Goal: Information Seeking & Learning: Check status

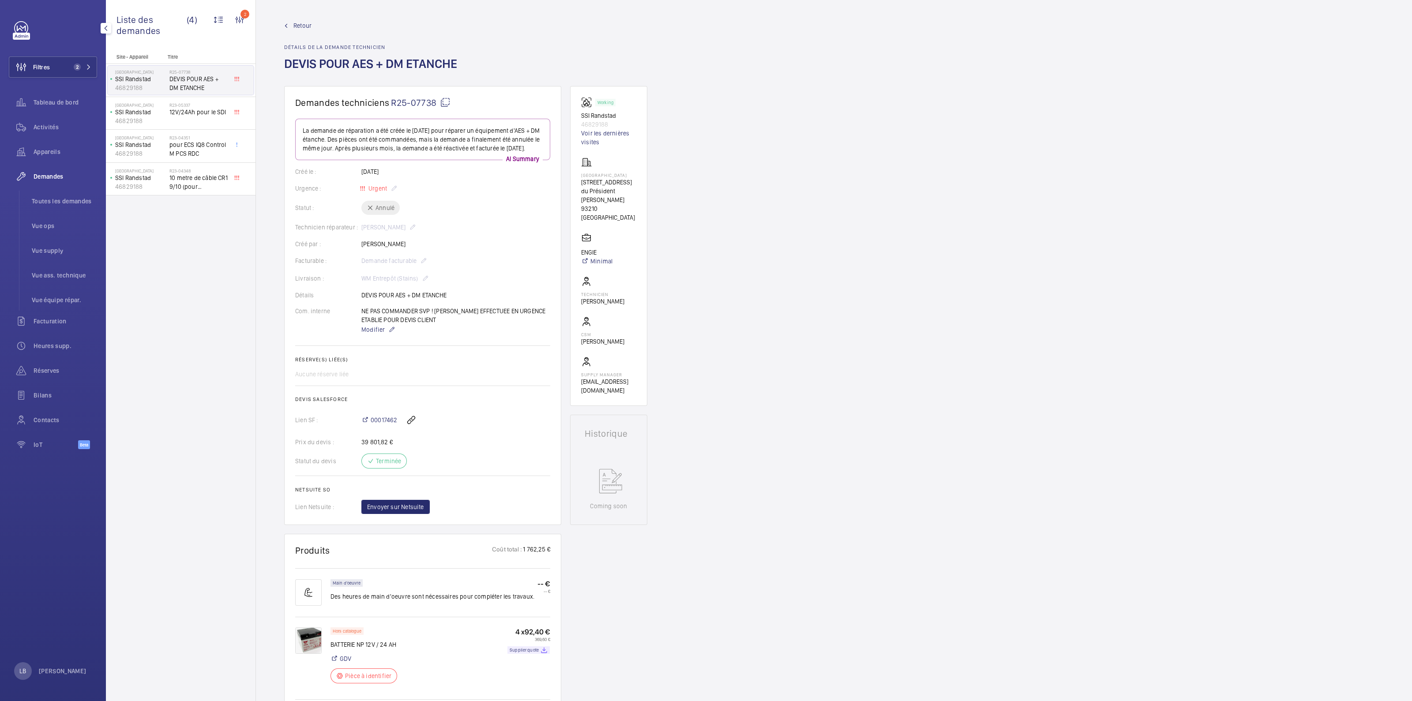
scroll to position [397, 0]
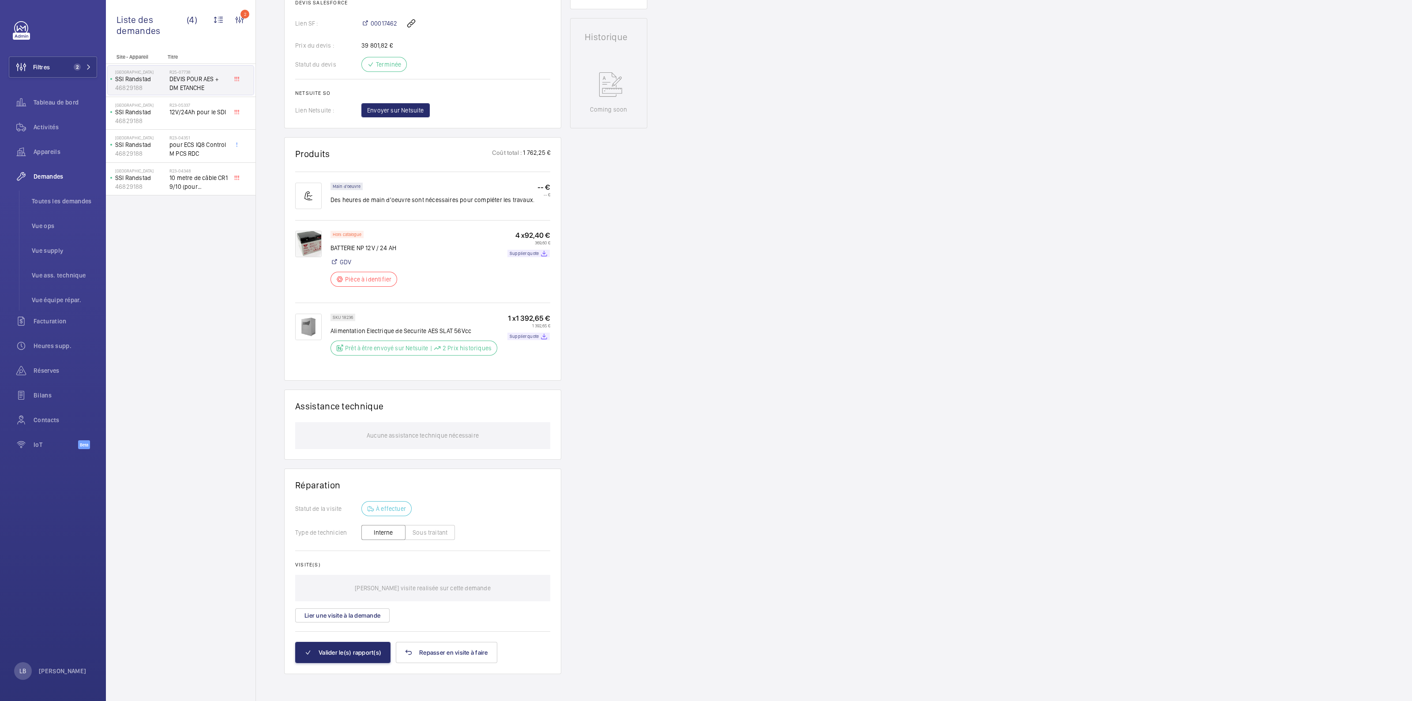
click at [251, 297] on div "Site - Appareil Titre Randstad SSI Randstad 46829188 R25-07738 DEVIS POUR AES +…" at bounding box center [181, 377] width 150 height 647
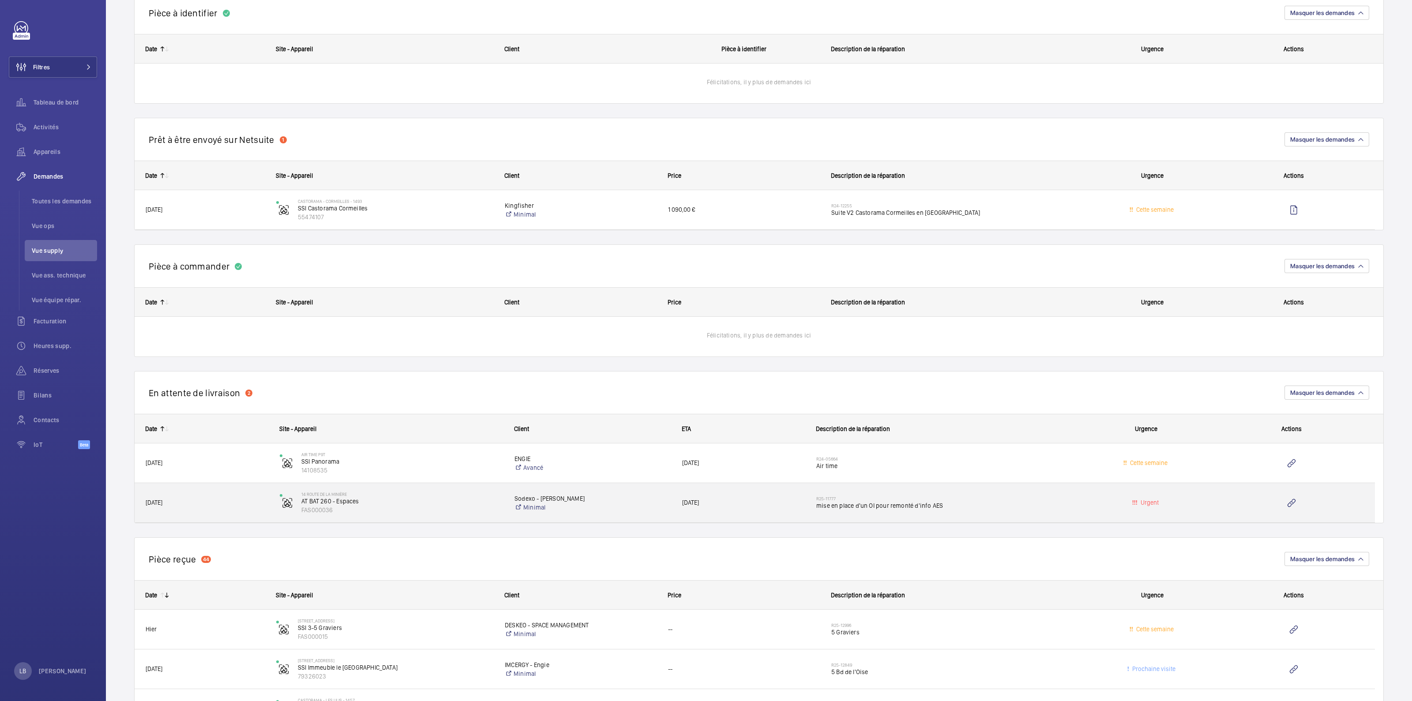
scroll to position [204, 0]
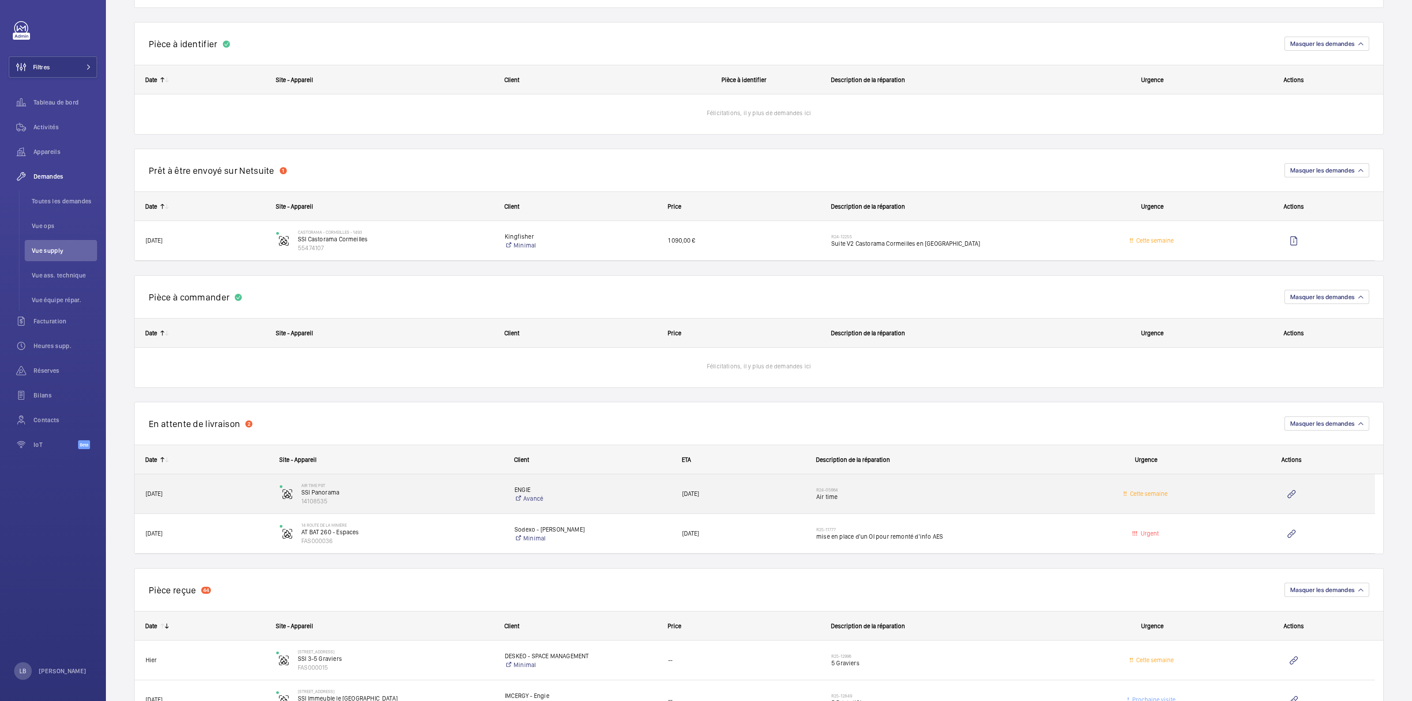
click at [904, 494] on span "Air time" at bounding box center [944, 497] width 257 height 9
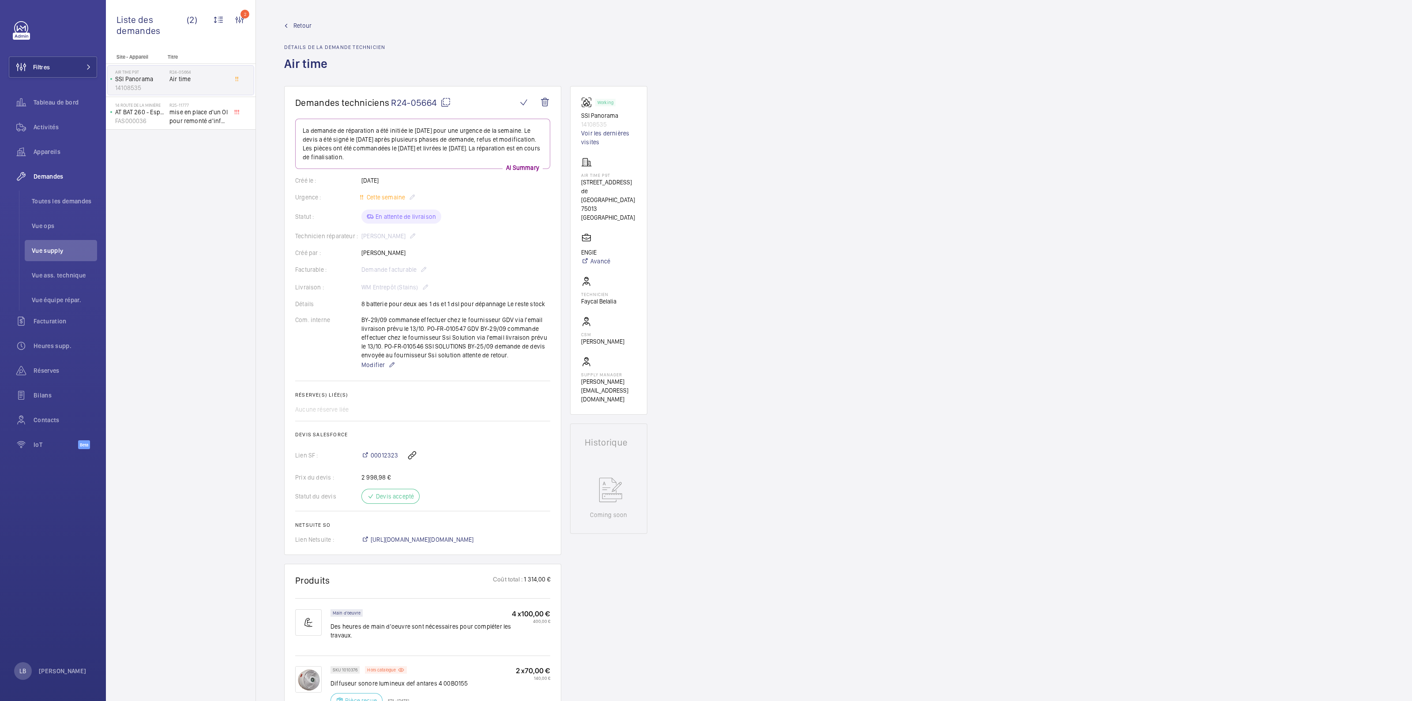
click at [830, 186] on div "Demandes techniciens R24-05664 La demande de réparation a été initiée le 10/06/…" at bounding box center [834, 690] width 1156 height 1209
click at [302, 20] on wm-front-admin-header "Retour Détails de la demande technicien Air time" at bounding box center [834, 43] width 1156 height 86
click at [301, 25] on span "Retour" at bounding box center [302, 25] width 18 height 9
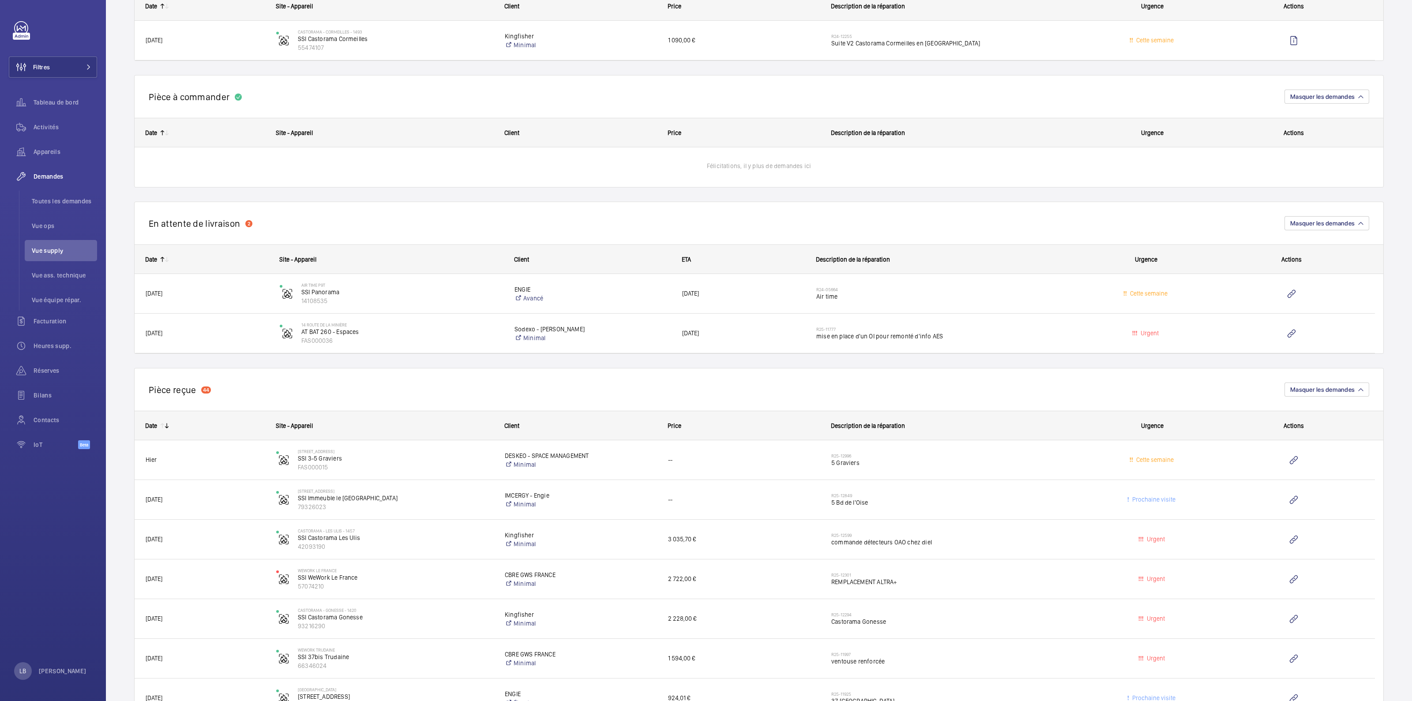
scroll to position [441, 0]
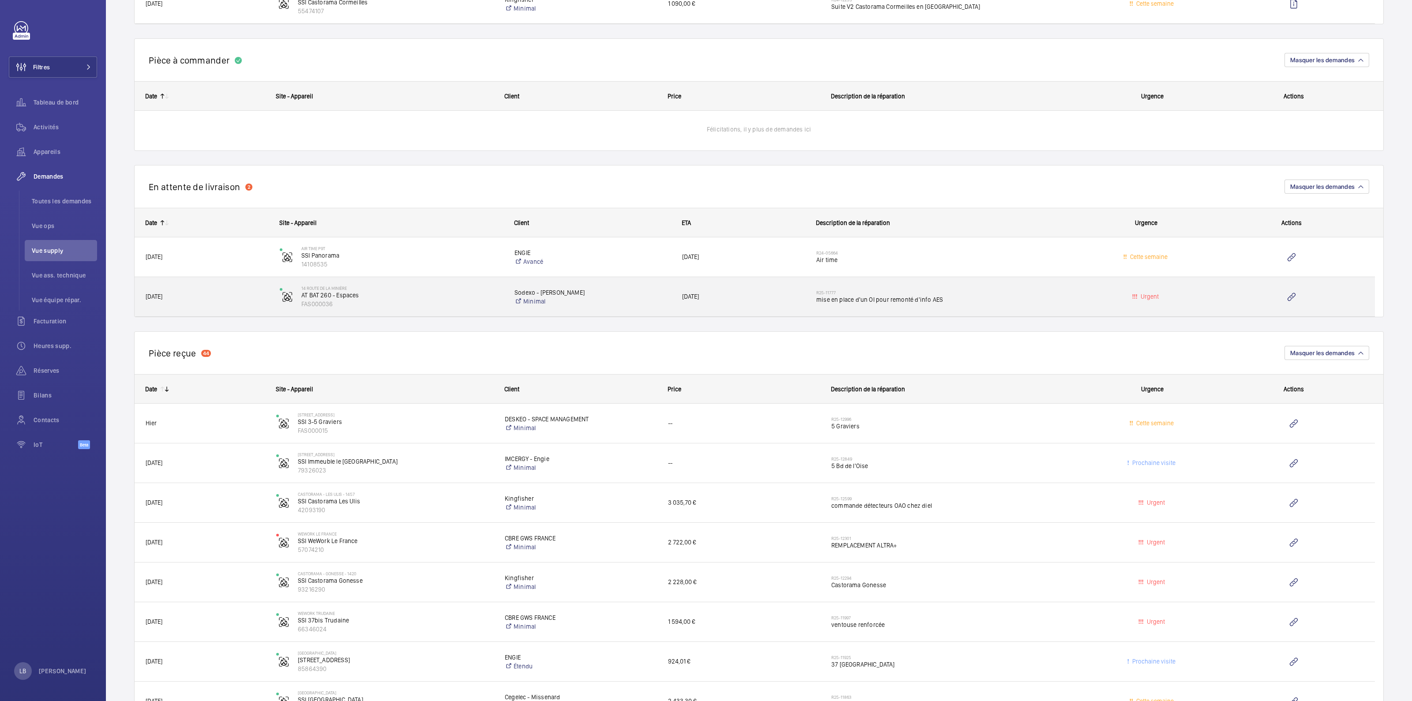
click at [1026, 292] on h2 "R25-11777" at bounding box center [944, 292] width 257 height 5
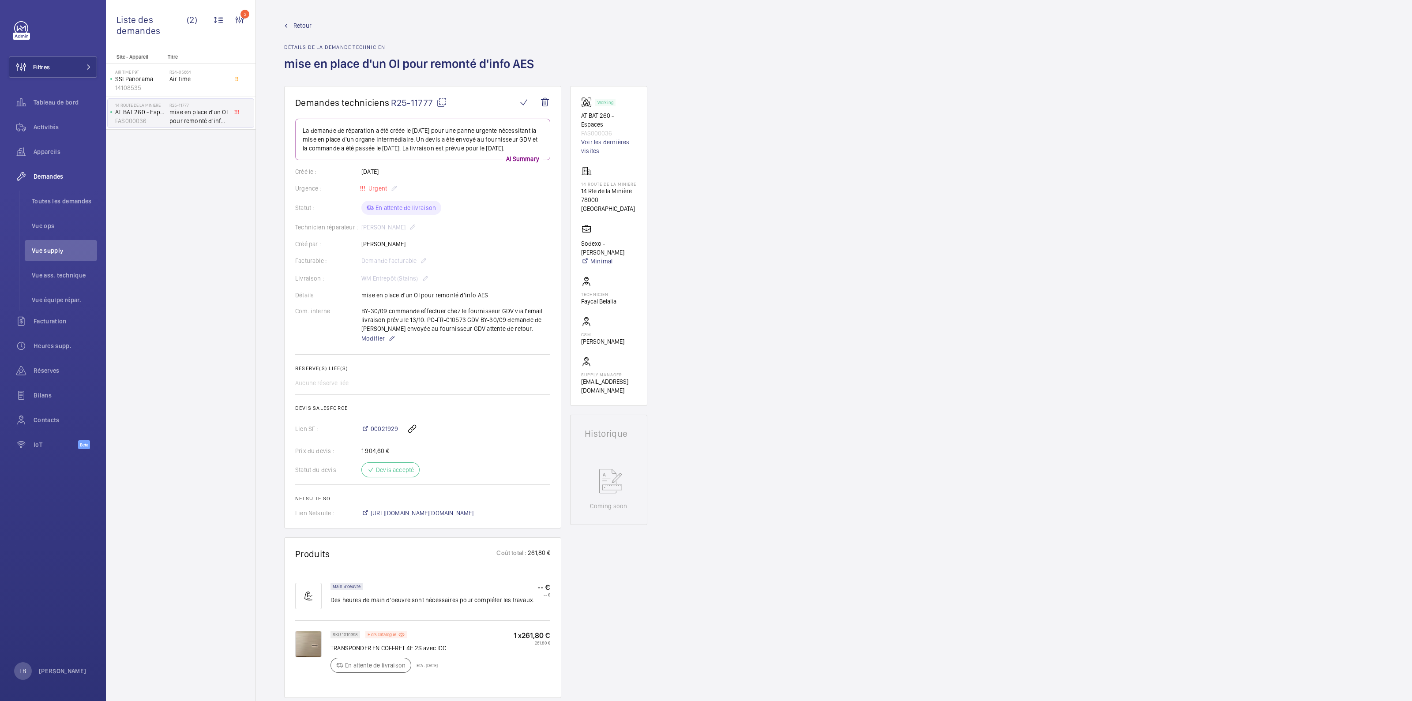
click at [298, 25] on span "Retour" at bounding box center [302, 25] width 18 height 9
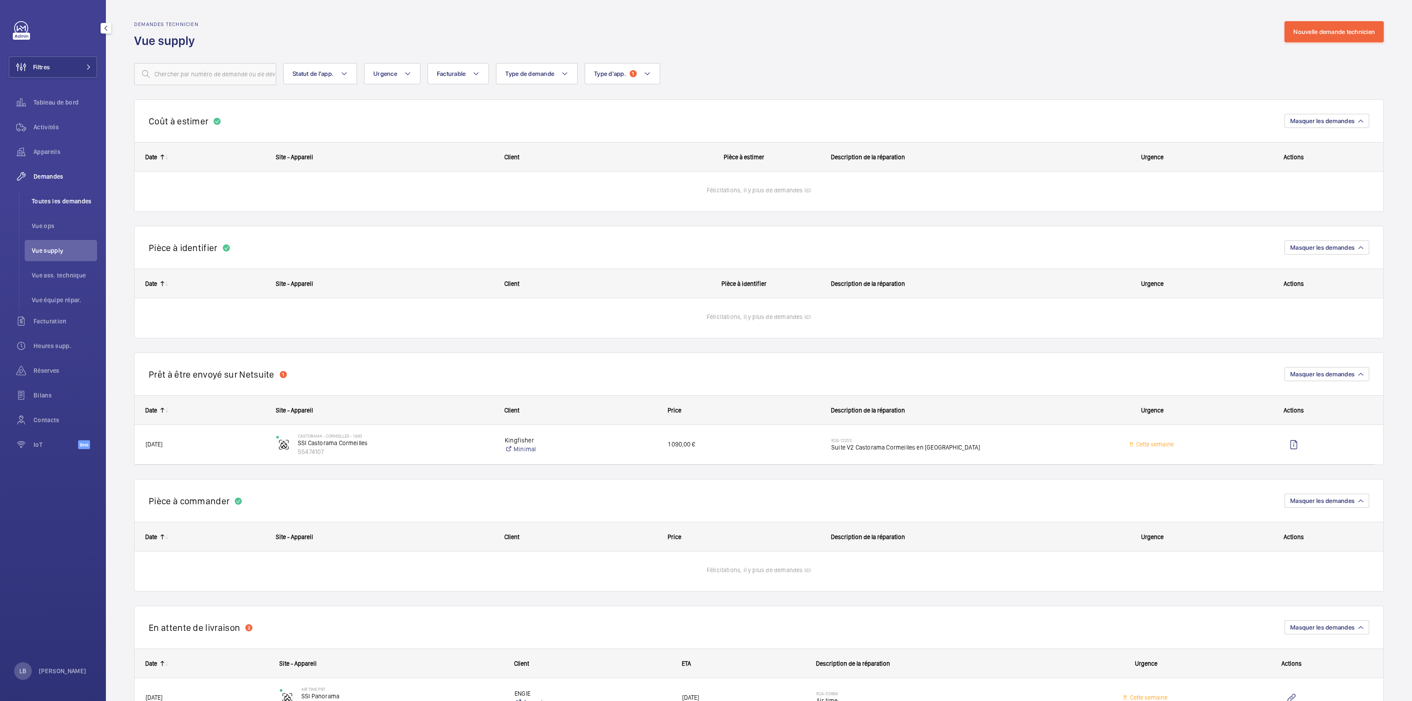
drag, startPoint x: 70, startPoint y: 201, endPoint x: 80, endPoint y: 199, distance: 10.0
click at [70, 201] on span "Toutes les demandes" at bounding box center [64, 201] width 65 height 9
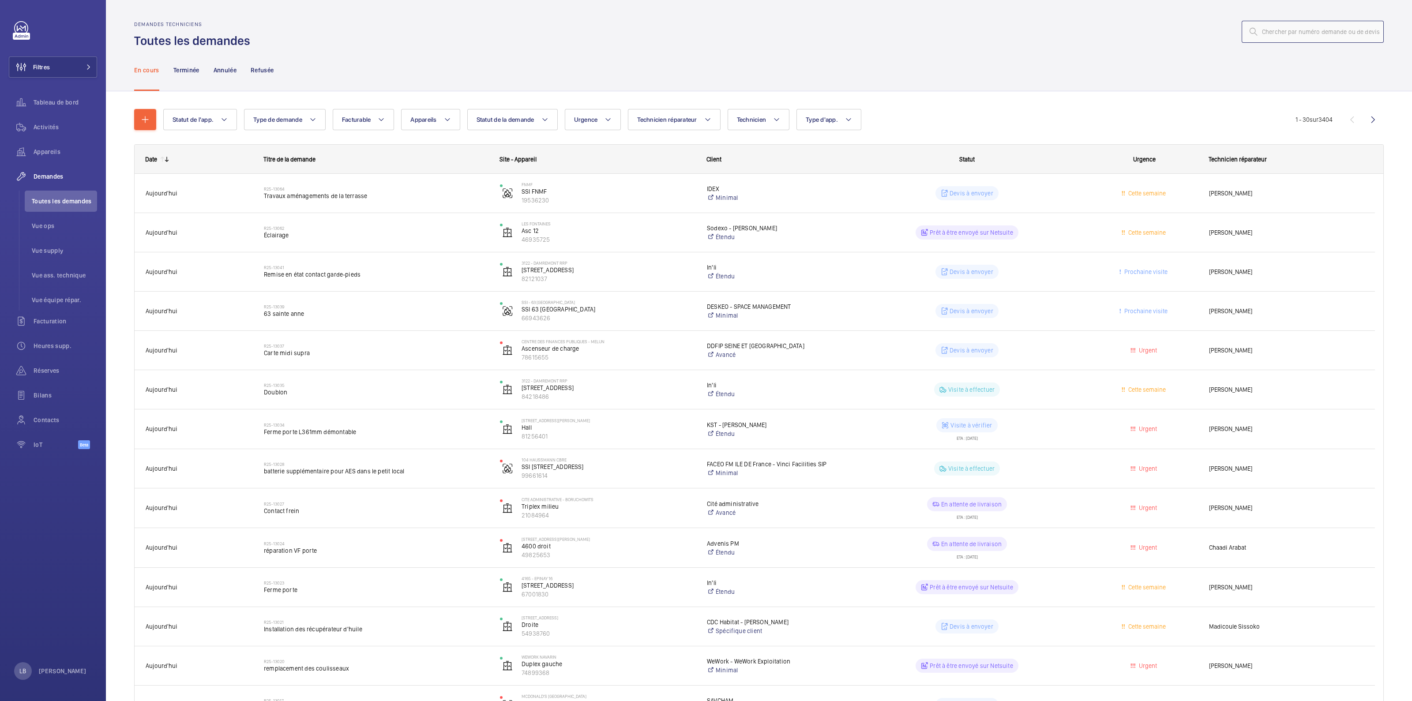
click at [1280, 24] on input "text" at bounding box center [1313, 32] width 142 height 22
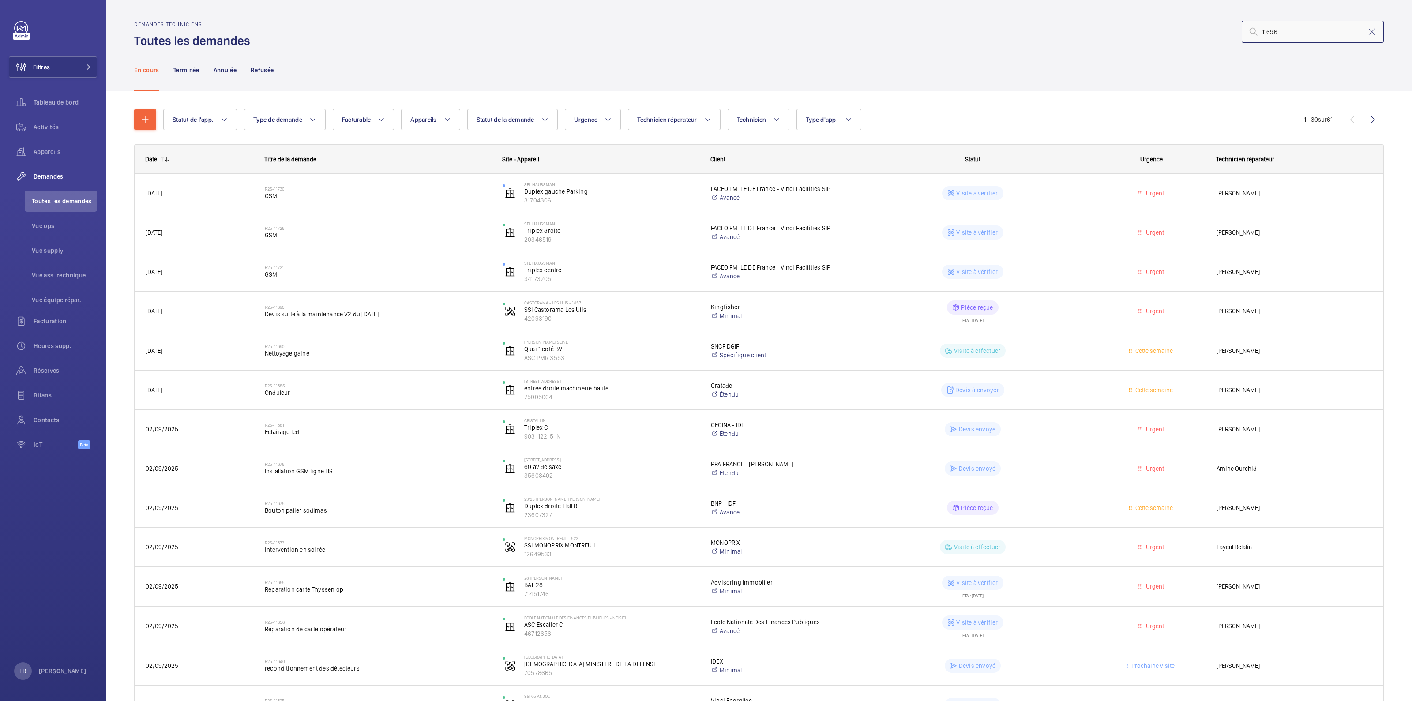
type input "11696"
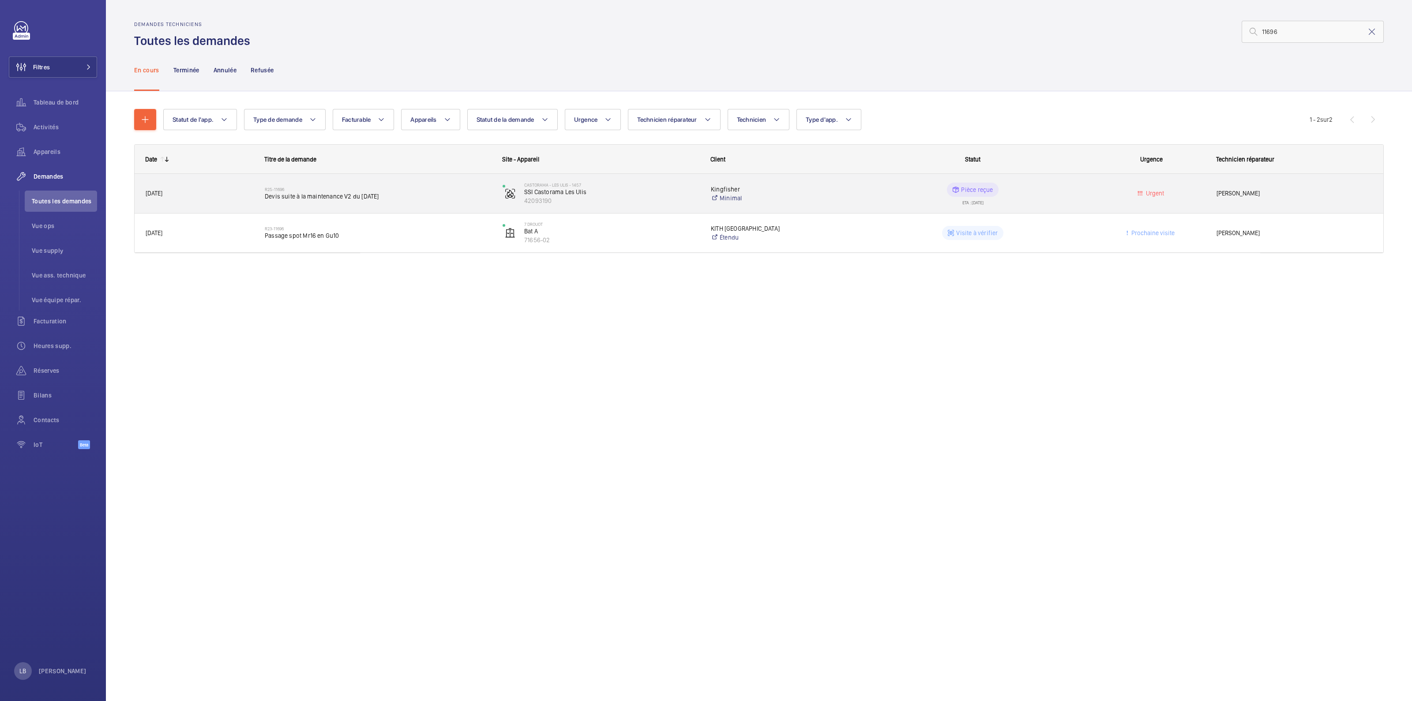
click at [1068, 202] on wm-front-pills-cell "Pièce reçue ETA : 06/10/2025" at bounding box center [973, 194] width 226 height 22
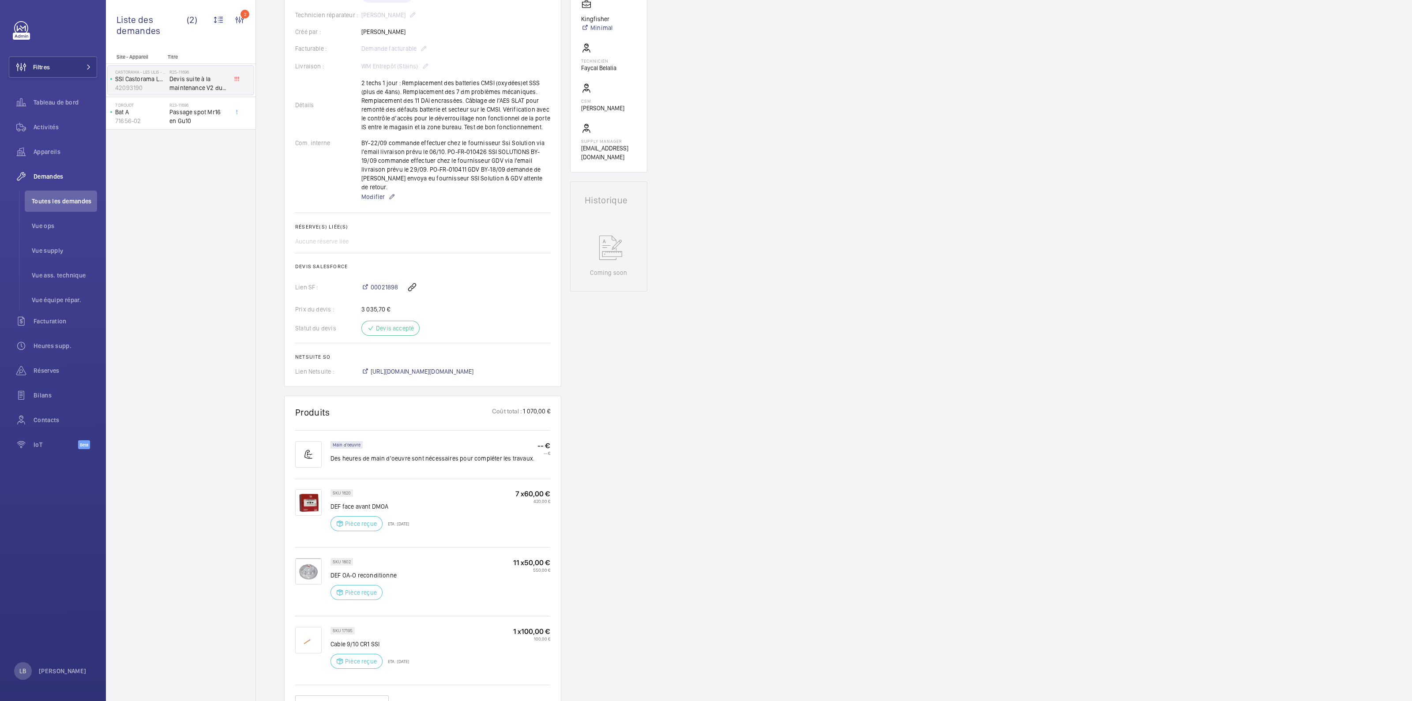
scroll to position [331, 0]
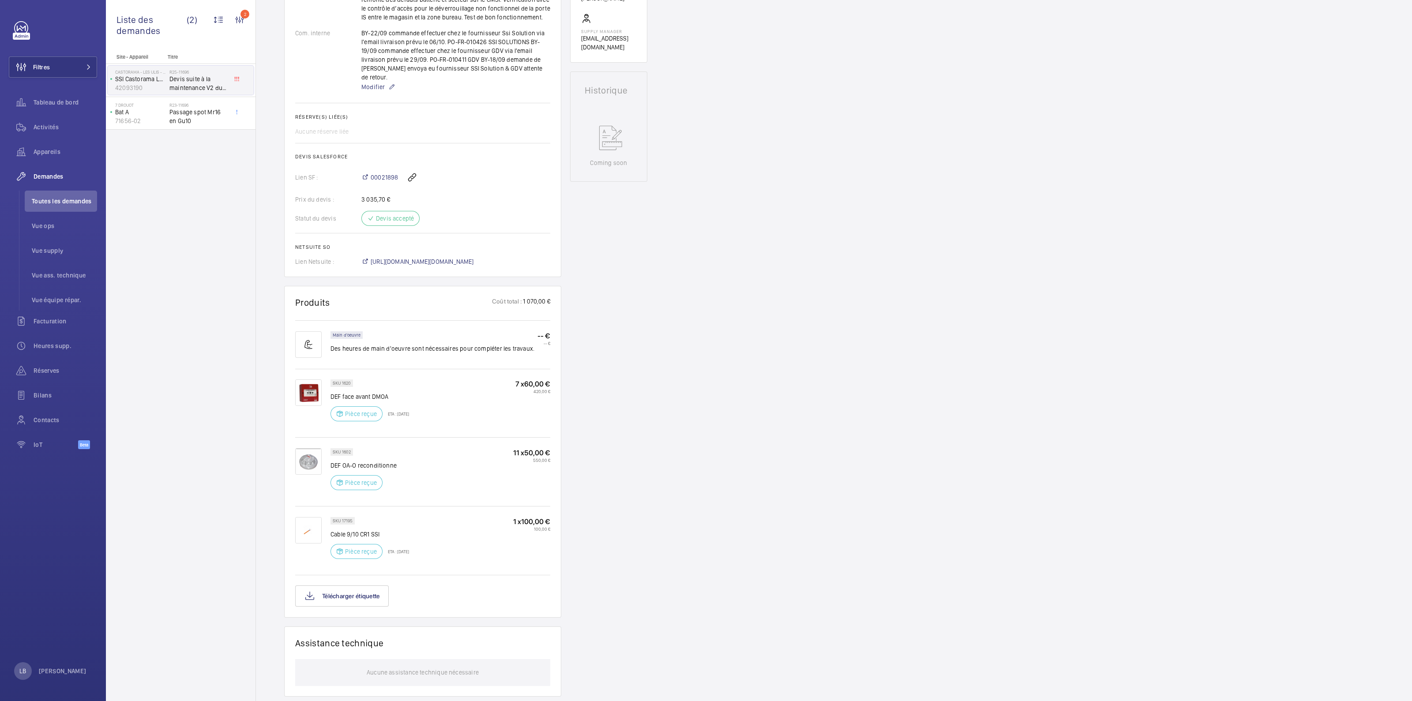
click at [732, 459] on div "Demandes techniciens R25-11696 Le 3 septembre 2025, une demande de devis pour d…" at bounding box center [834, 347] width 1156 height 1185
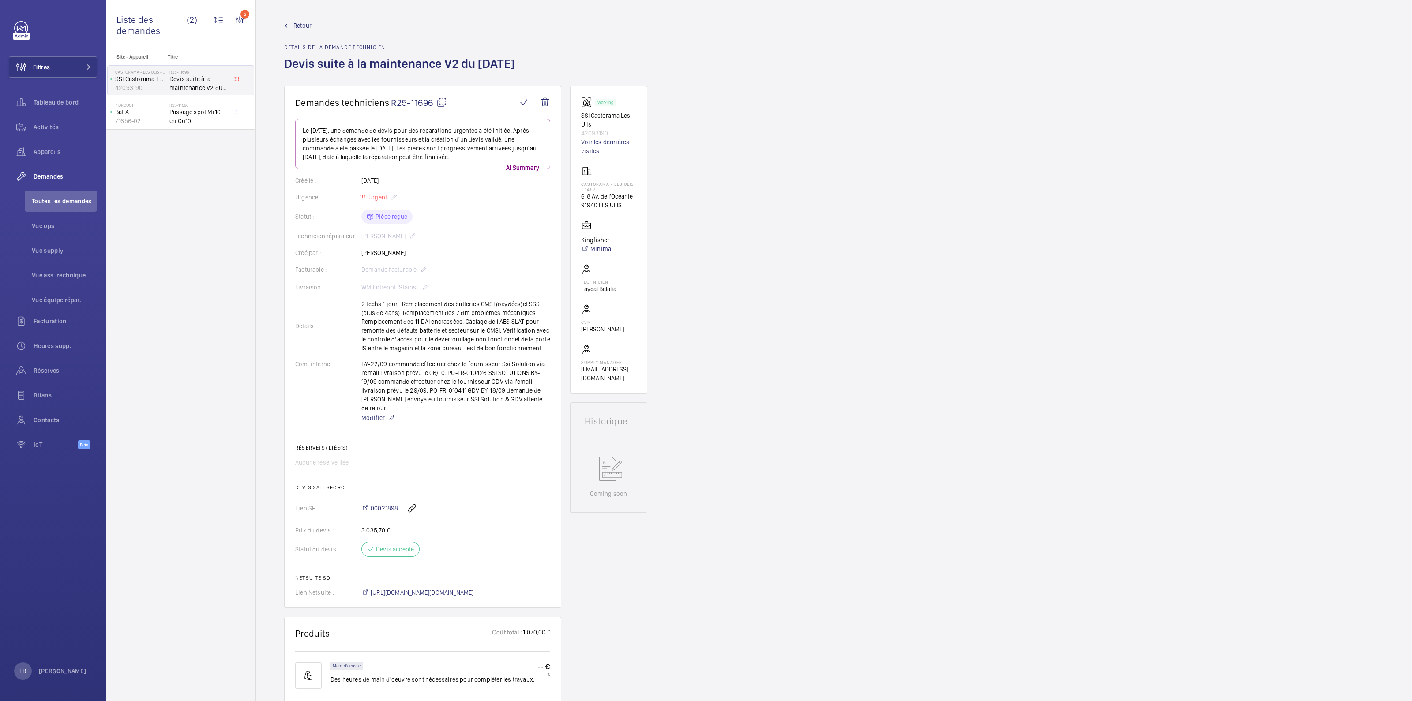
click at [296, 23] on span "Retour" at bounding box center [302, 25] width 18 height 9
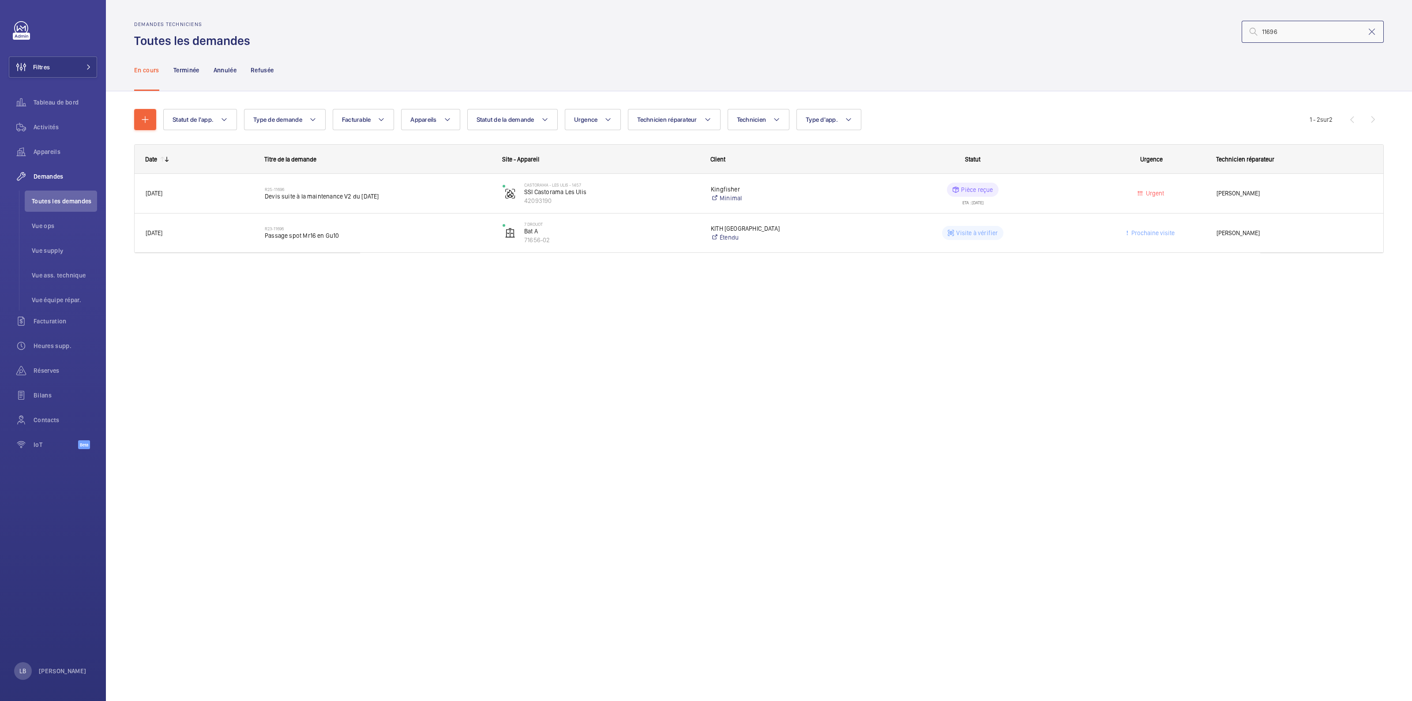
click at [1298, 33] on input "11696" at bounding box center [1313, 32] width 142 height 22
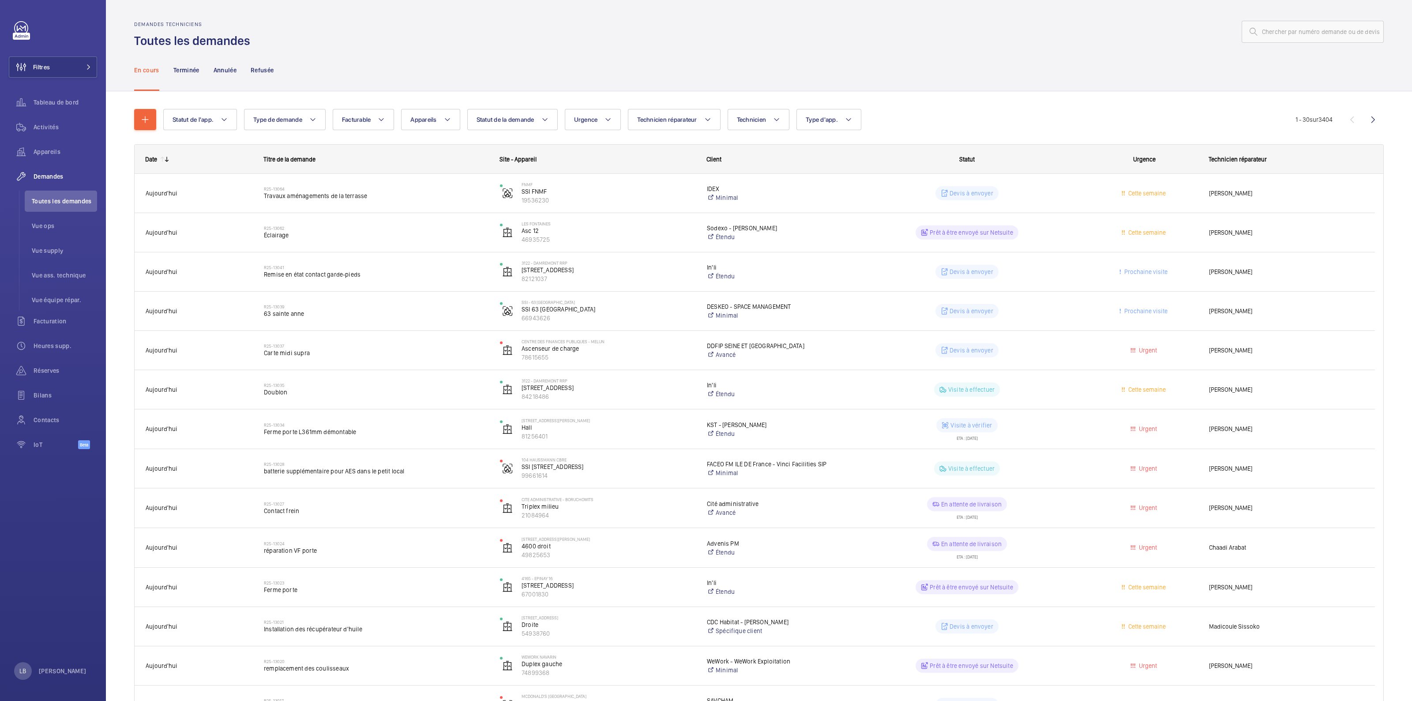
click at [1125, 78] on div "En cours Terminée Annulée Refusée" at bounding box center [759, 70] width 1250 height 42
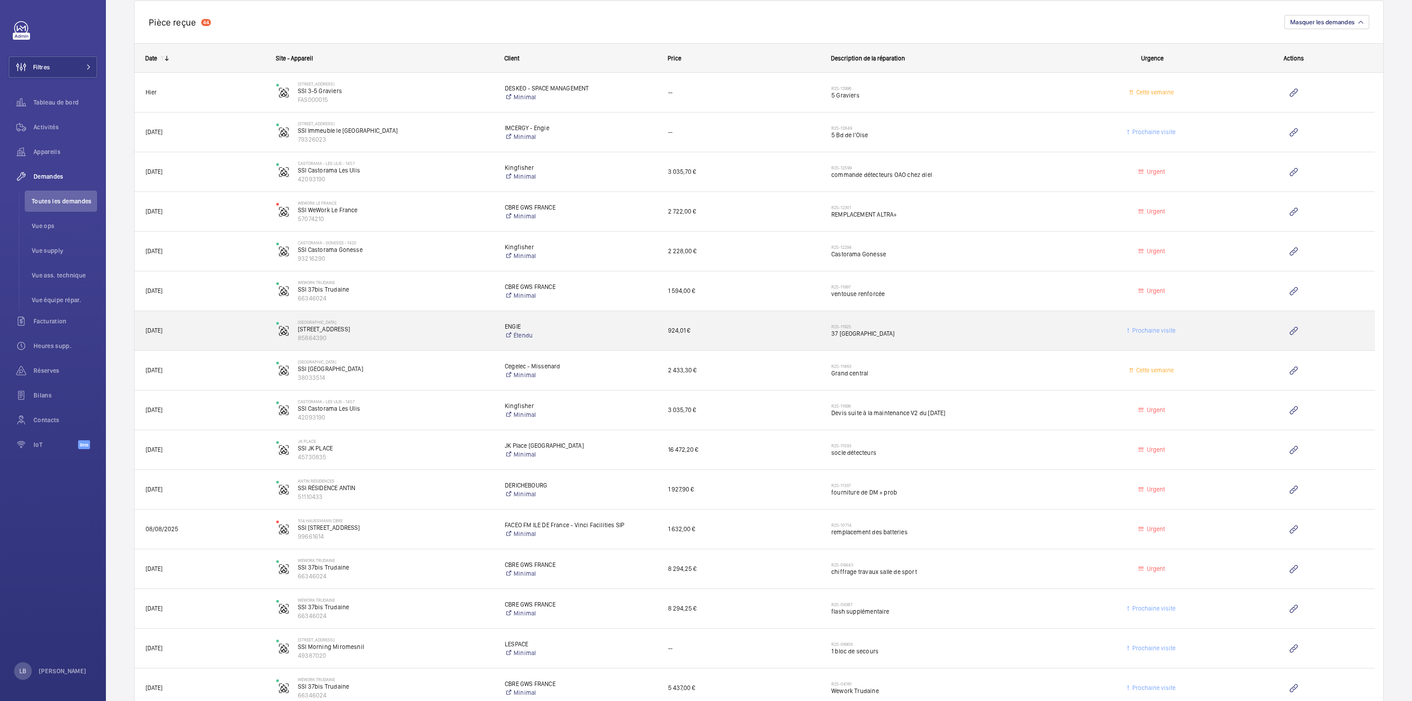
scroll to position [827, 0]
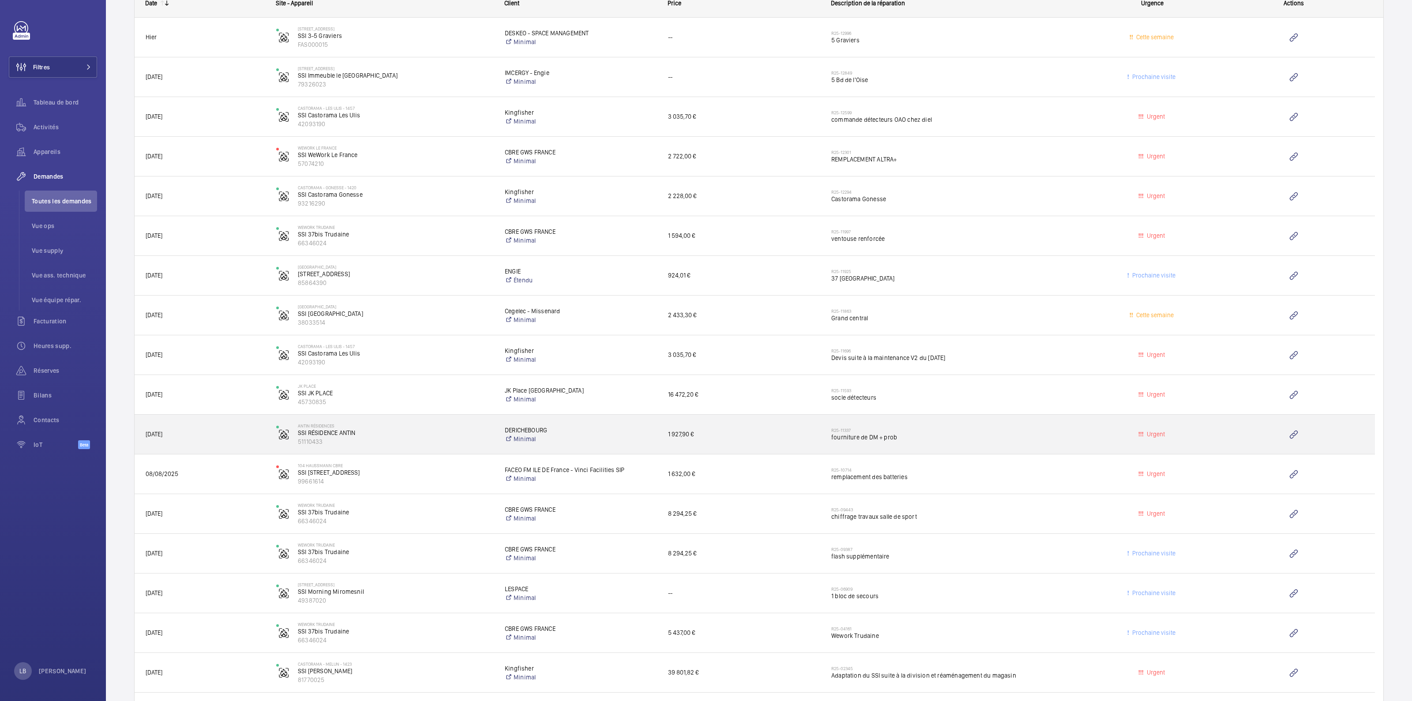
click at [993, 437] on span "fourniture de DM + prob" at bounding box center [956, 437] width 250 height 9
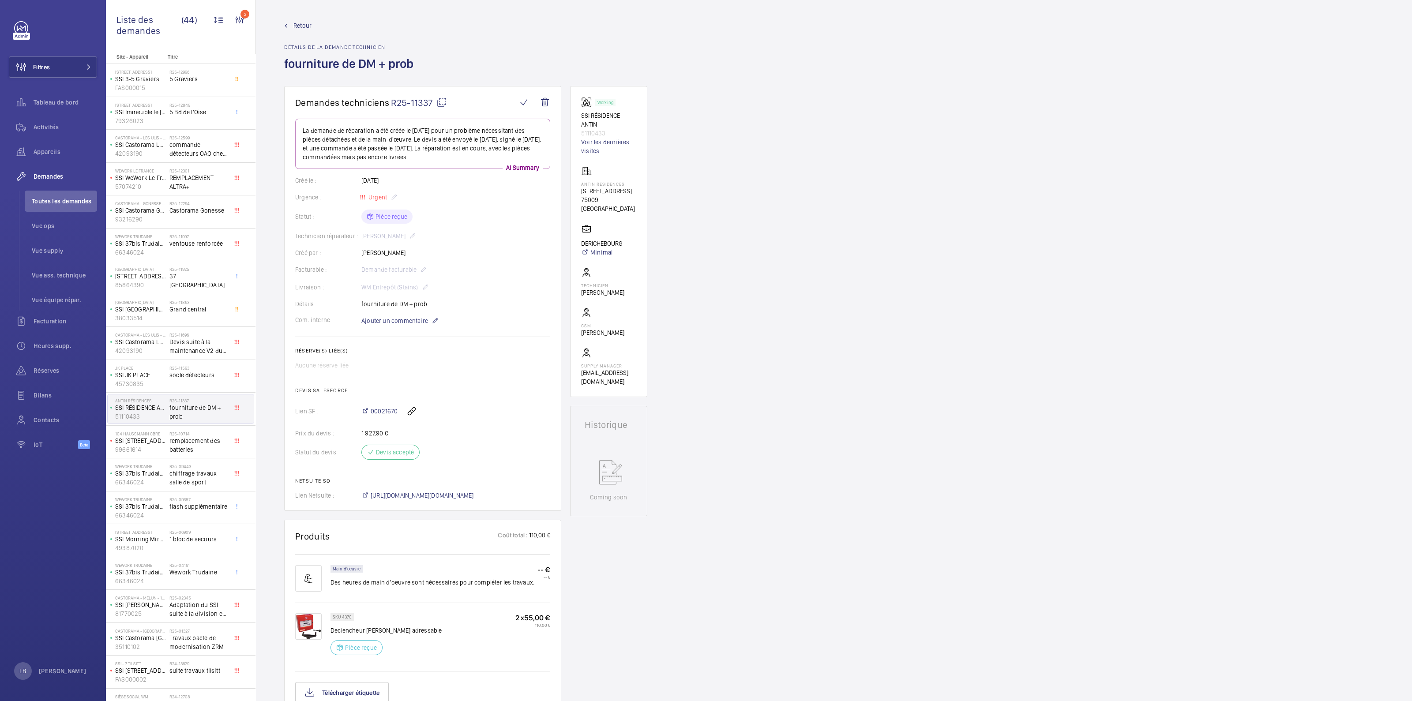
click at [297, 25] on span "Retour" at bounding box center [302, 25] width 18 height 9
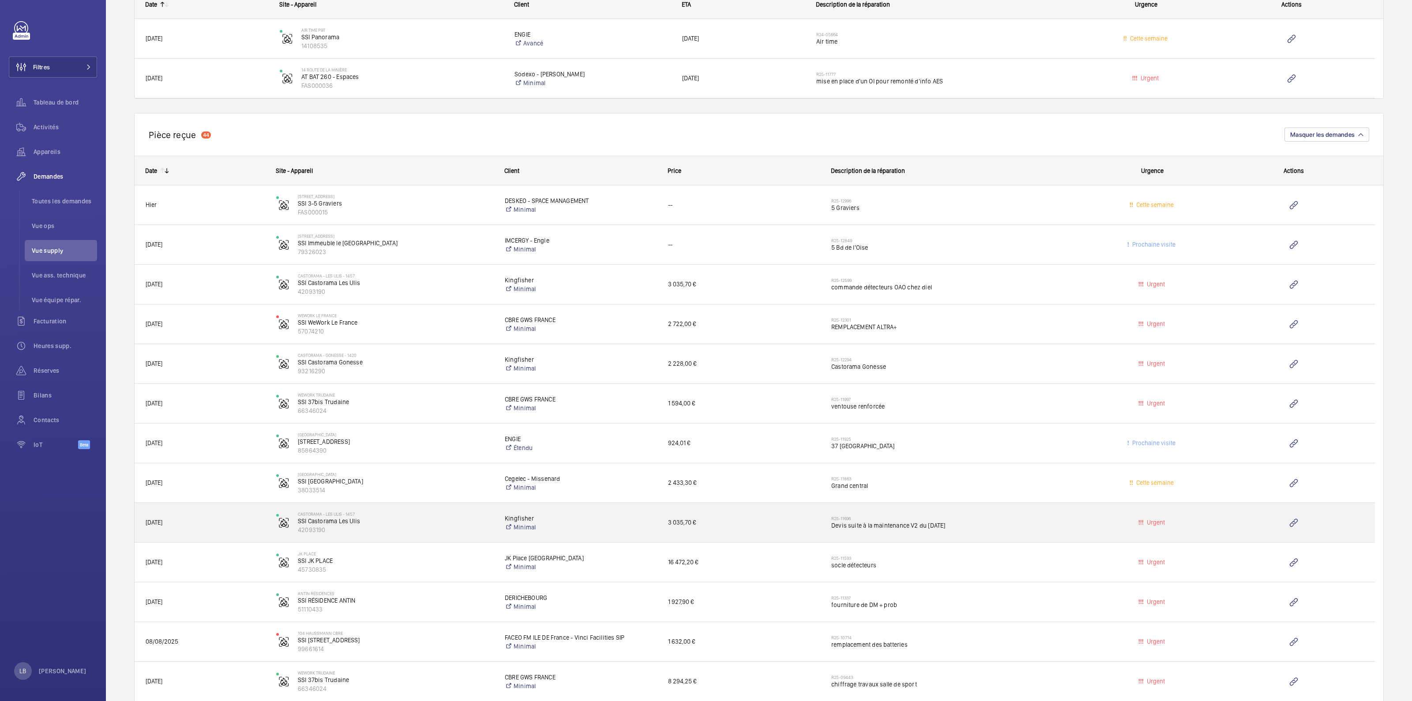
scroll to position [717, 0]
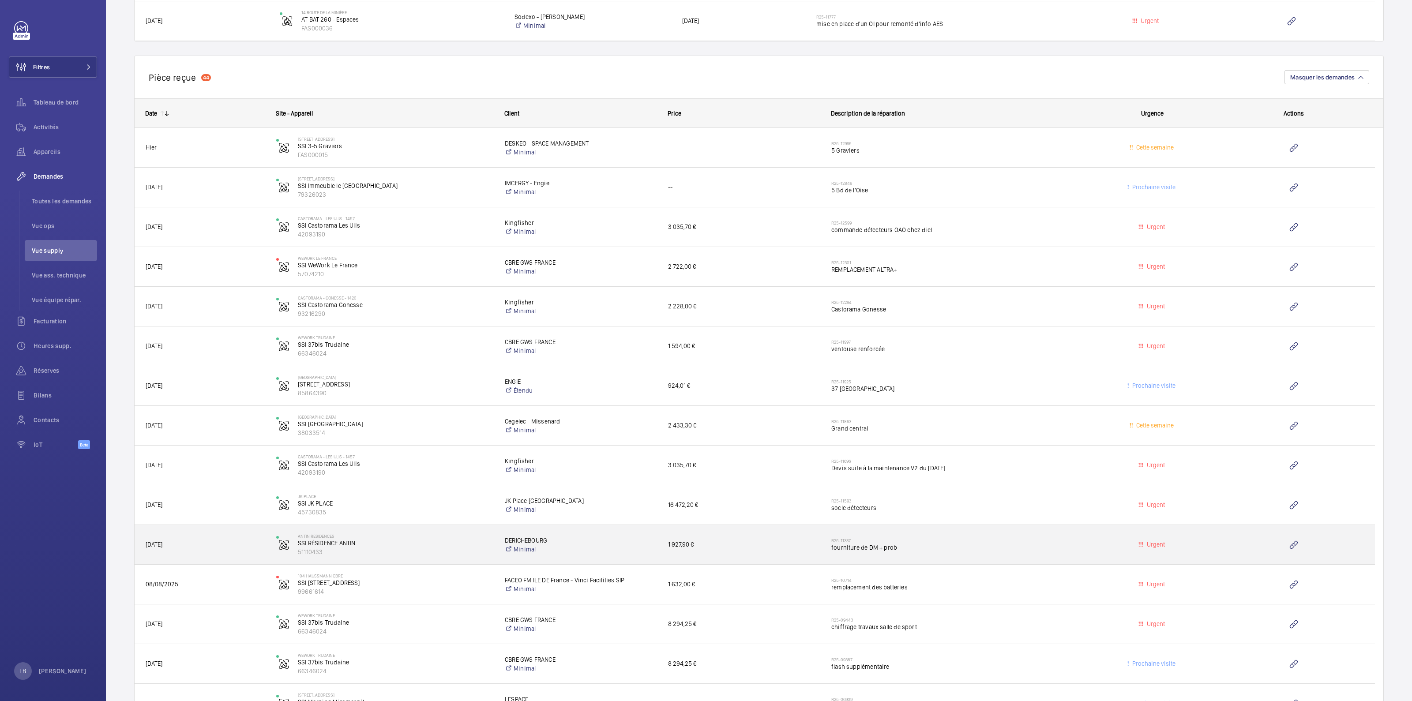
click at [980, 545] on span "fourniture de DM + prob" at bounding box center [956, 547] width 250 height 9
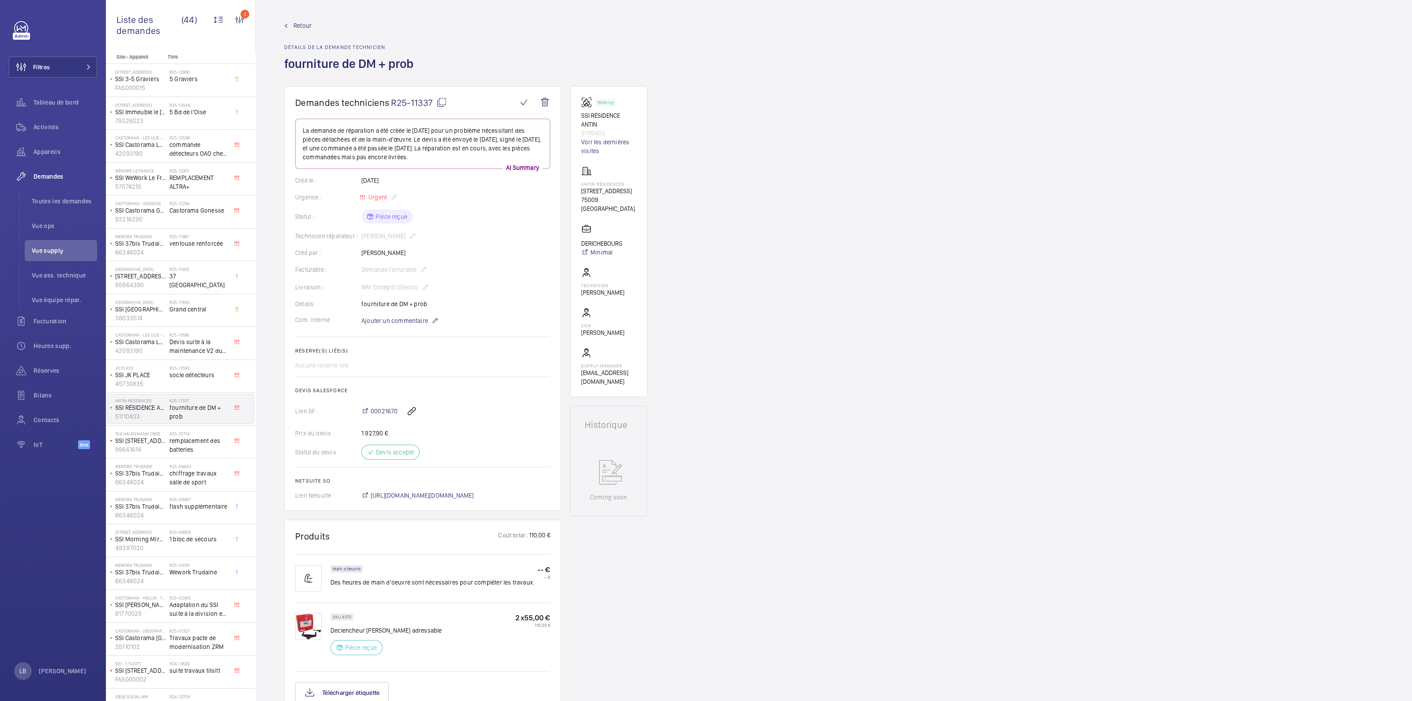
click at [821, 209] on div "Demandes techniciens R25-11337 La demande de réparation a été créée le 26 août …" at bounding box center [834, 561] width 1156 height 950
click at [441, 102] on mat-icon at bounding box center [441, 102] width 11 height 11
click at [852, 227] on div "Demandes techniciens R25-11337 La demande de réparation a été créée le 26 août …" at bounding box center [834, 561] width 1156 height 950
click at [858, 236] on div "Demandes techniciens R25-11337 La demande de réparation a été créée le 26 août …" at bounding box center [834, 561] width 1156 height 950
click at [807, 418] on div "Demandes techniciens R25-11337 La demande de réparation a été créée le 26 août …" at bounding box center [834, 561] width 1156 height 950
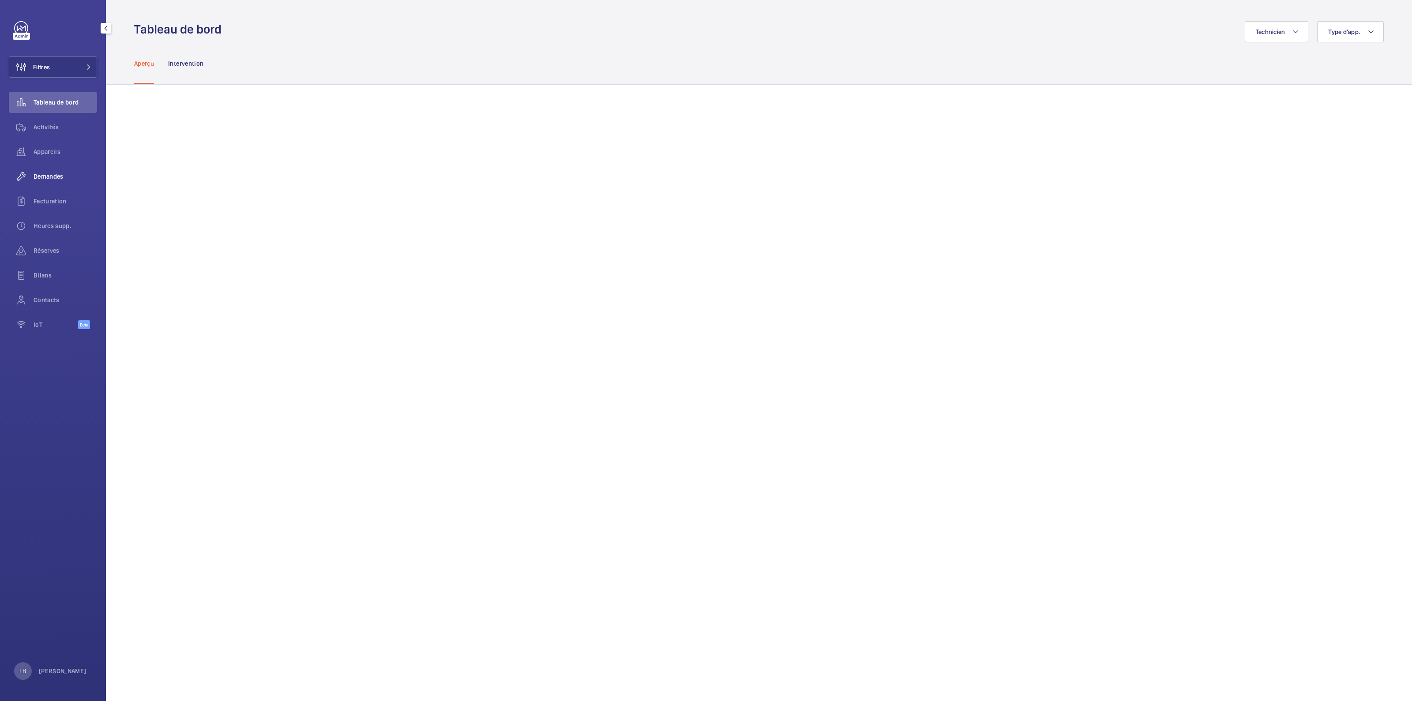
click at [47, 179] on span "Demandes" at bounding box center [66, 176] width 64 height 9
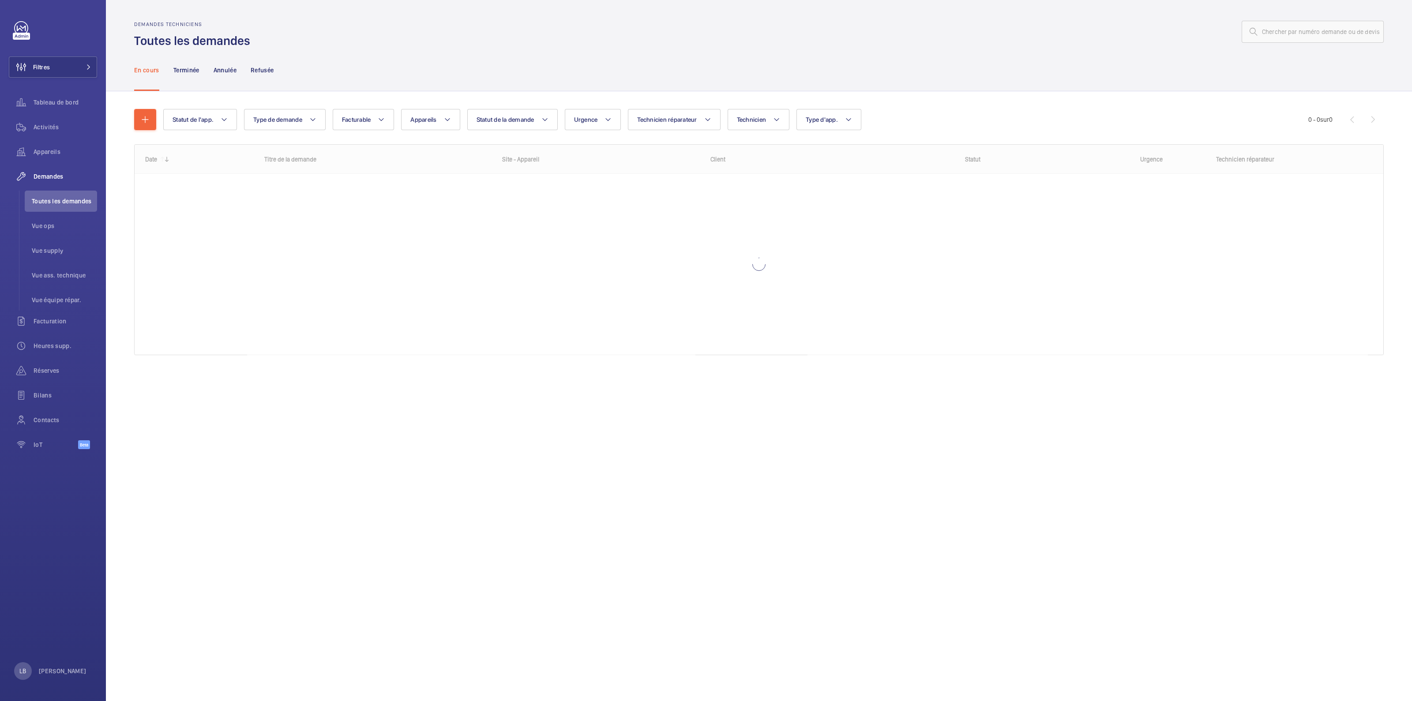
click at [1279, 43] on div "Demandes techniciens Toutes les demandes" at bounding box center [759, 35] width 1250 height 28
click at [1284, 35] on input "text" at bounding box center [1313, 32] width 142 height 22
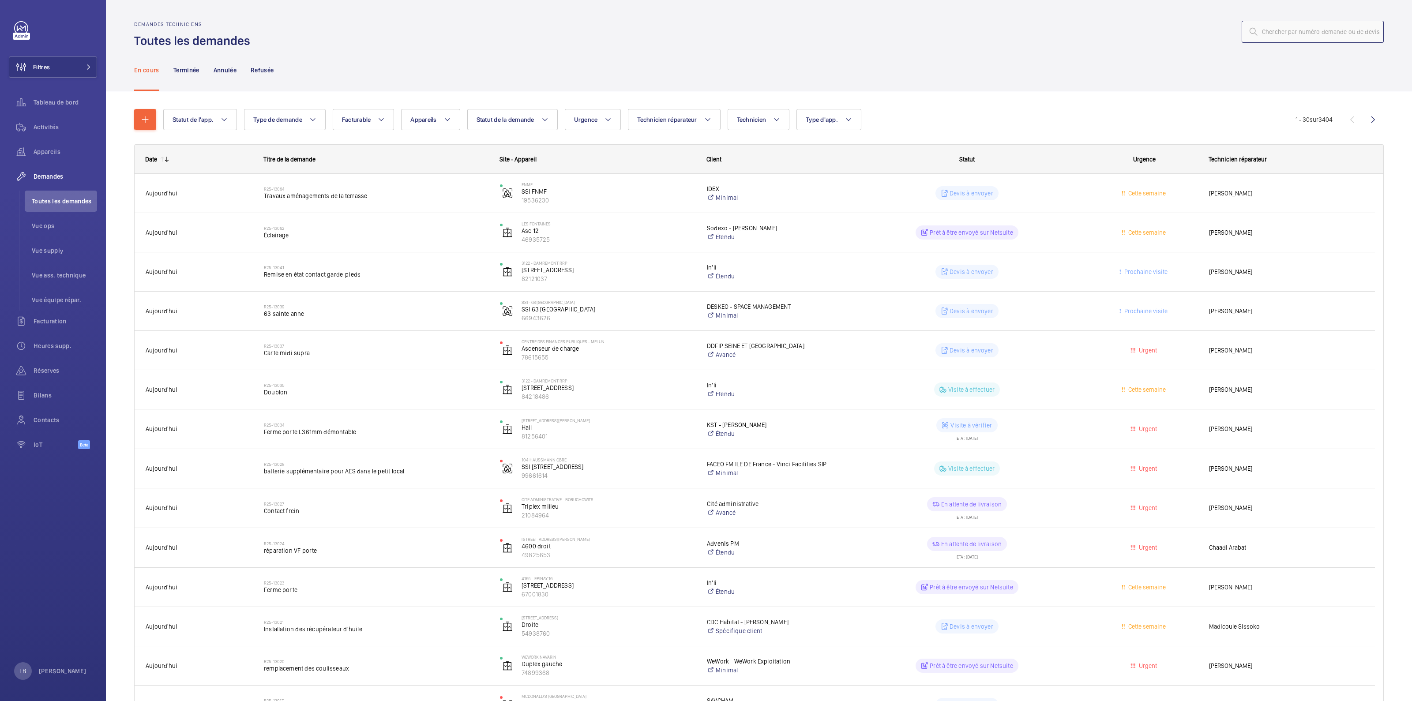
type input "à"
type input "05664"
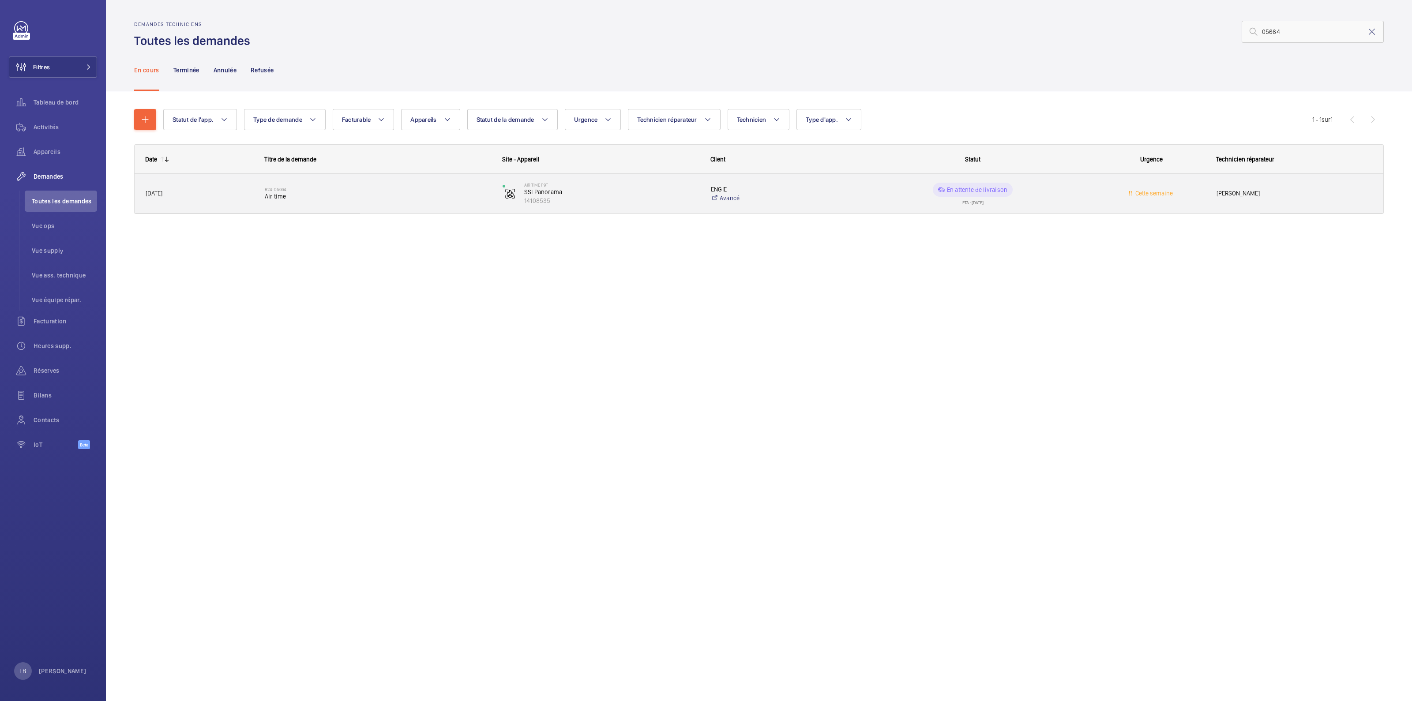
click at [1069, 199] on wm-front-pills-cell "En attente de livraison ETA : 13/10/2025" at bounding box center [973, 194] width 226 height 22
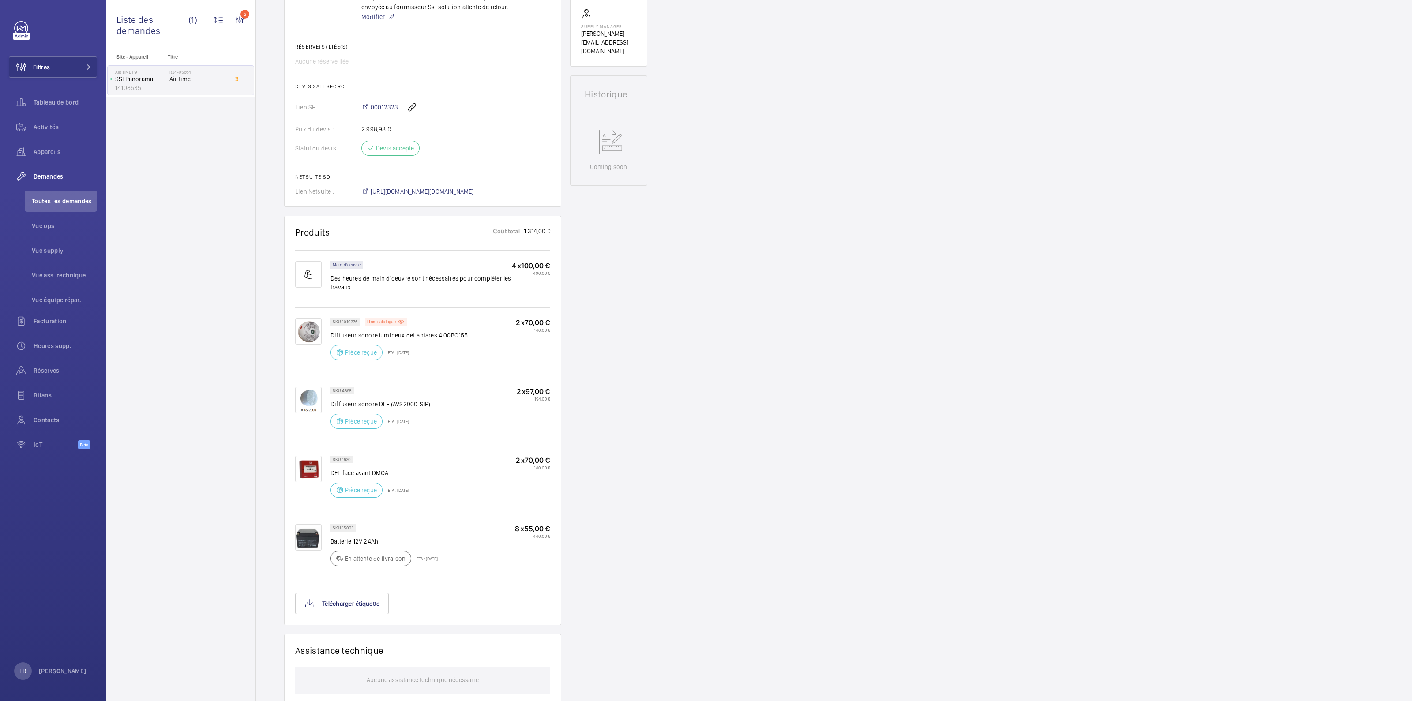
scroll to position [386, 0]
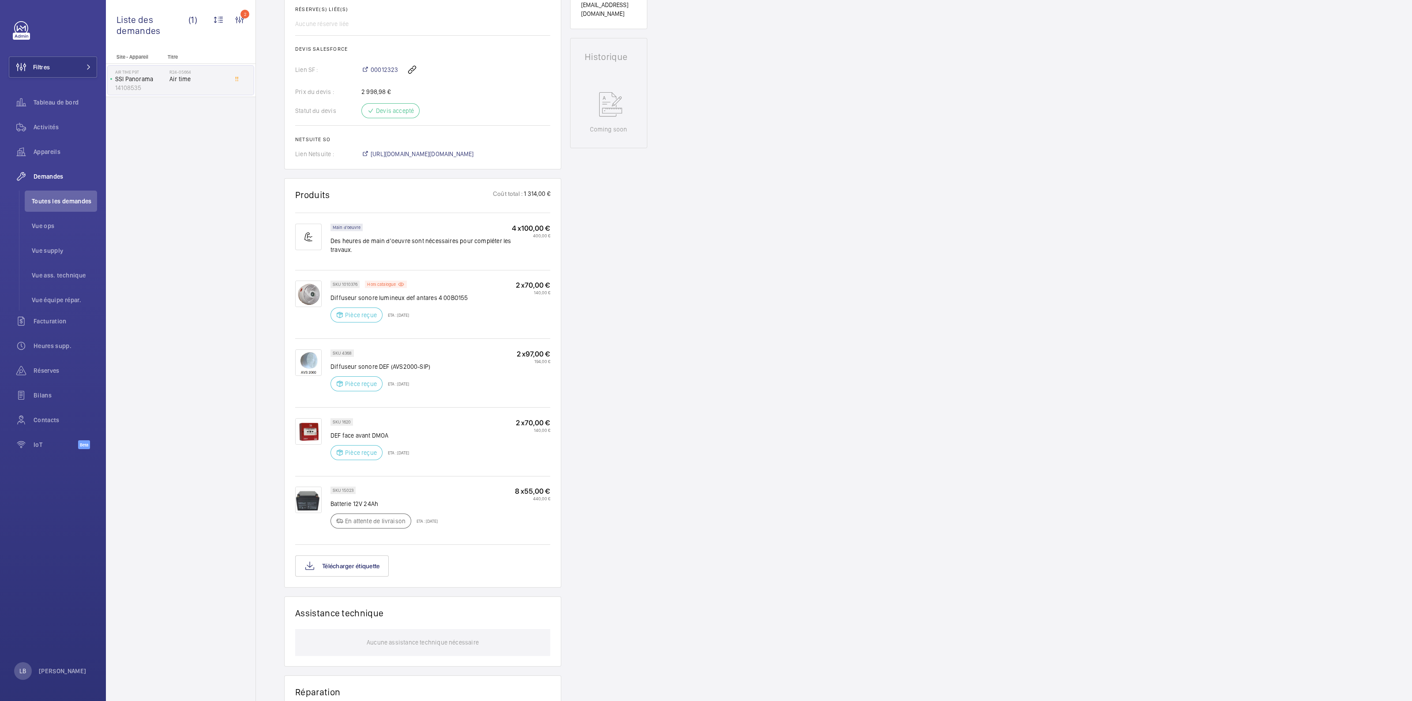
click at [445, 442] on div "SKU 1620 DEF face avant DMOA Pièce reçue ETA : 13 oct. 2025 2 x 70,00 € 140,00 €" at bounding box center [441, 441] width 220 height 47
click at [456, 453] on div "SKU 1620 DEF face avant DMOA Pièce reçue ETA : 13 oct. 2025 2 x 70,00 € 140,00 €" at bounding box center [441, 441] width 220 height 47
click at [498, 440] on div "SKU 1620 DEF face avant DMOA Pièce reçue ETA : 13 oct. 2025 2 x 70,00 € 140,00 €" at bounding box center [441, 441] width 220 height 47
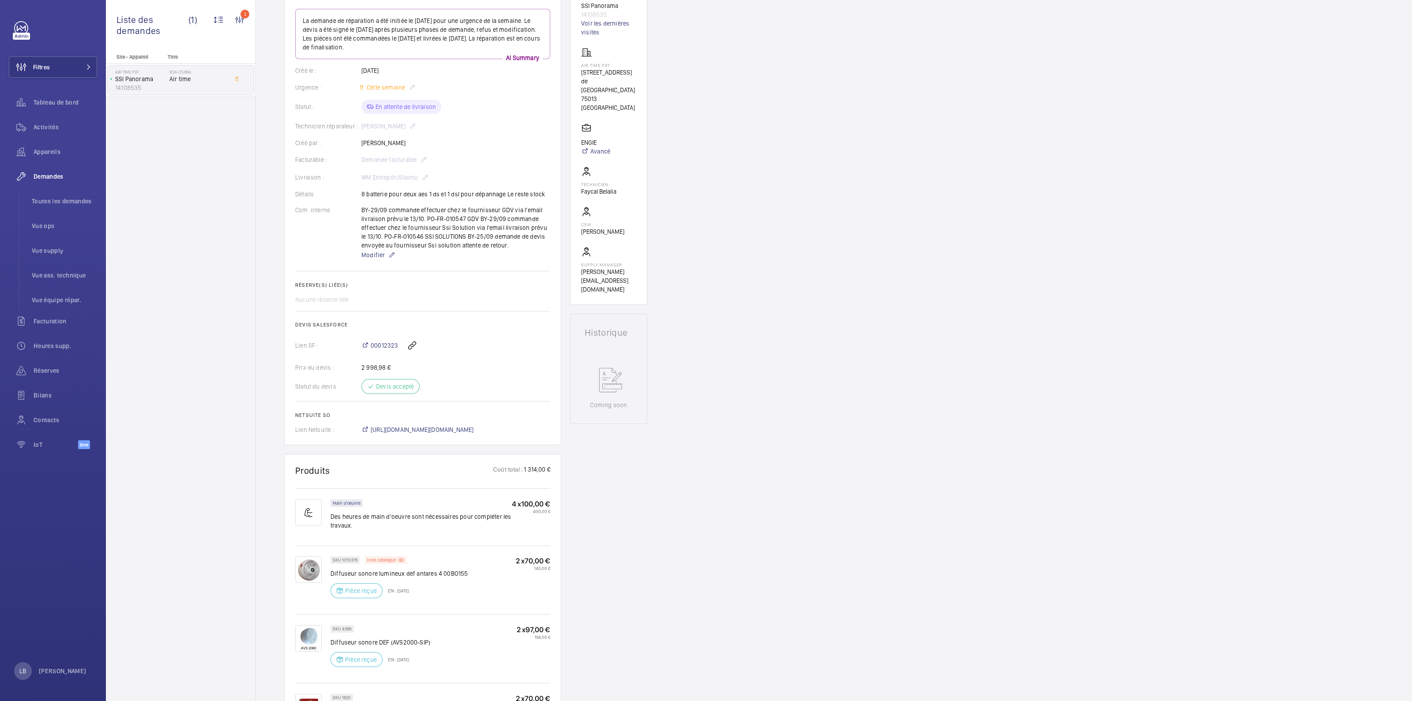
scroll to position [55, 0]
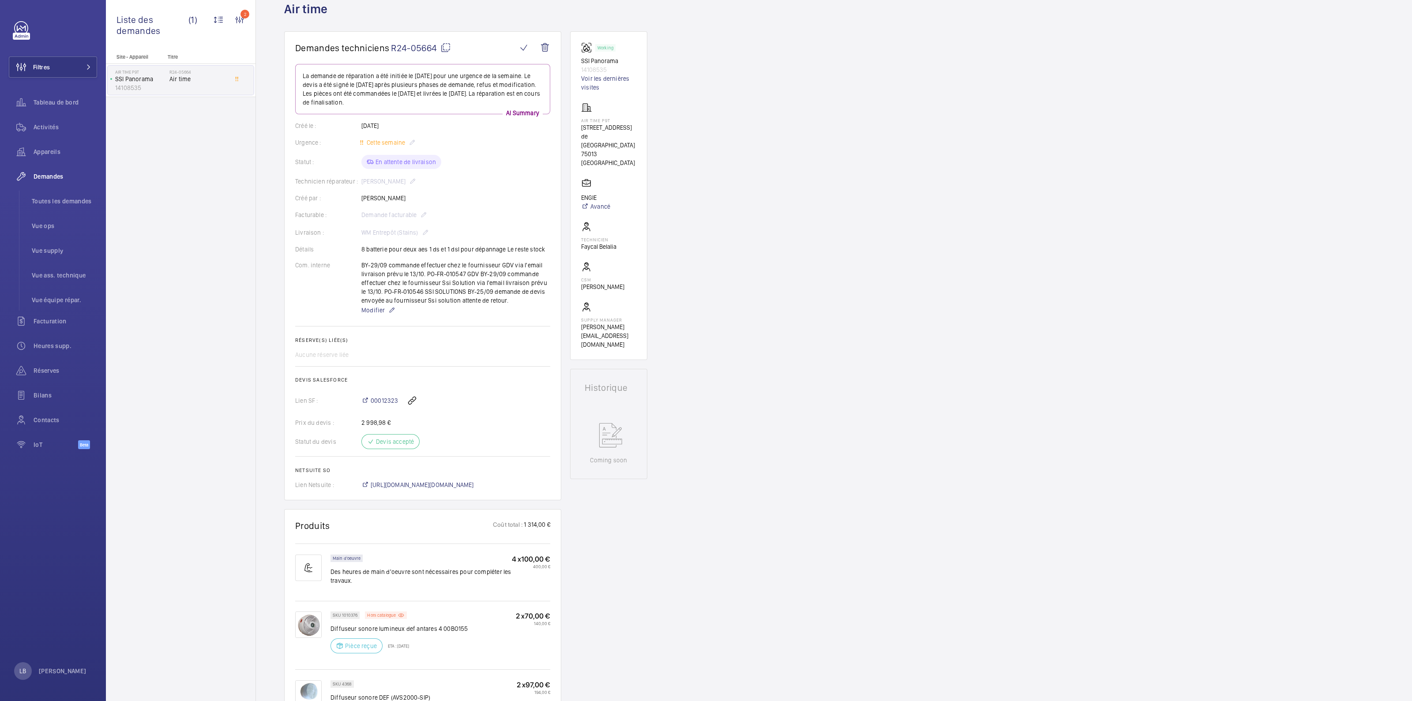
click at [811, 248] on div "Demandes techniciens R24-05664 La demande de réparation a été initiée le 10/06/…" at bounding box center [834, 635] width 1156 height 1209
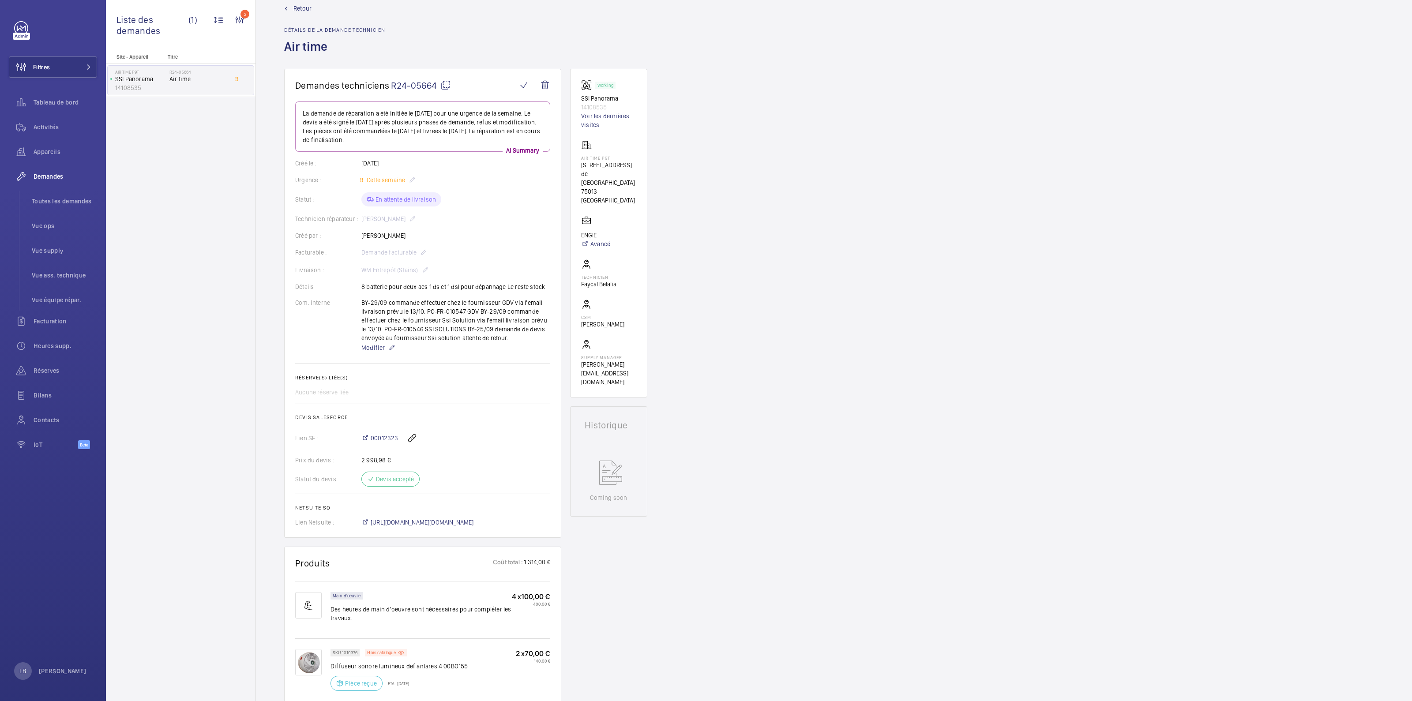
scroll to position [0, 0]
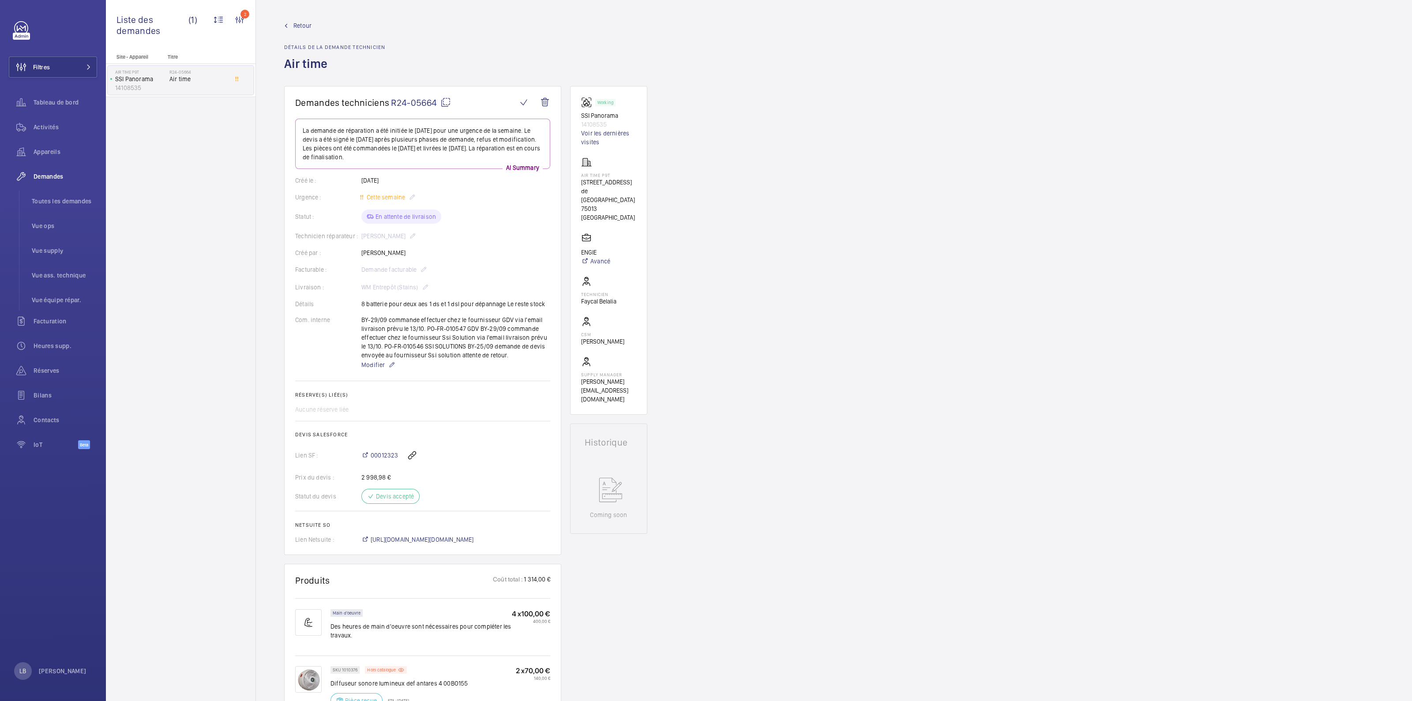
click at [300, 28] on span "Retour" at bounding box center [302, 25] width 18 height 9
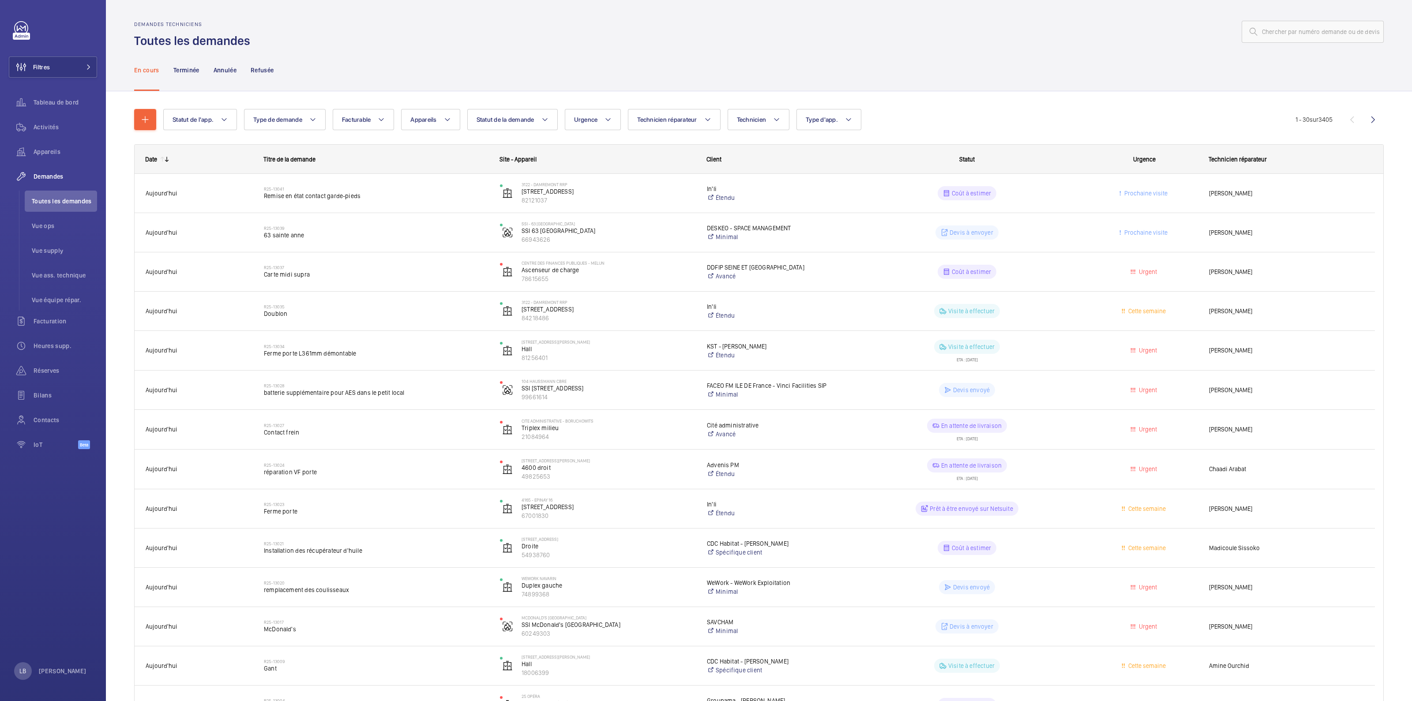
click at [982, 32] on div at bounding box center [820, 31] width 1128 height 21
click at [900, 49] on div "En cours Terminée Annulée Refusée" at bounding box center [759, 70] width 1250 height 42
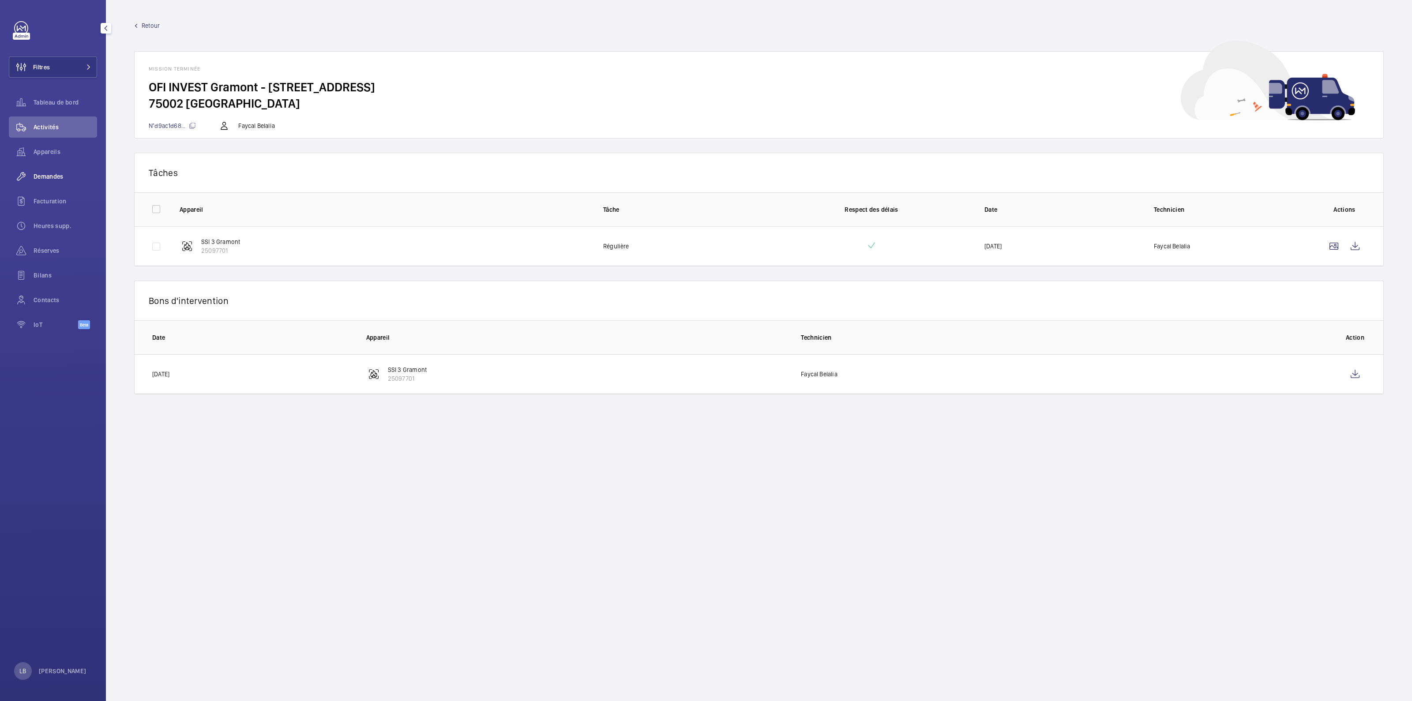
click at [41, 177] on span "Demandes" at bounding box center [66, 176] width 64 height 9
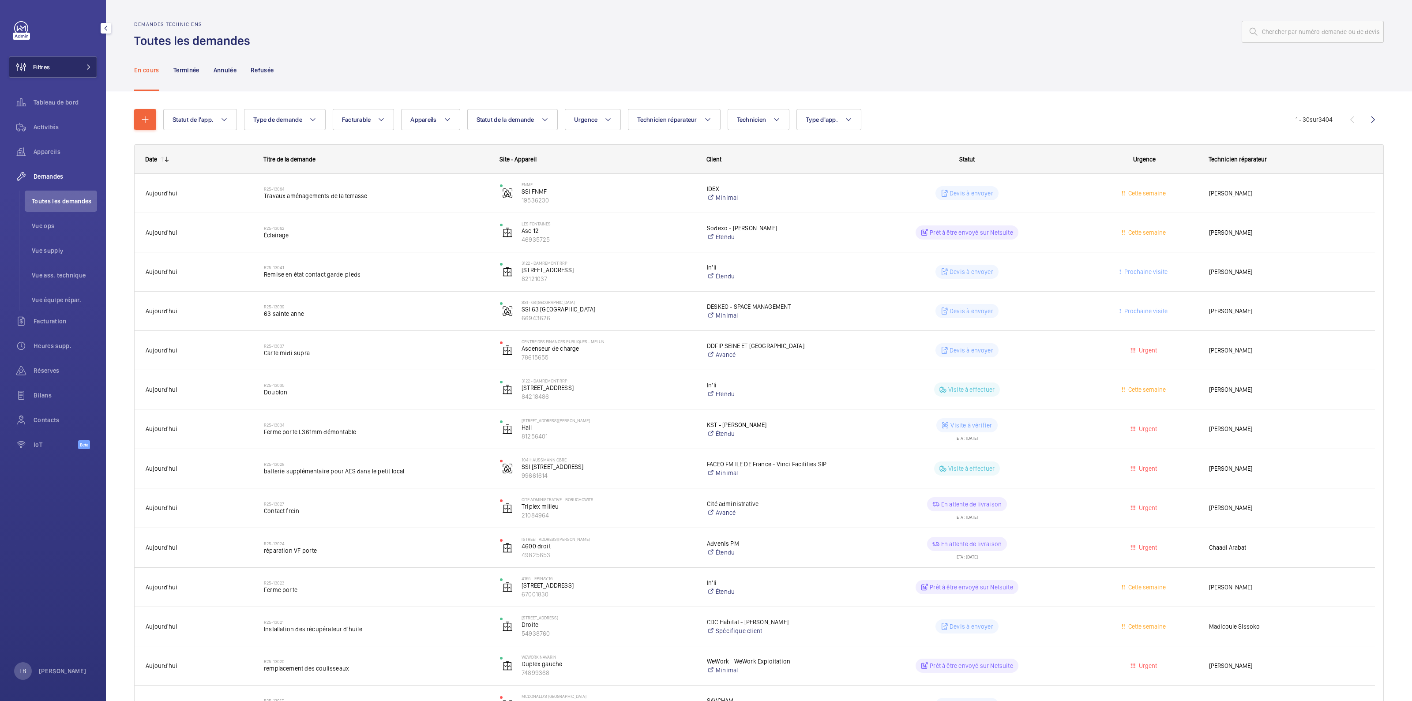
click at [77, 68] on button "Filtres" at bounding box center [53, 66] width 88 height 21
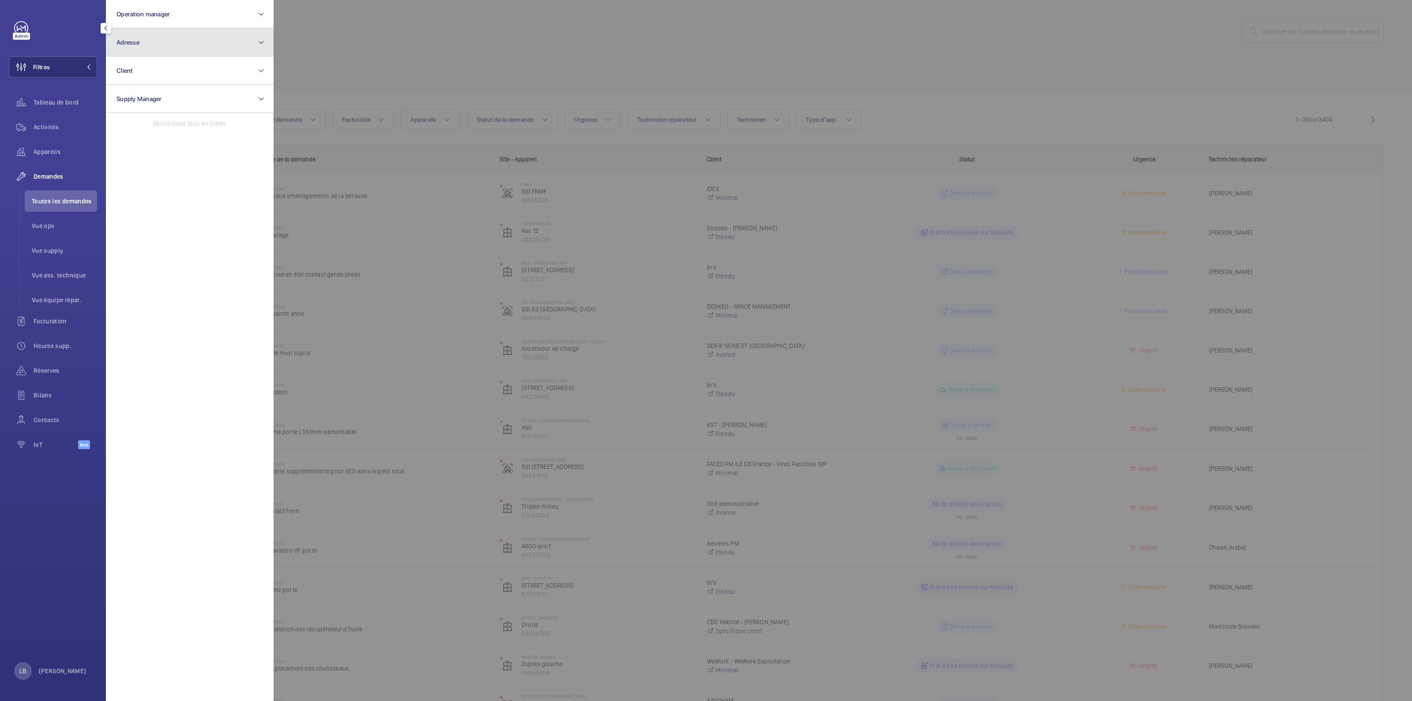
click at [186, 42] on button "Adresse" at bounding box center [190, 42] width 168 height 28
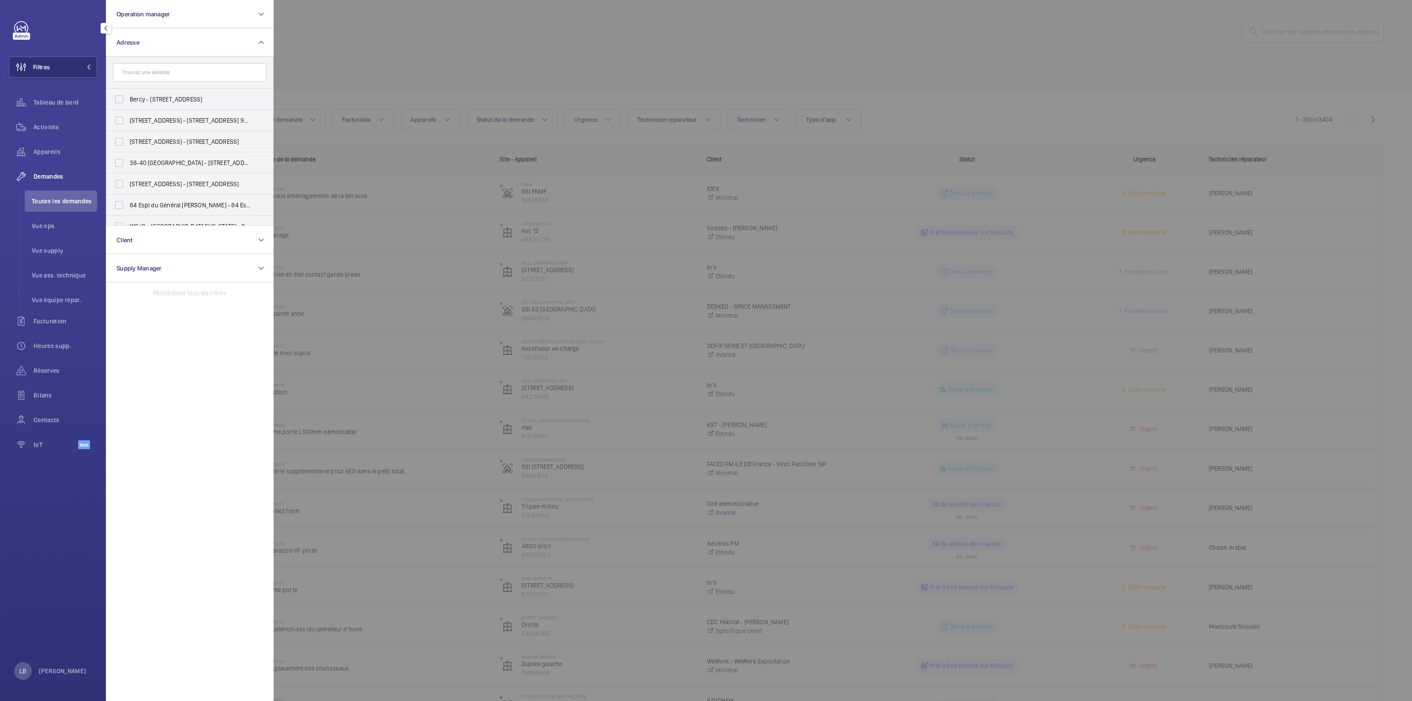
click at [187, 67] on input "text" at bounding box center [190, 72] width 154 height 19
click at [187, 71] on input "text" at bounding box center [190, 72] width 154 height 19
click at [896, 114] on div at bounding box center [980, 350] width 1412 height 701
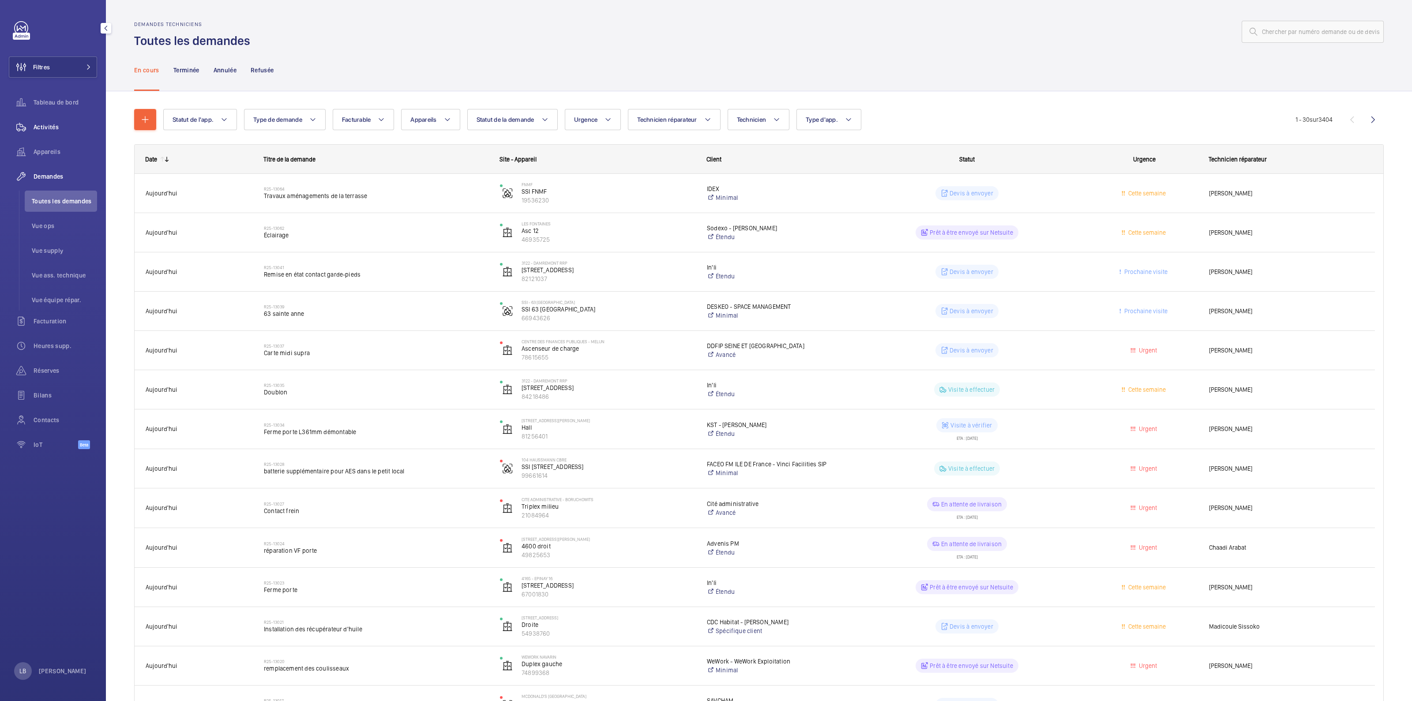
click at [45, 133] on div "Activités" at bounding box center [53, 127] width 88 height 21
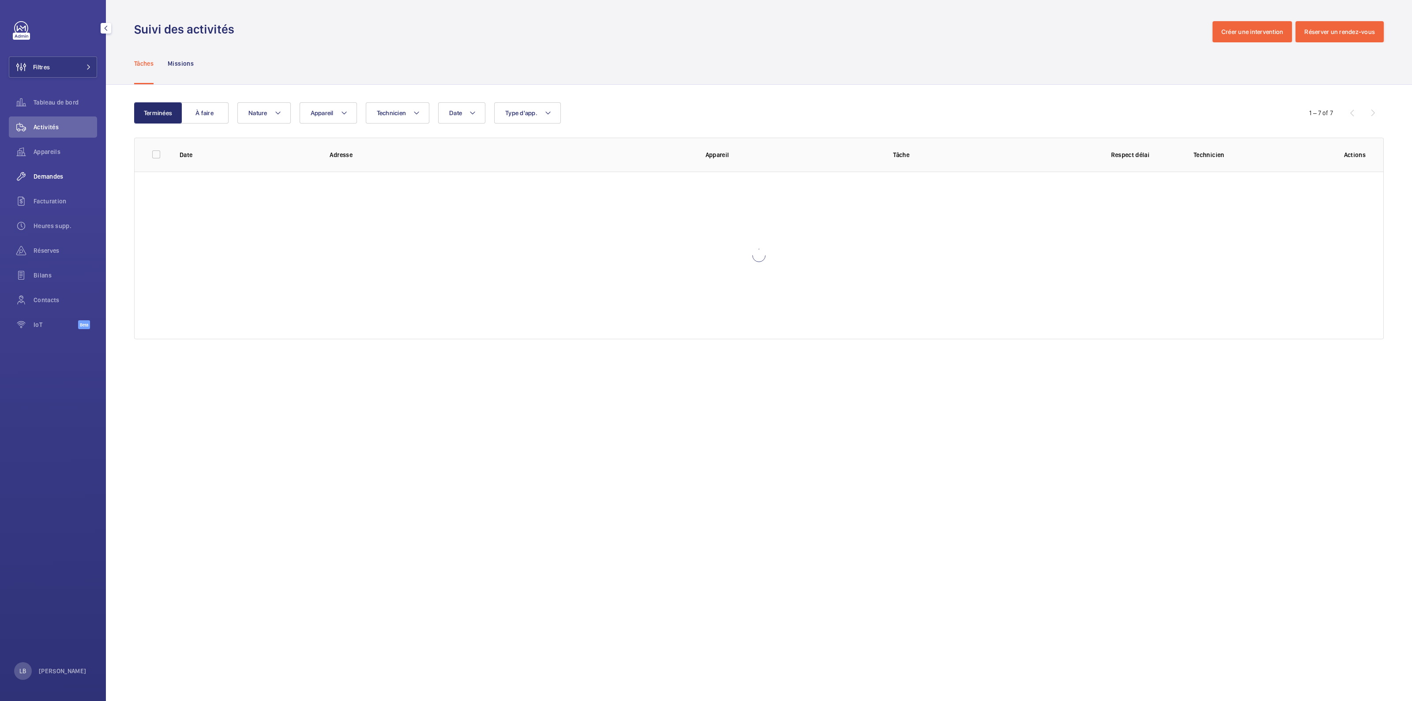
click at [46, 178] on span "Demandes" at bounding box center [66, 176] width 64 height 9
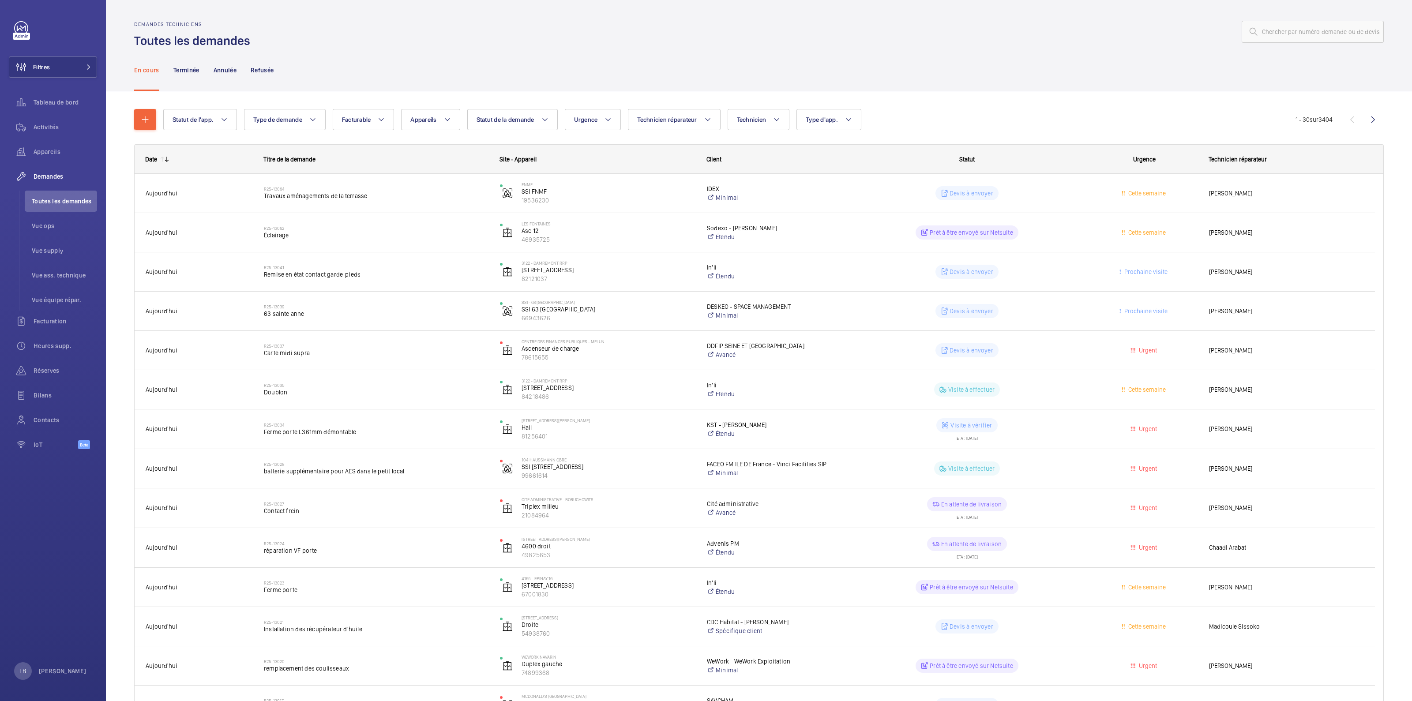
click at [336, 32] on div at bounding box center [820, 31] width 1128 height 21
click at [1307, 33] on input "text" at bounding box center [1313, 32] width 142 height 22
click at [39, 124] on span "Activités" at bounding box center [66, 127] width 64 height 9
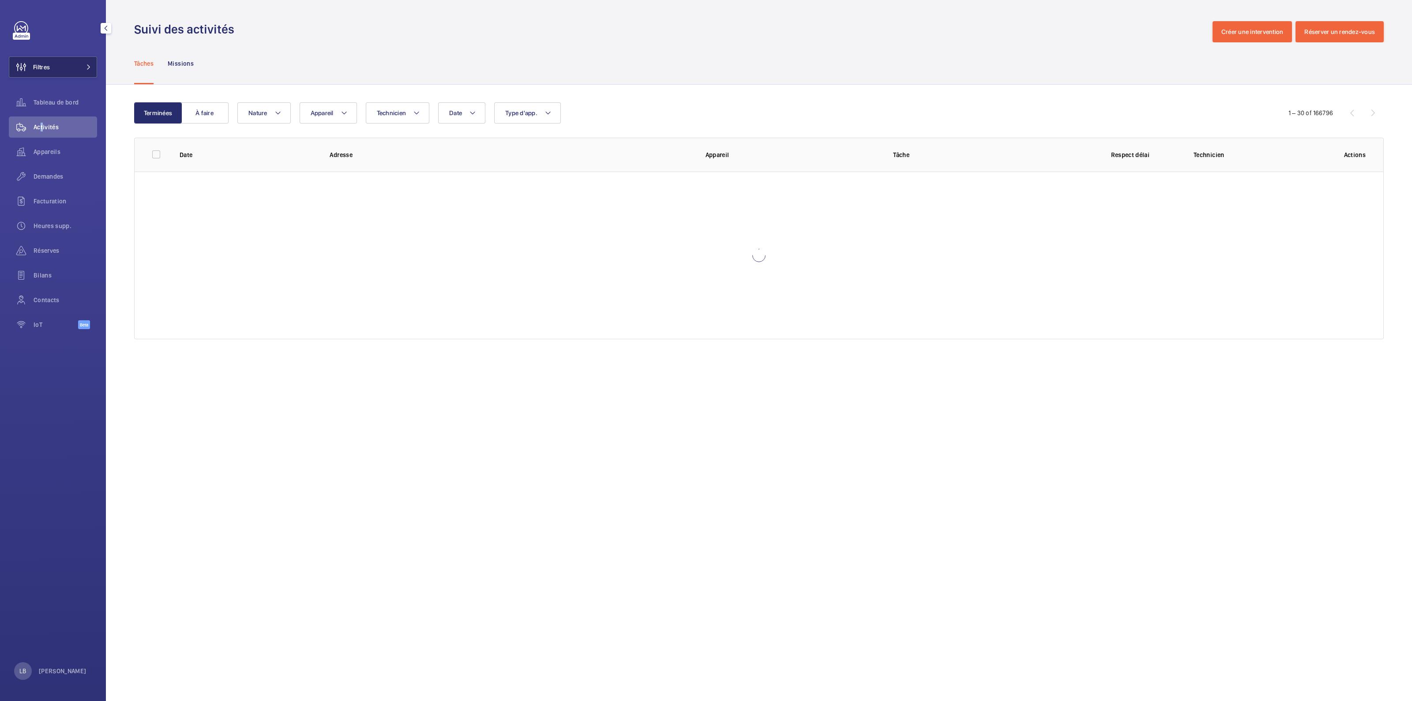
click at [45, 67] on span "Filtres" at bounding box center [41, 67] width 17 height 9
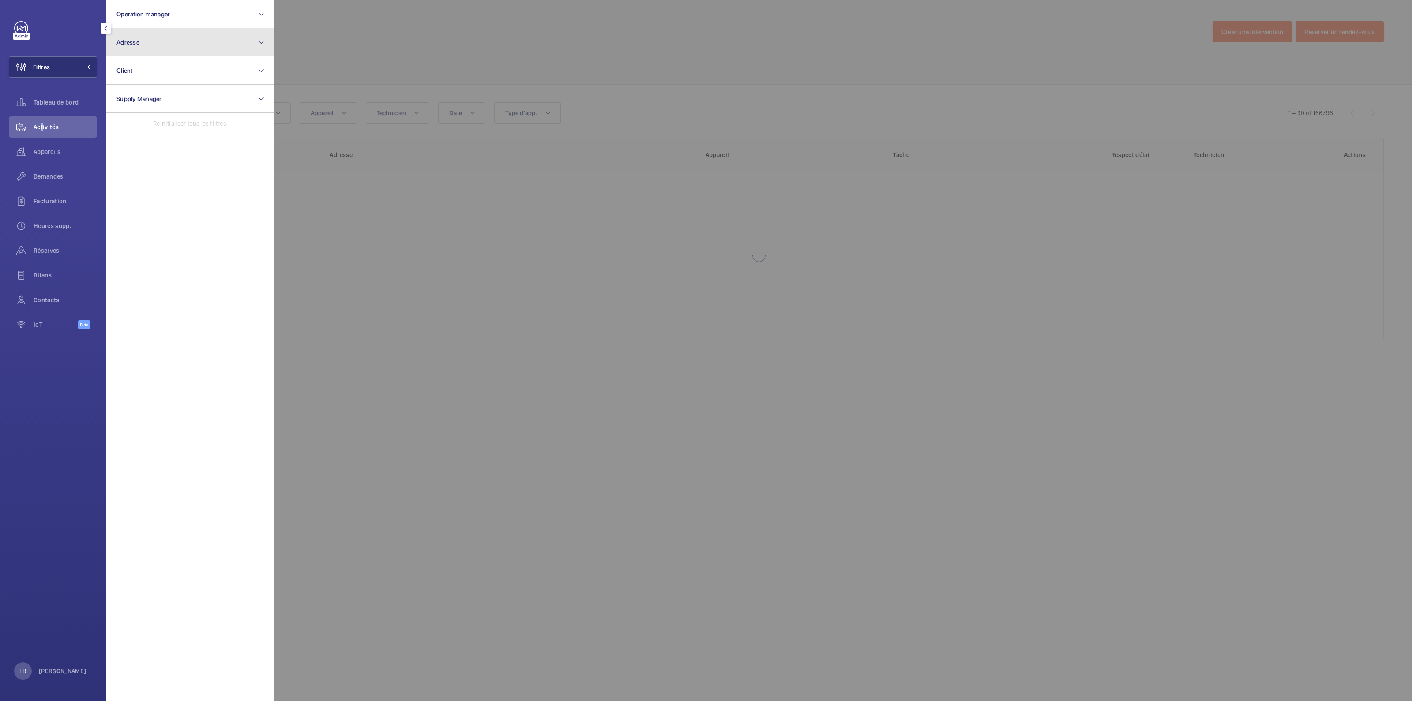
click at [177, 49] on button "Adresse" at bounding box center [190, 42] width 168 height 28
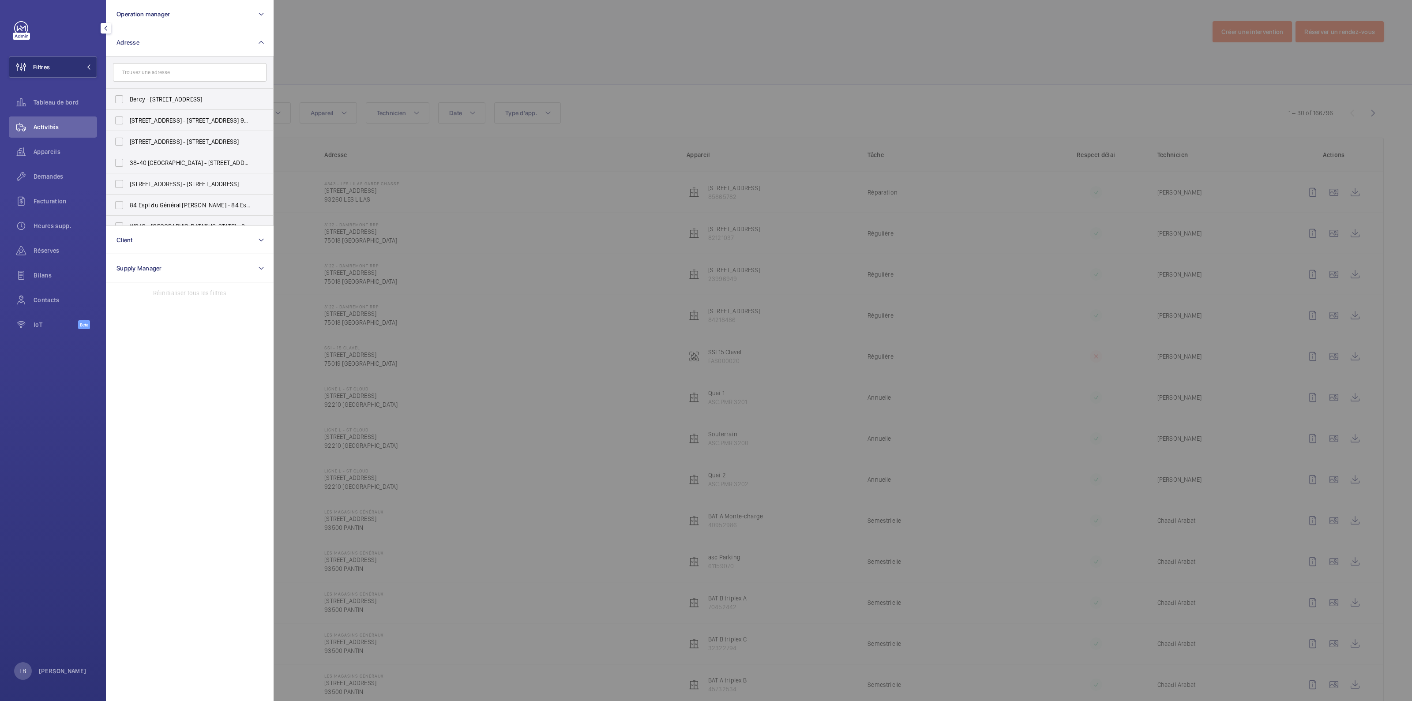
click at [168, 85] on form at bounding box center [189, 72] width 167 height 32
click at [177, 78] on input "text" at bounding box center [190, 72] width 154 height 19
type input "grand"
click at [404, 26] on div at bounding box center [980, 350] width 1412 height 701
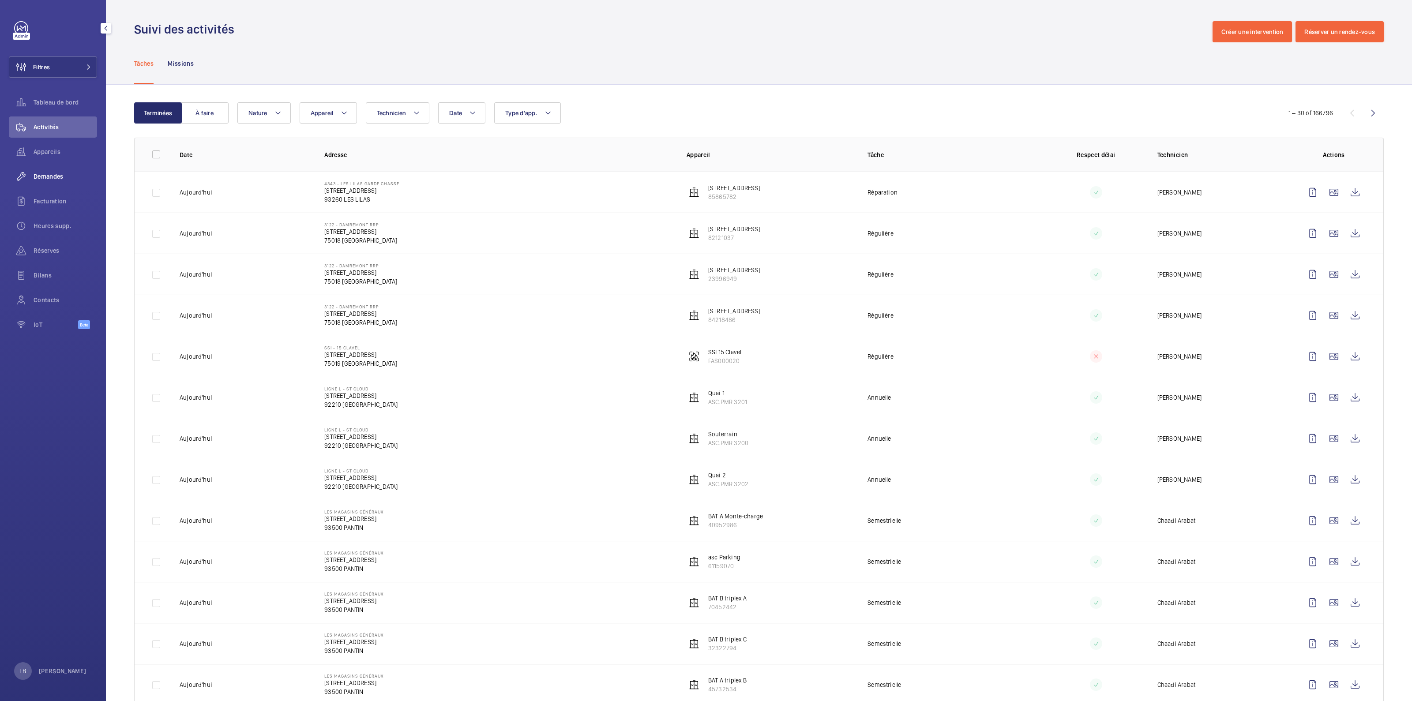
click at [45, 172] on span "Demandes" at bounding box center [66, 176] width 64 height 9
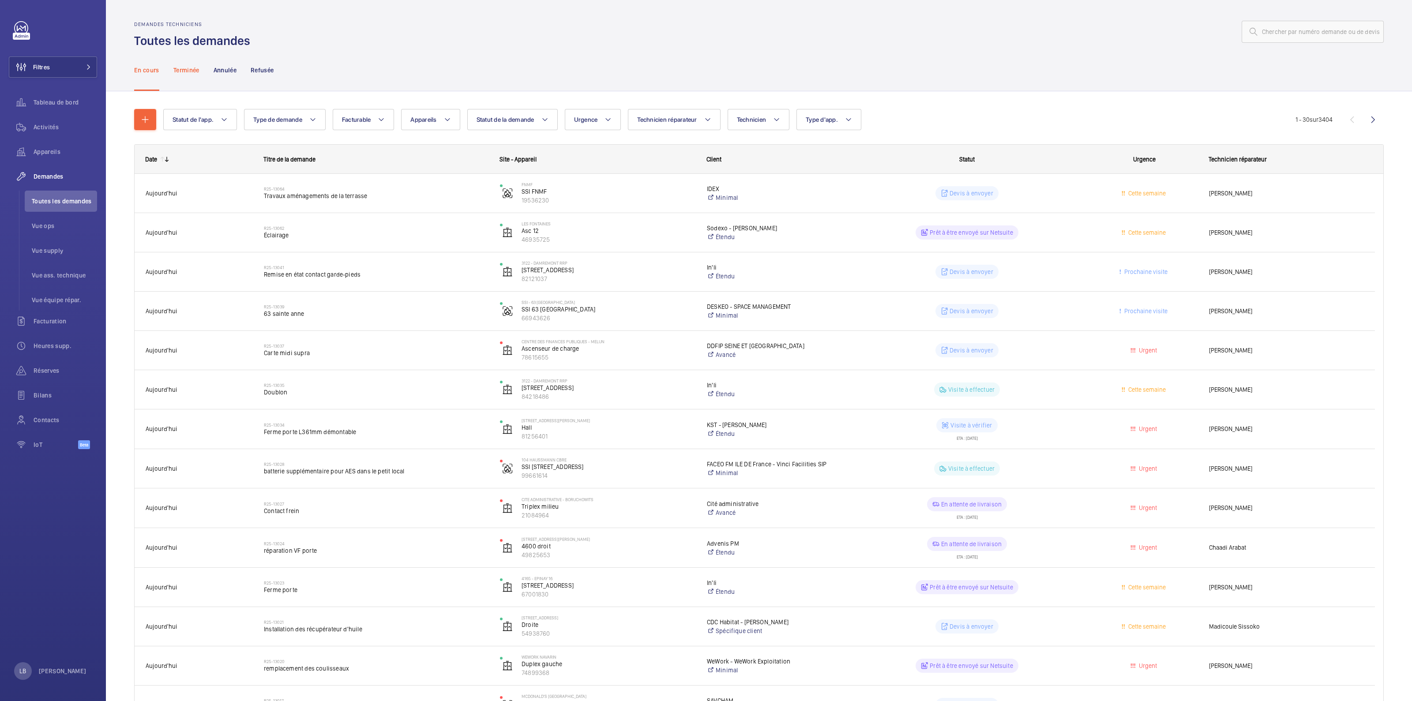
click at [188, 71] on p "Terminée" at bounding box center [186, 70] width 26 height 9
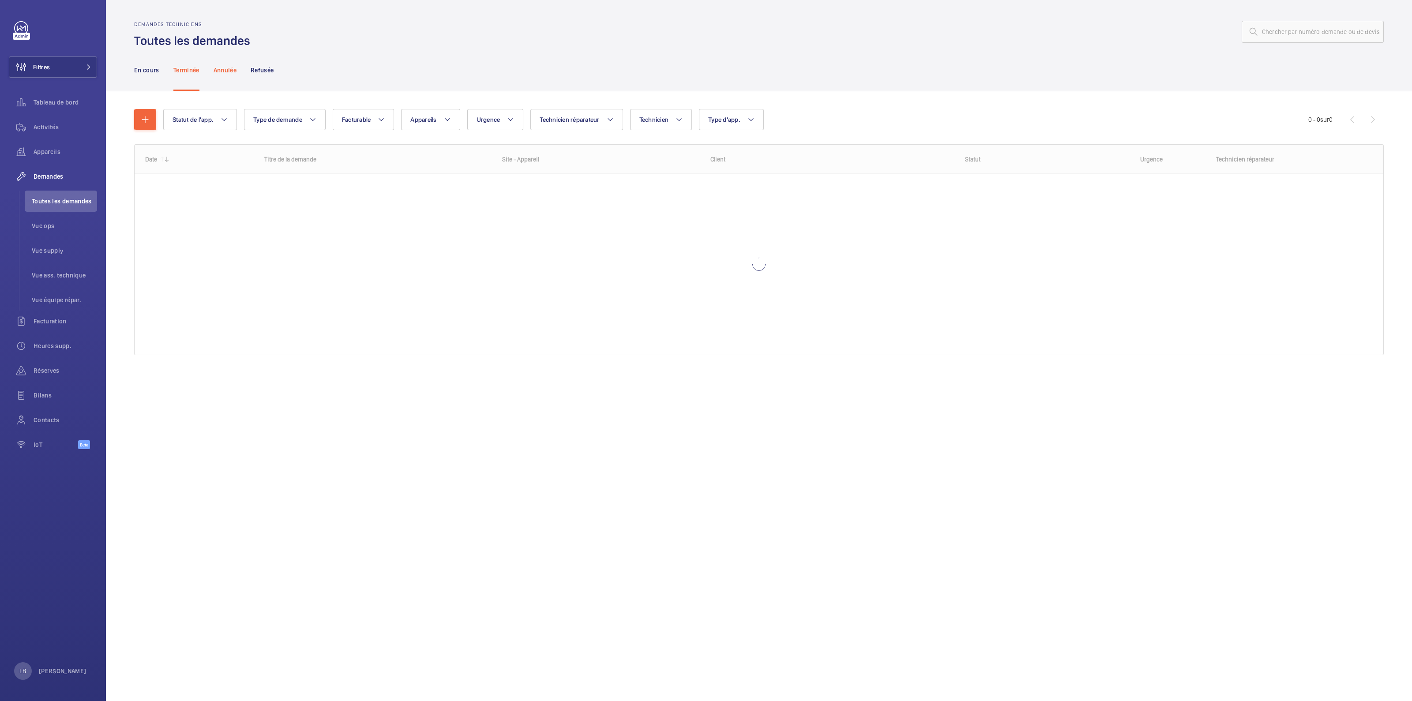
click at [227, 71] on p "Annulée" at bounding box center [225, 70] width 23 height 9
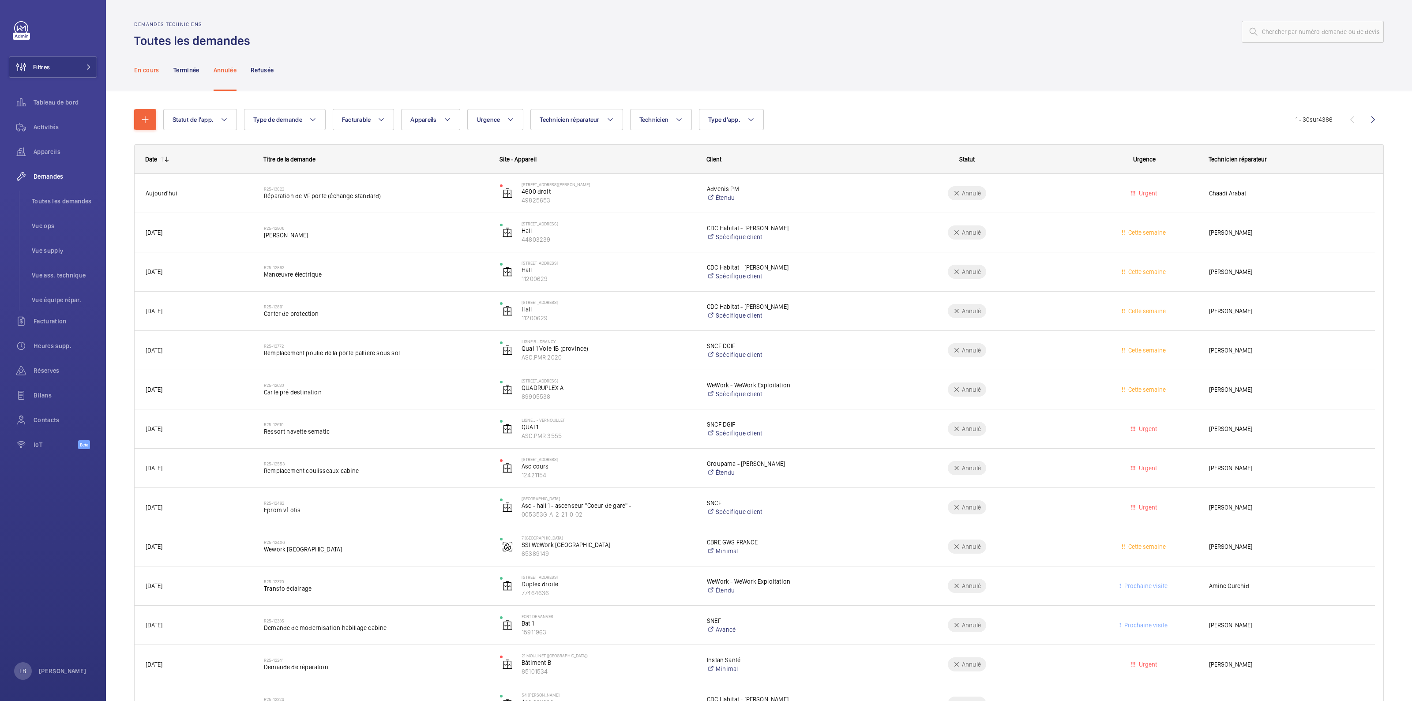
click at [143, 72] on p "En cours" at bounding box center [146, 70] width 25 height 9
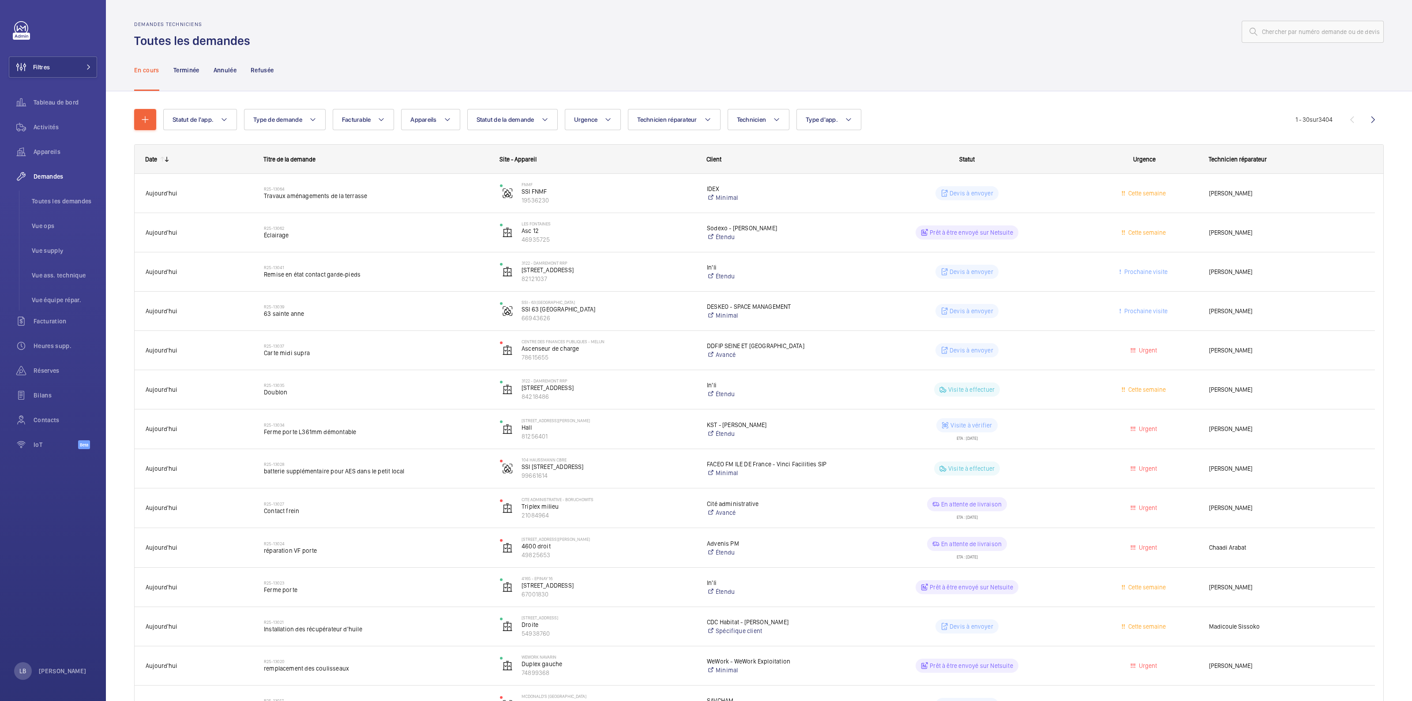
click at [938, 83] on div "En cours Terminée Annulée Refusée" at bounding box center [759, 70] width 1250 height 42
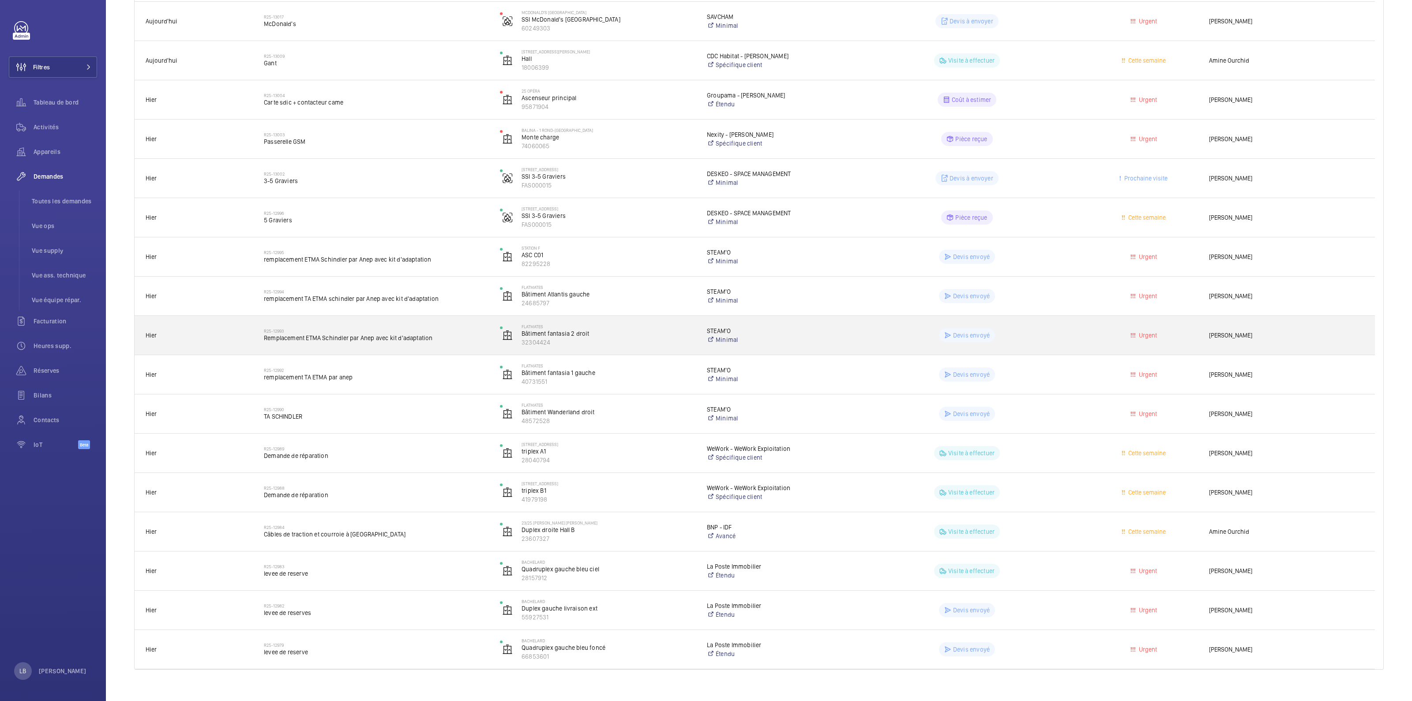
scroll to position [695, 0]
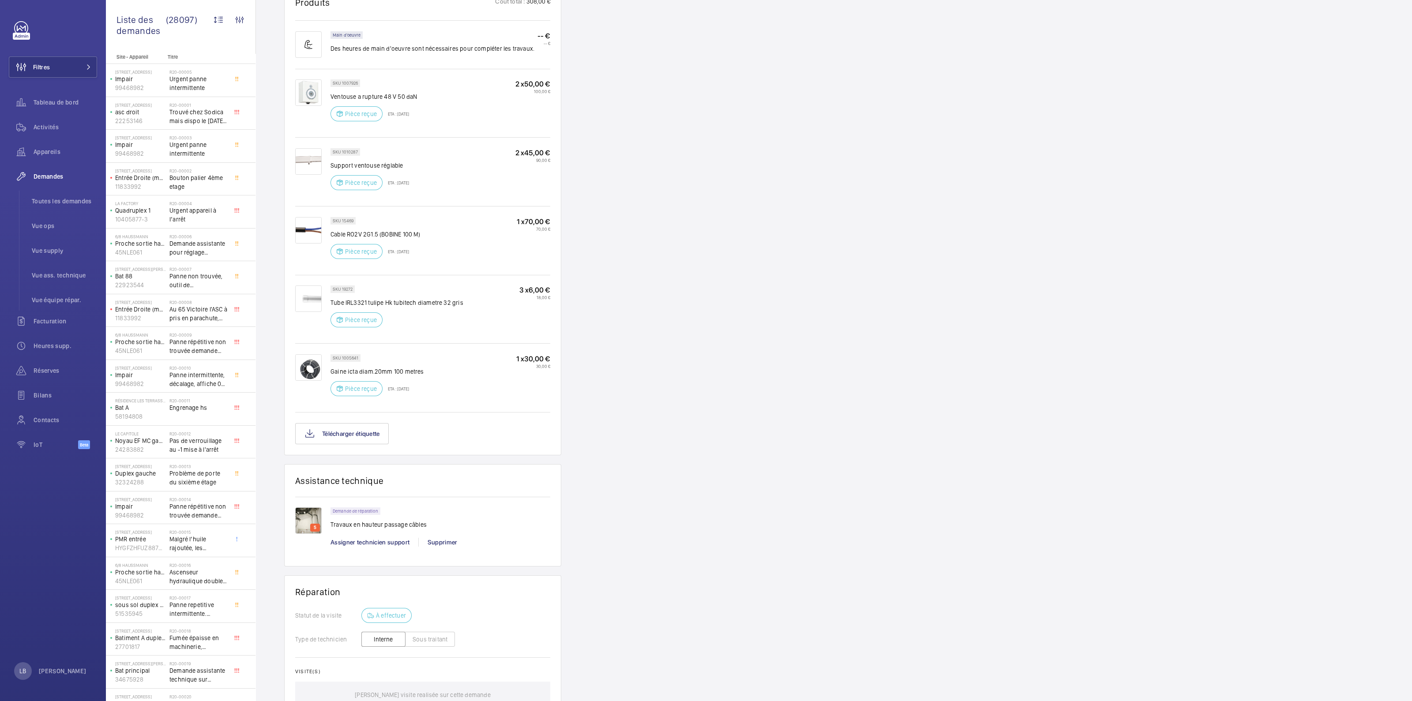
scroll to position [627, 0]
click at [313, 519] on img at bounding box center [308, 516] width 26 height 26
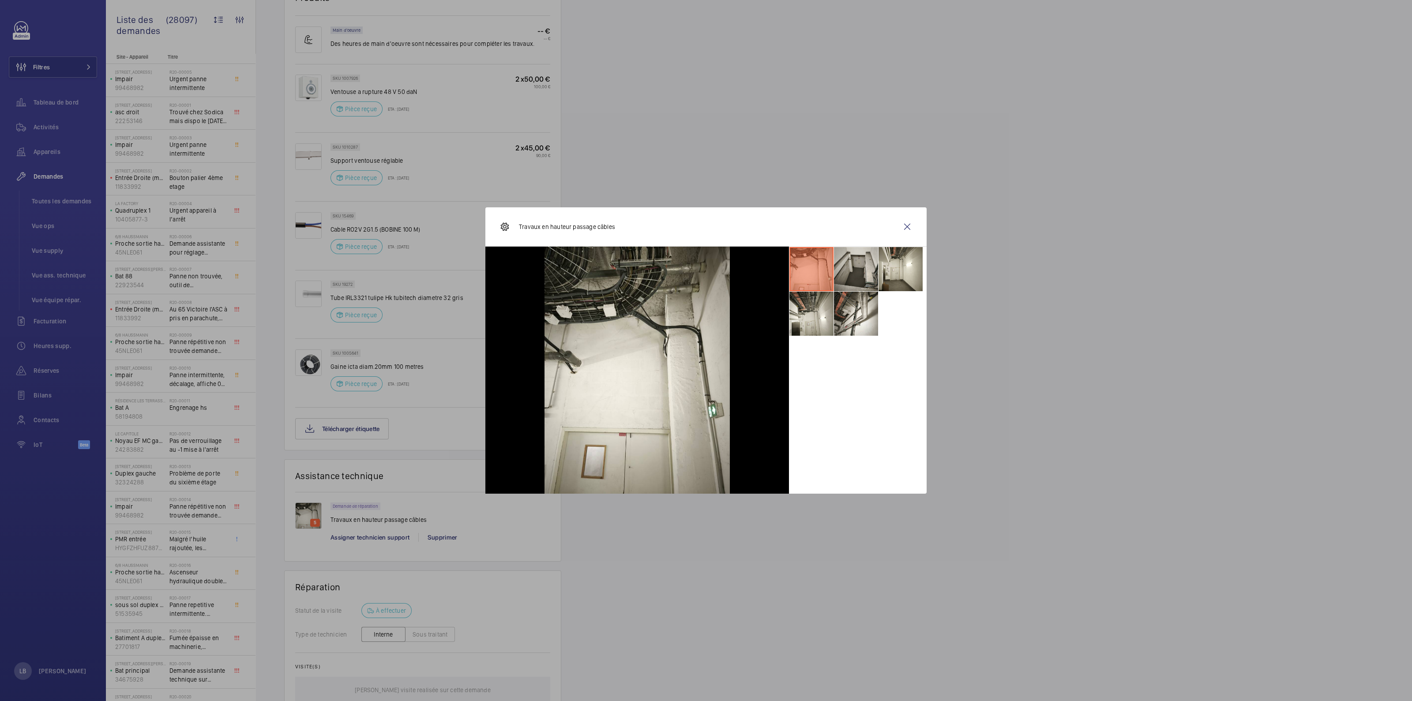
click at [856, 263] on li at bounding box center [856, 269] width 44 height 44
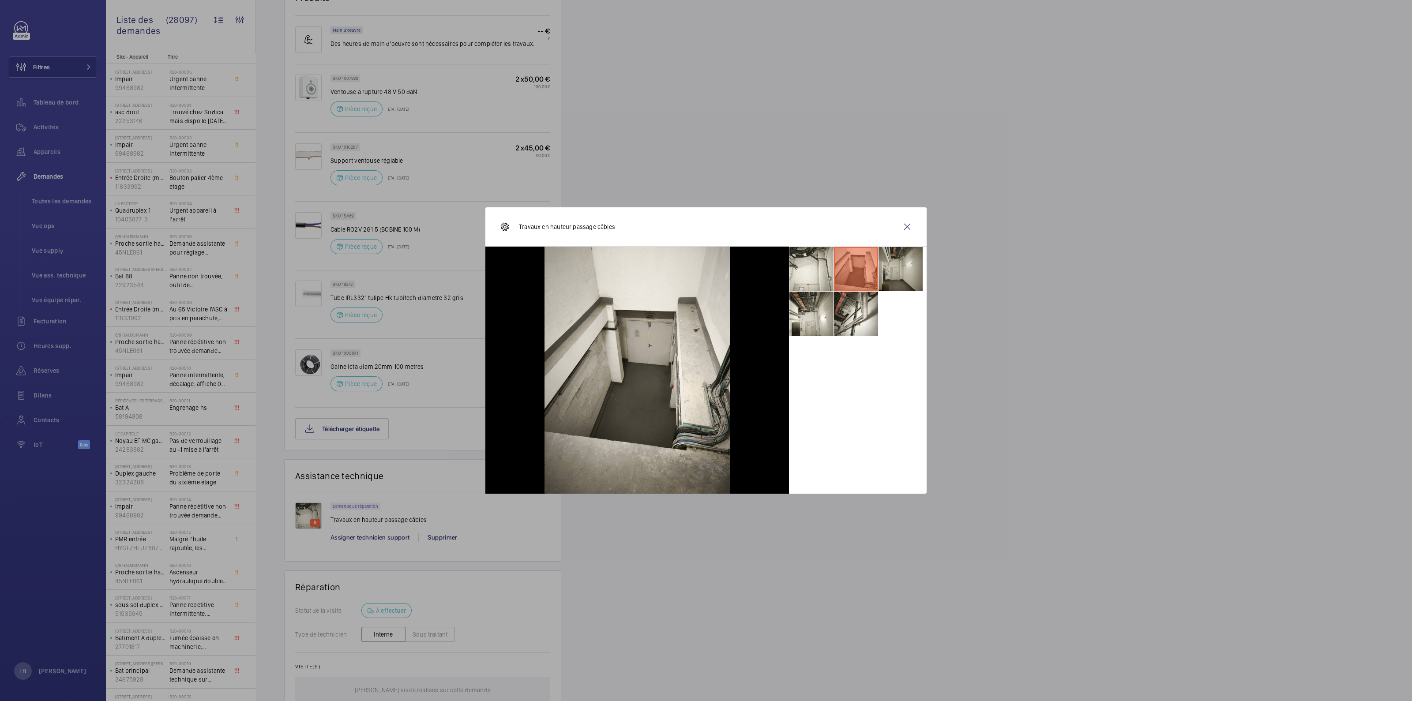
click at [906, 268] on li at bounding box center [901, 269] width 44 height 44
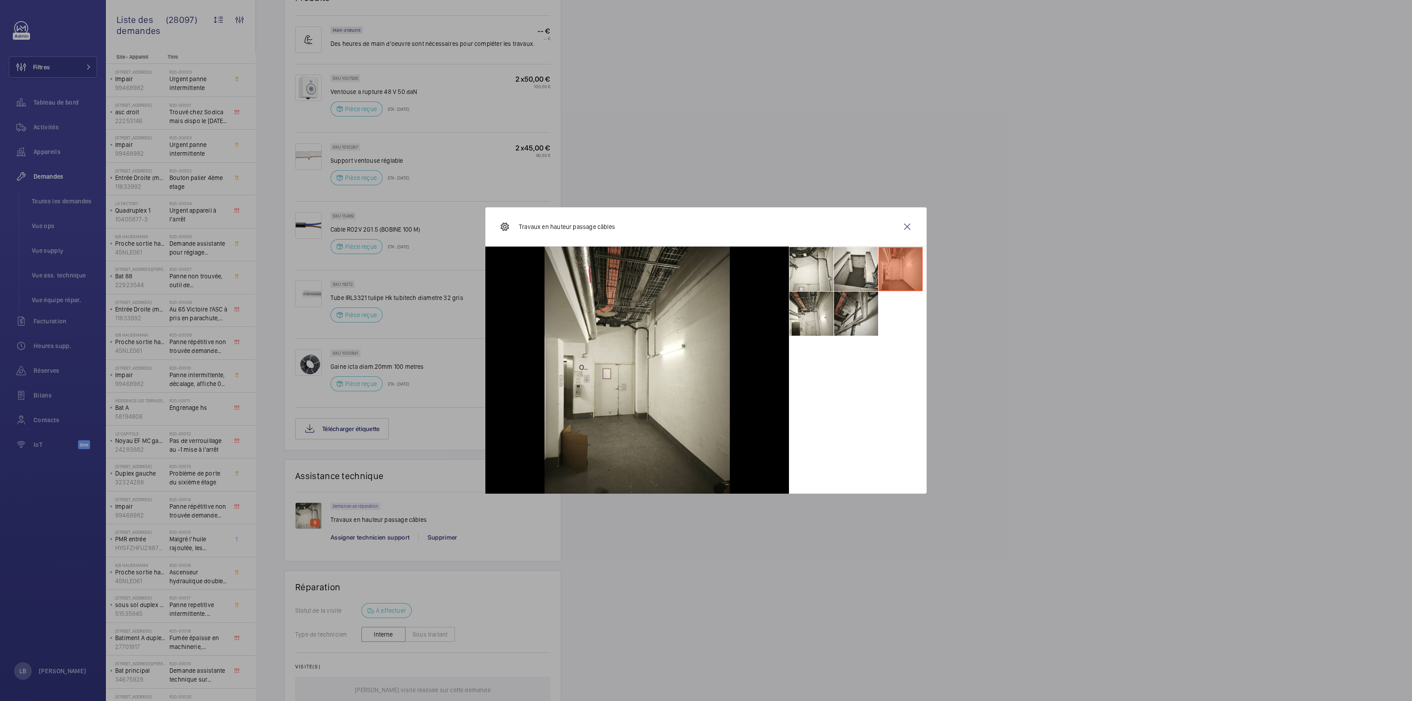
click at [858, 313] on li at bounding box center [856, 314] width 44 height 44
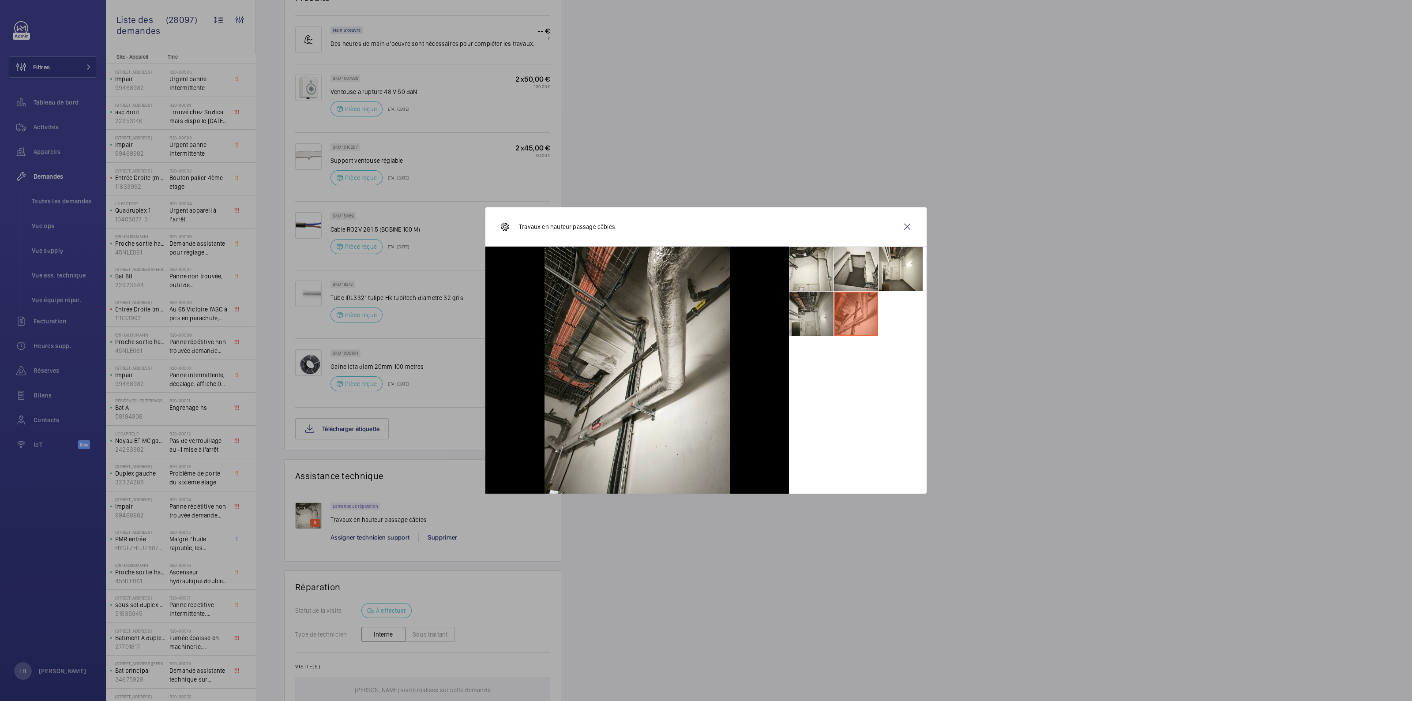
click at [814, 307] on li at bounding box center [812, 314] width 44 height 44
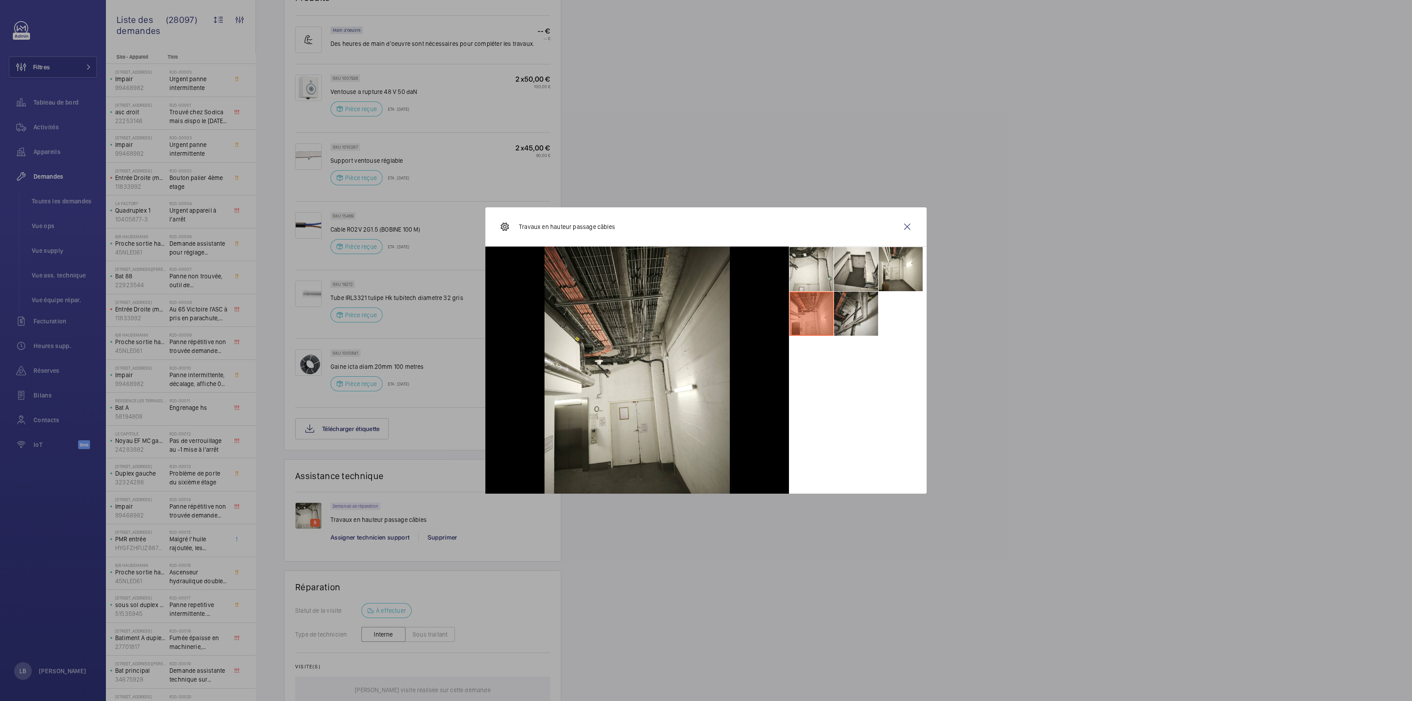
click at [863, 308] on li at bounding box center [856, 314] width 44 height 44
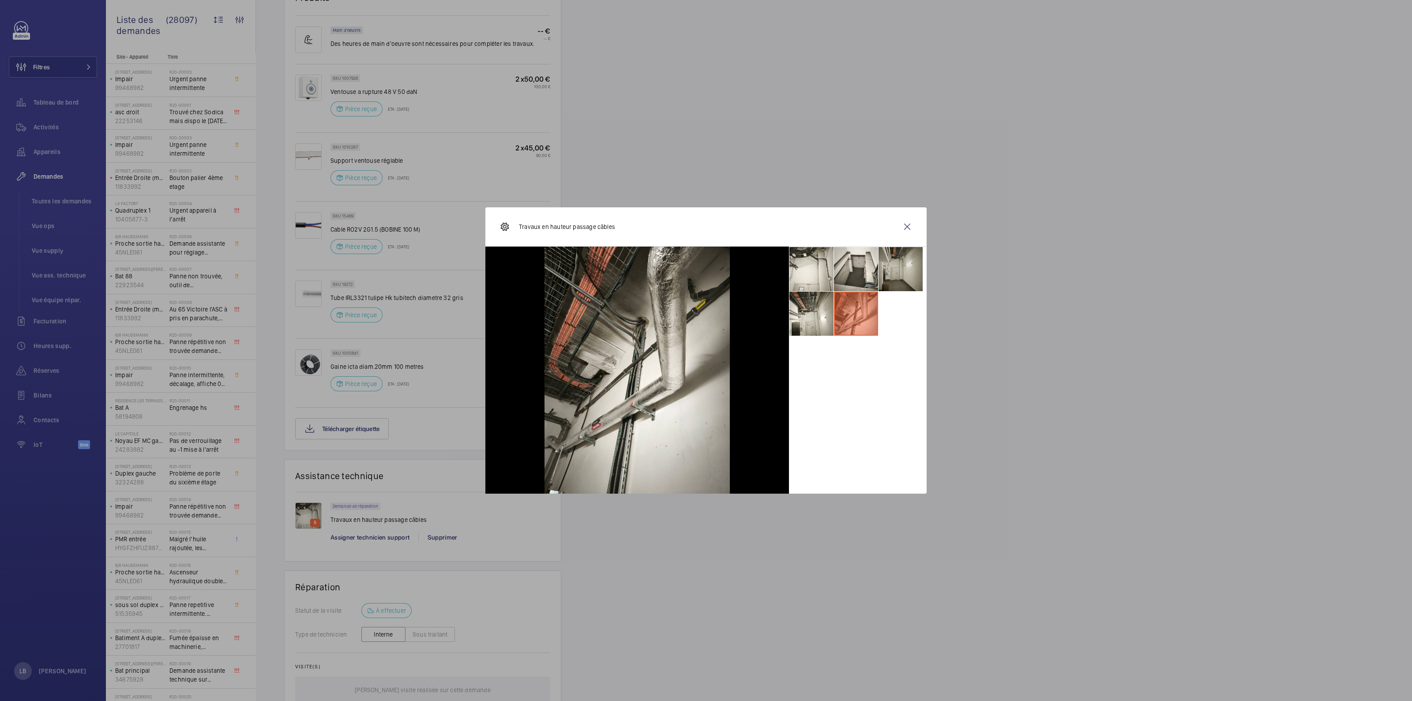
click at [906, 268] on li at bounding box center [901, 269] width 44 height 44
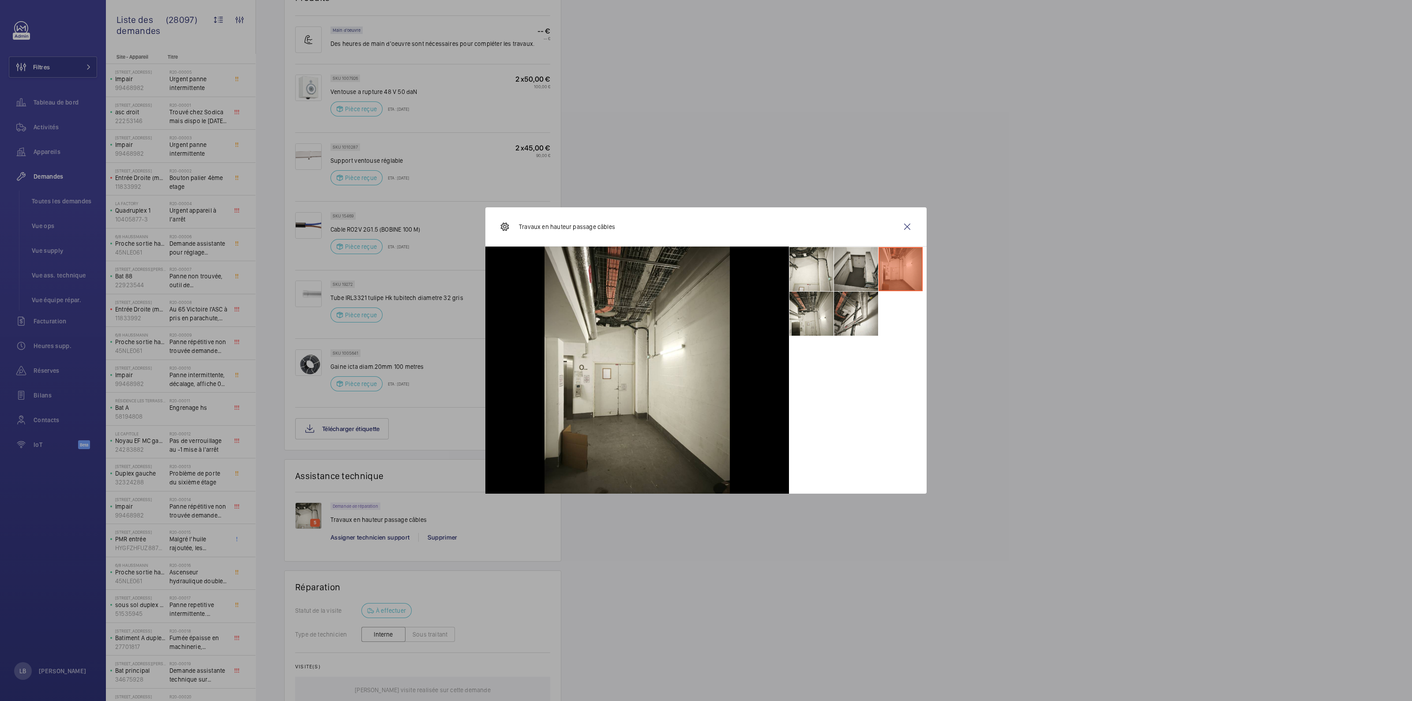
click at [843, 275] on li at bounding box center [856, 269] width 44 height 44
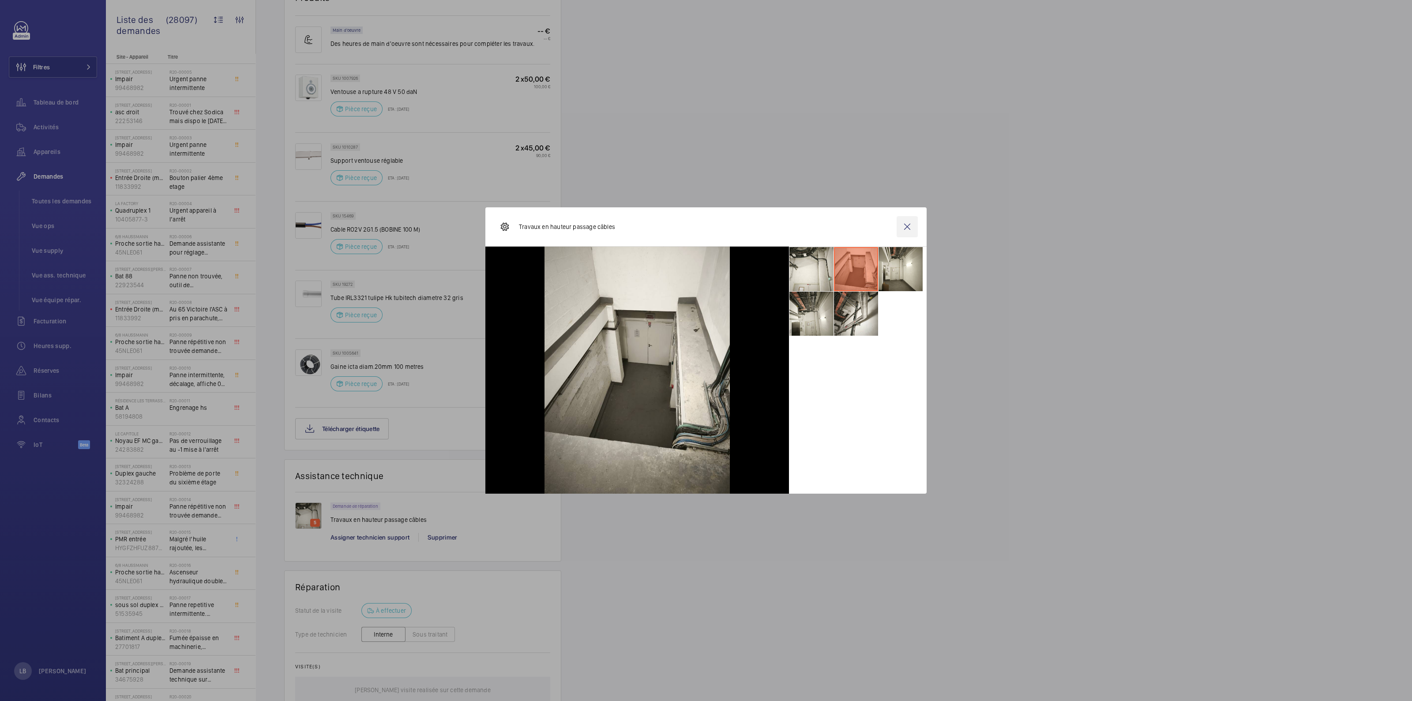
click at [908, 226] on wm-front-icon-button at bounding box center [907, 226] width 21 height 21
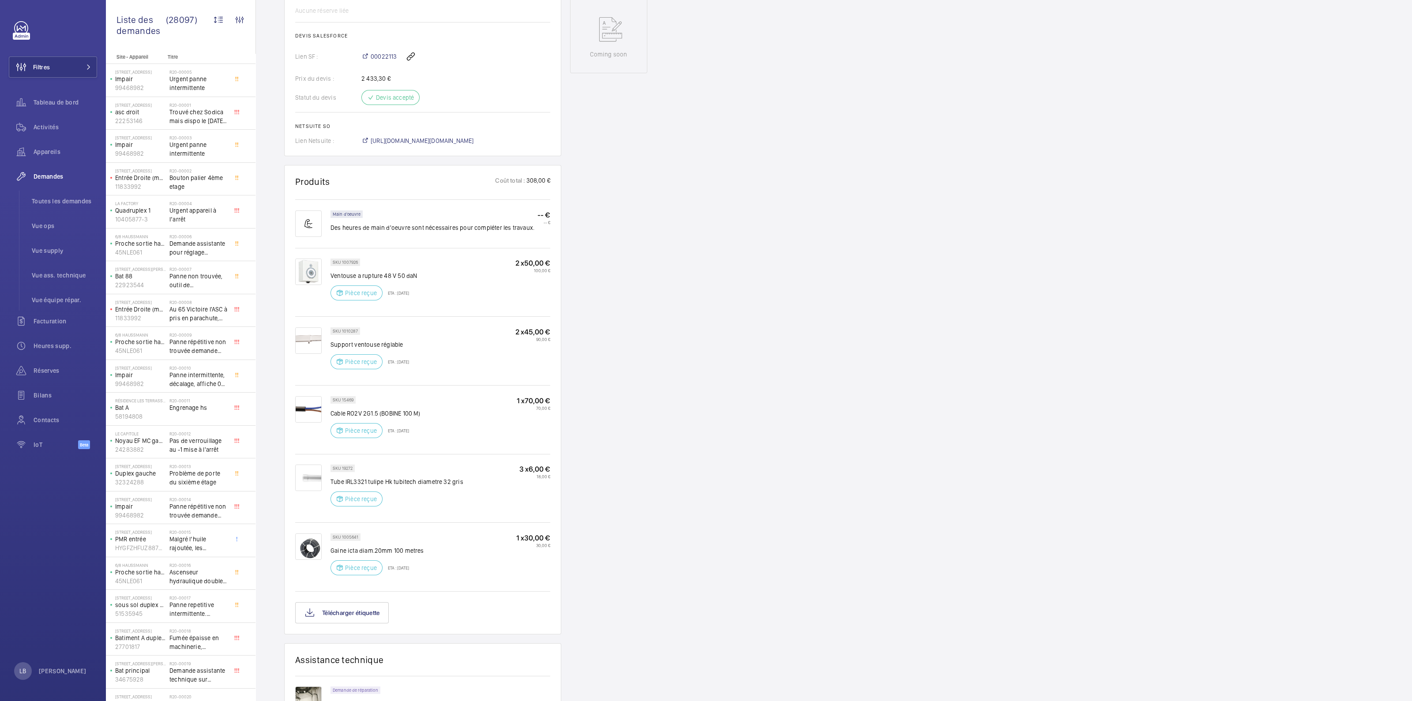
scroll to position [737, 0]
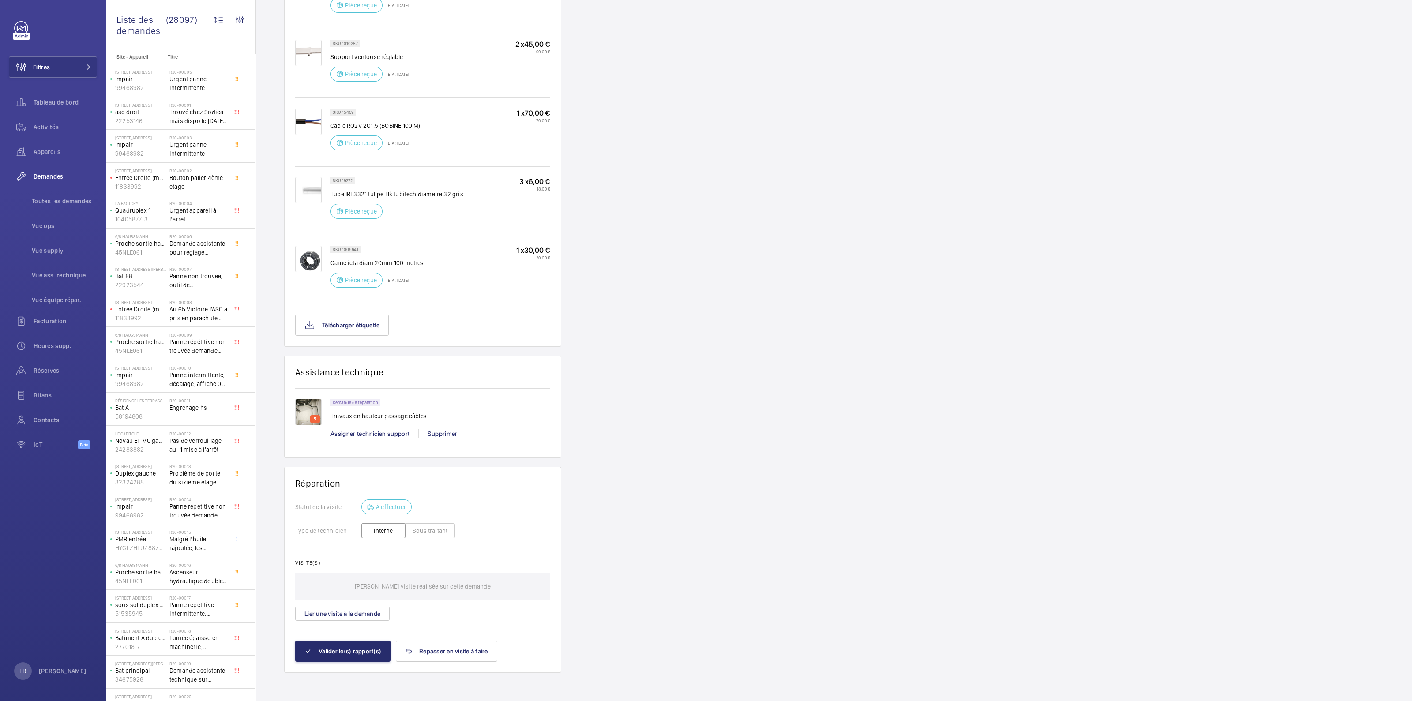
click at [936, 356] on div "Demandes techniciens R25-11863 Le 5 septembre 2025, une demande de réparation a…" at bounding box center [834, 28] width 1156 height 1346
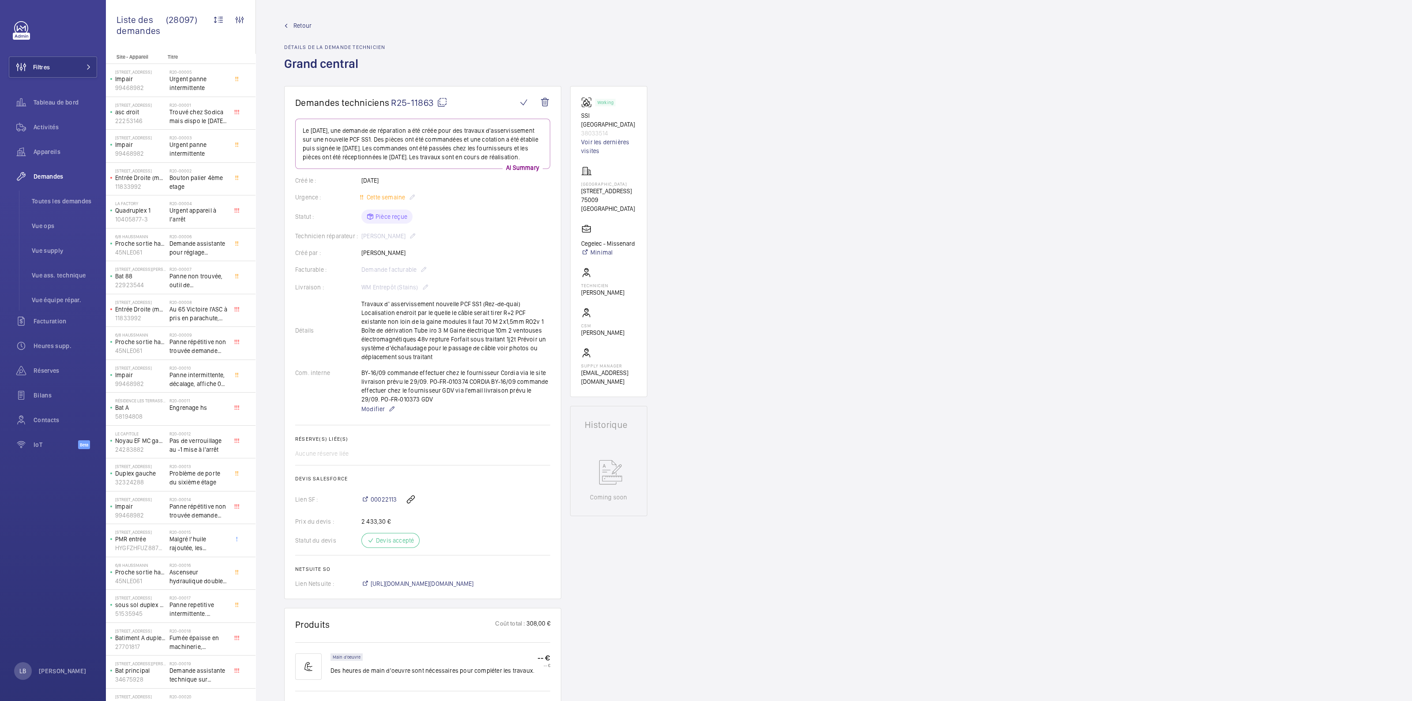
scroll to position [0, 0]
click at [441, 102] on mat-icon at bounding box center [442, 102] width 11 height 11
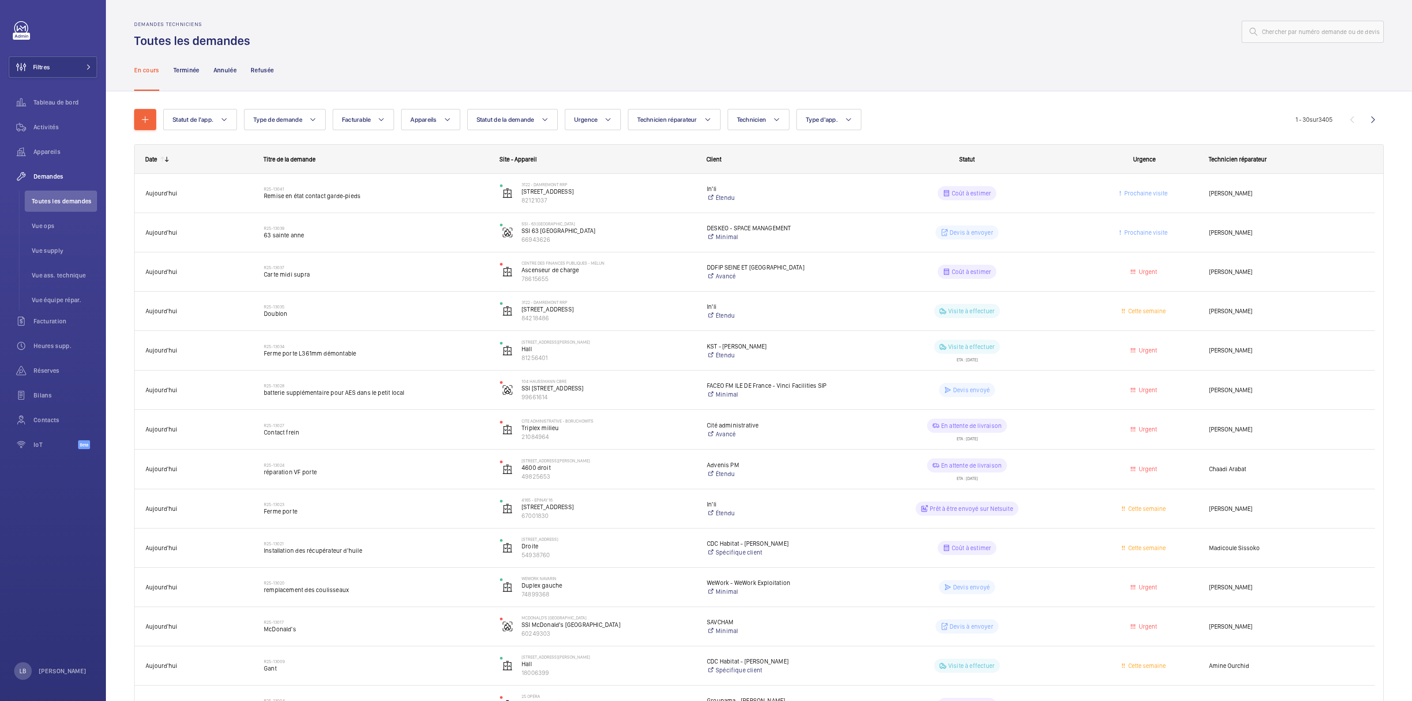
click at [530, 60] on div "En cours Terminée Annulée Refusée" at bounding box center [759, 70] width 1250 height 42
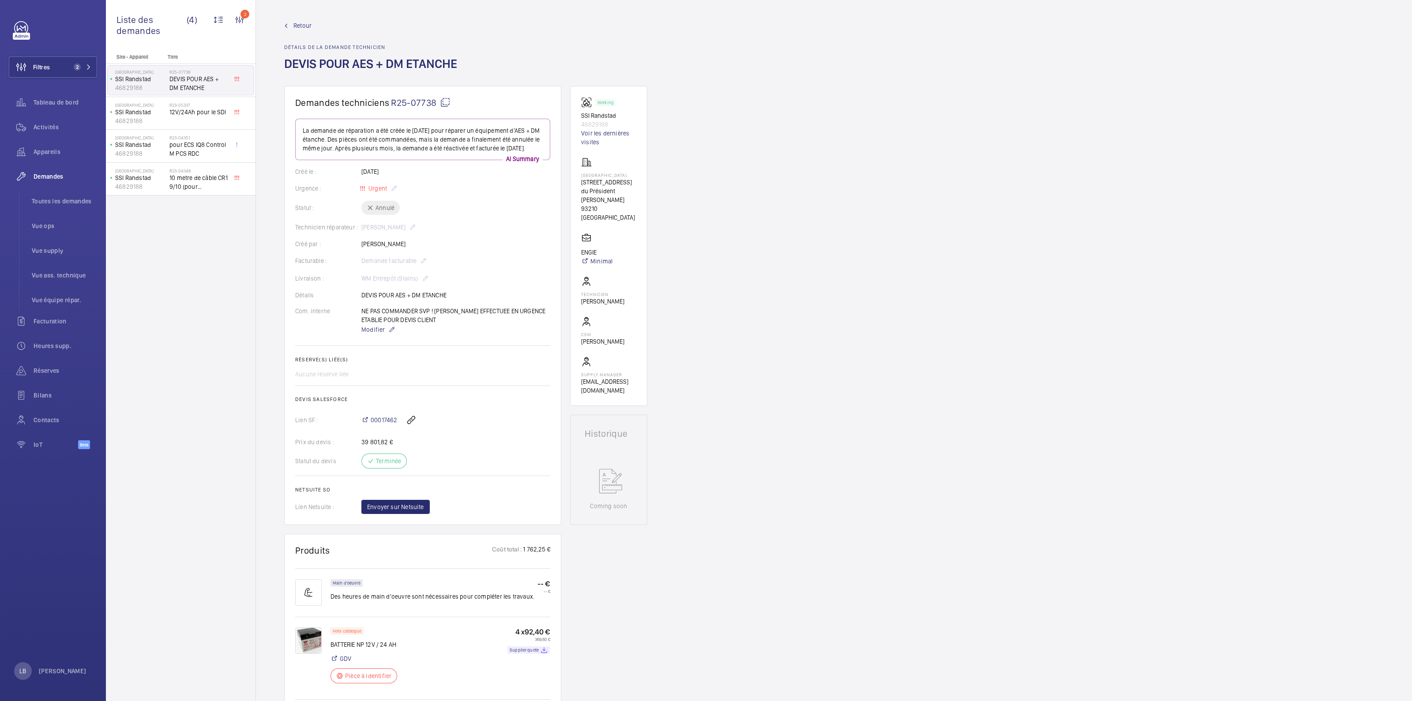
scroll to position [397, 0]
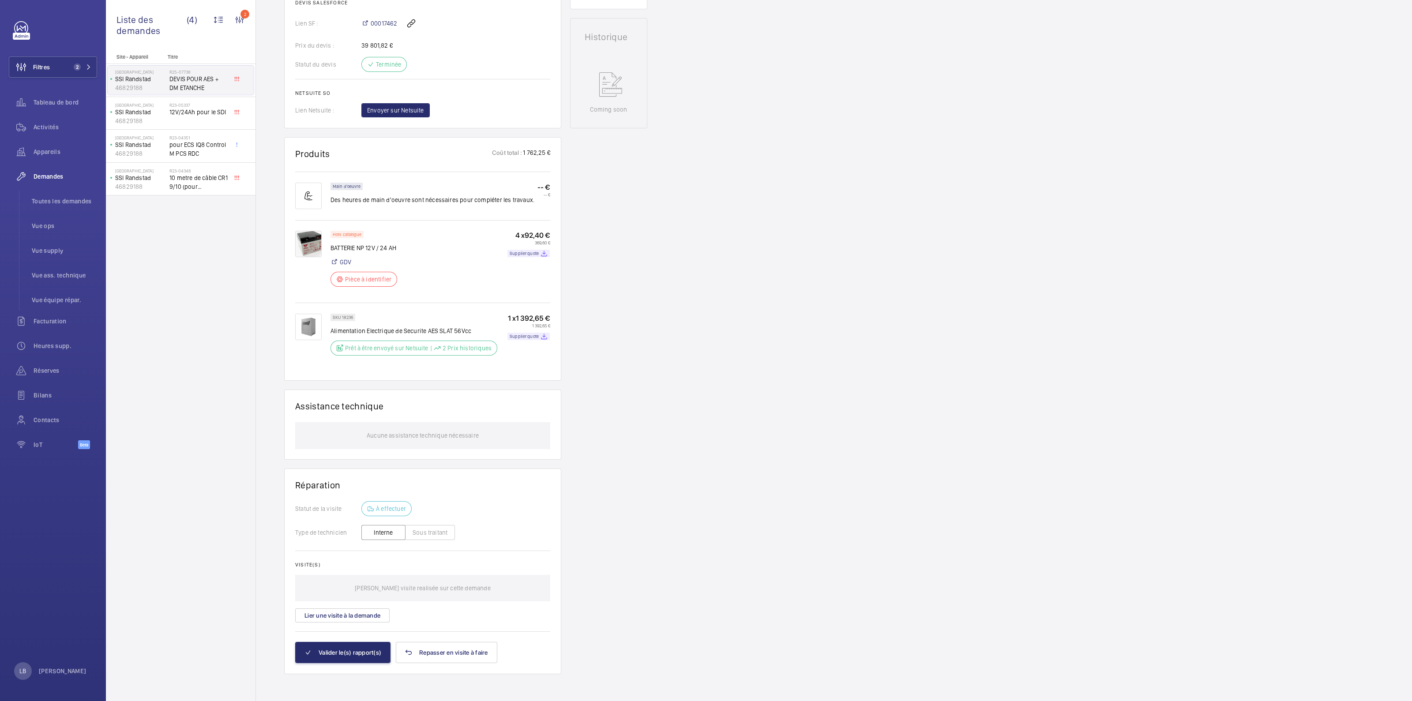
click at [229, 355] on div "Site - Appareil Titre Randstad SSI Randstad 46829188 R25-07738 DEVIS POUR AES +…" at bounding box center [181, 377] width 150 height 647
click at [51, 63] on button "Filtres 2" at bounding box center [53, 66] width 88 height 21
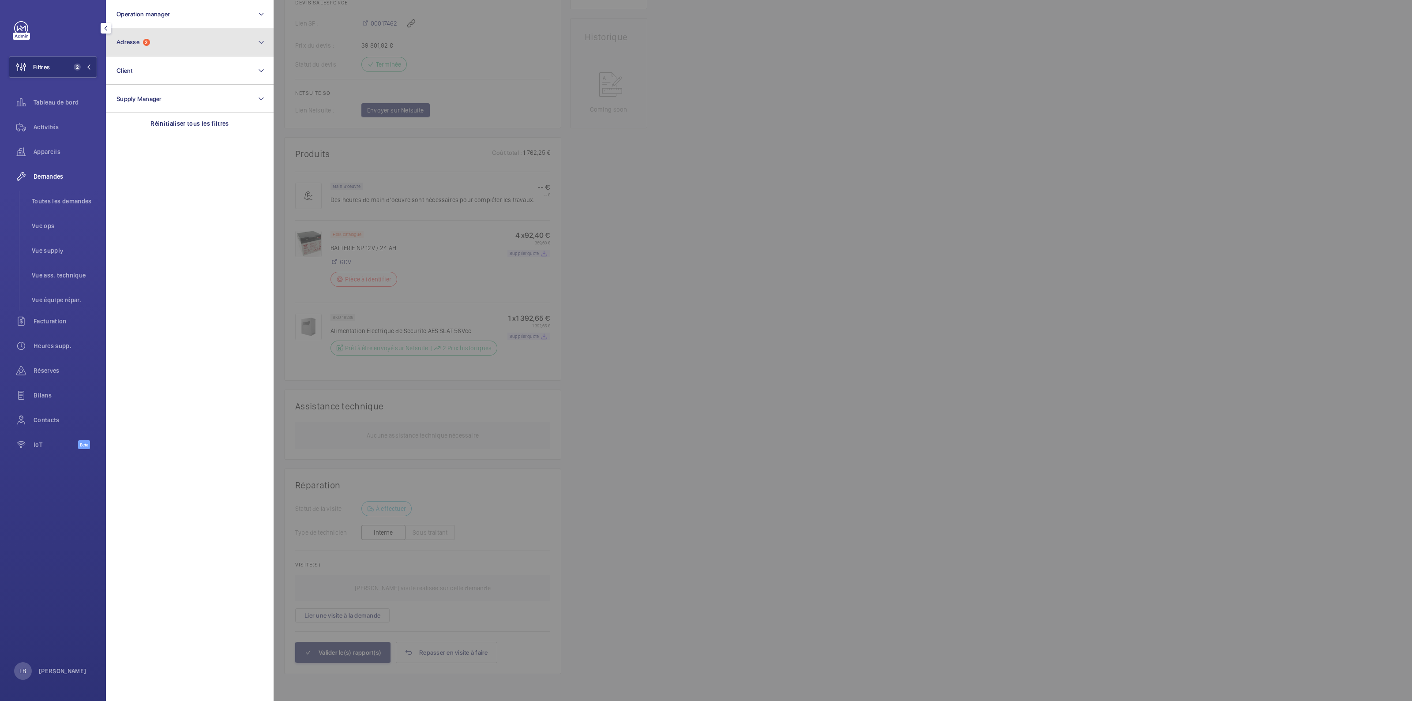
click at [166, 46] on button "Adresse 2" at bounding box center [190, 42] width 168 height 28
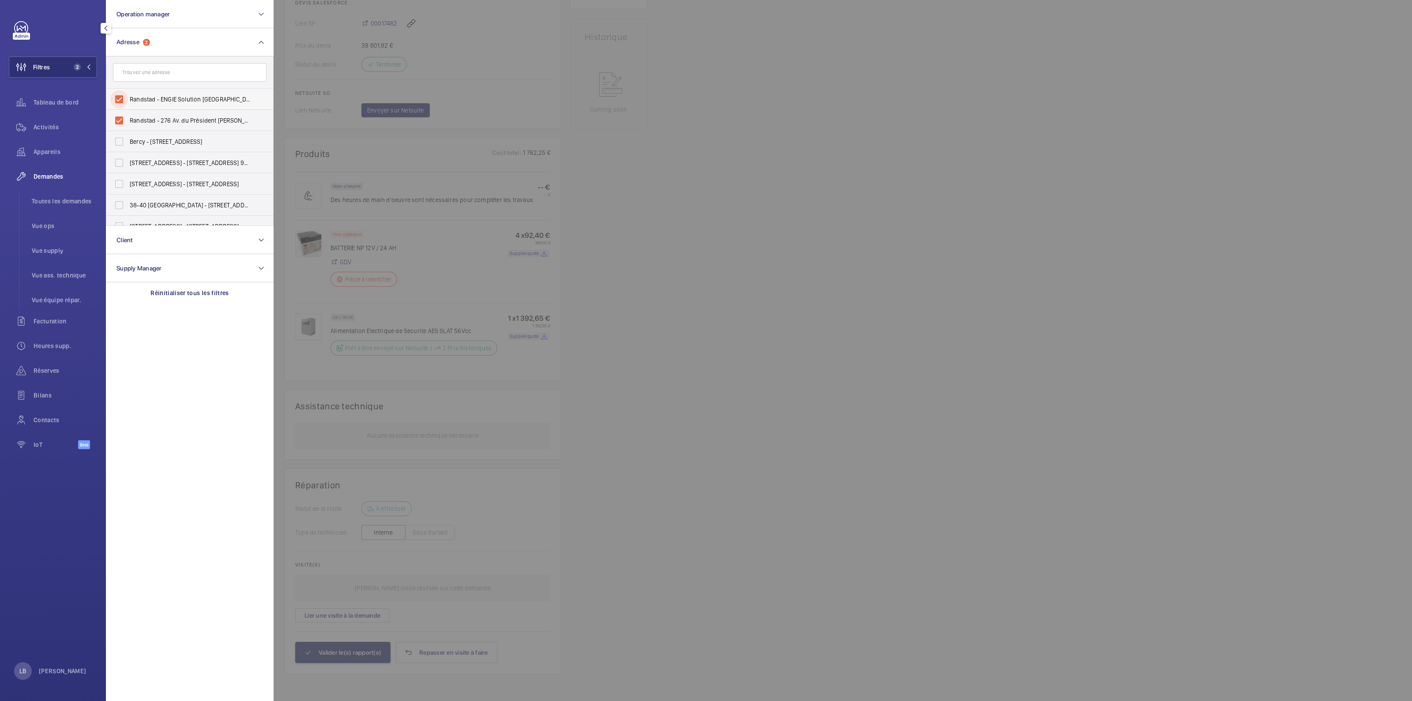
click at [117, 100] on input "Randstad - ENGIE Solution [GEOGRAPHIC_DATA] - 276 Av. du Président [PERSON_NAME…" at bounding box center [119, 99] width 18 height 18
checkbox input "false"
click at [118, 122] on input "Randstad - 276 Av. du Président [PERSON_NAME], [GEOGRAPHIC_DATA] 93210" at bounding box center [119, 121] width 18 height 18
checkbox input "false"
click at [154, 72] on input "text" at bounding box center [190, 72] width 154 height 19
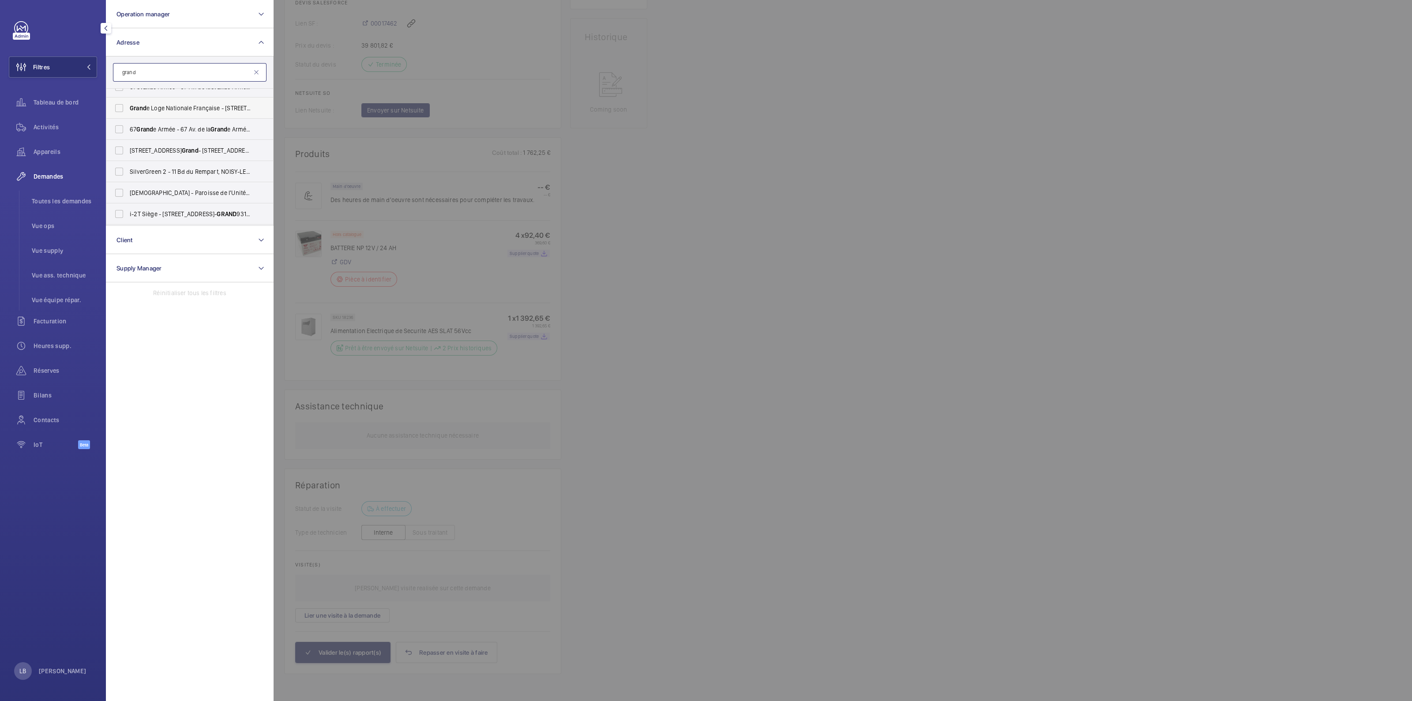
scroll to position [938, 0]
click at [160, 71] on input "grand" at bounding box center [190, 72] width 154 height 19
type input "g"
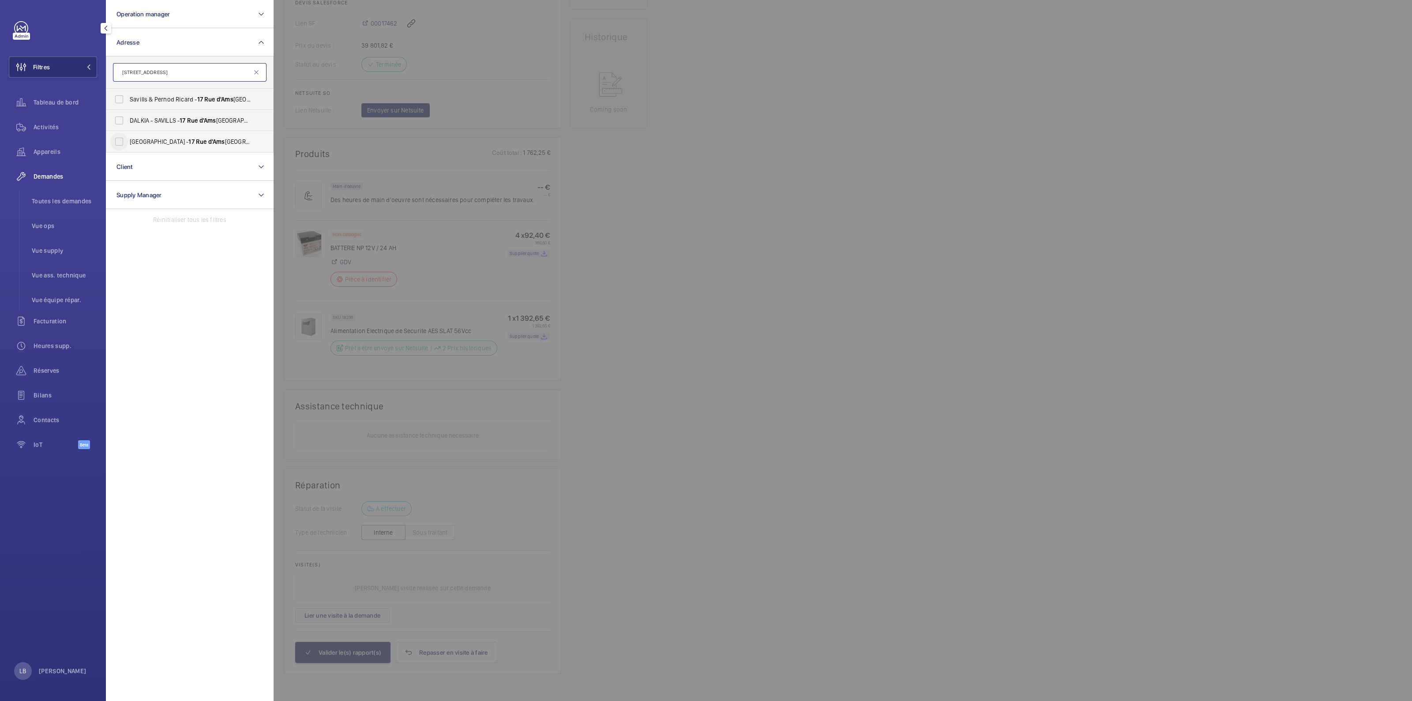
type input "17 rue d'ams"
click at [120, 139] on input "Grand Central - Saint Lazare - 17 Rue d'Ams terdam, PARIS 75009" at bounding box center [119, 142] width 18 height 18
checkbox input "true"
drag, startPoint x: 41, startPoint y: 129, endPoint x: 122, endPoint y: 133, distance: 80.4
click at [41, 128] on span "Activités" at bounding box center [66, 127] width 64 height 9
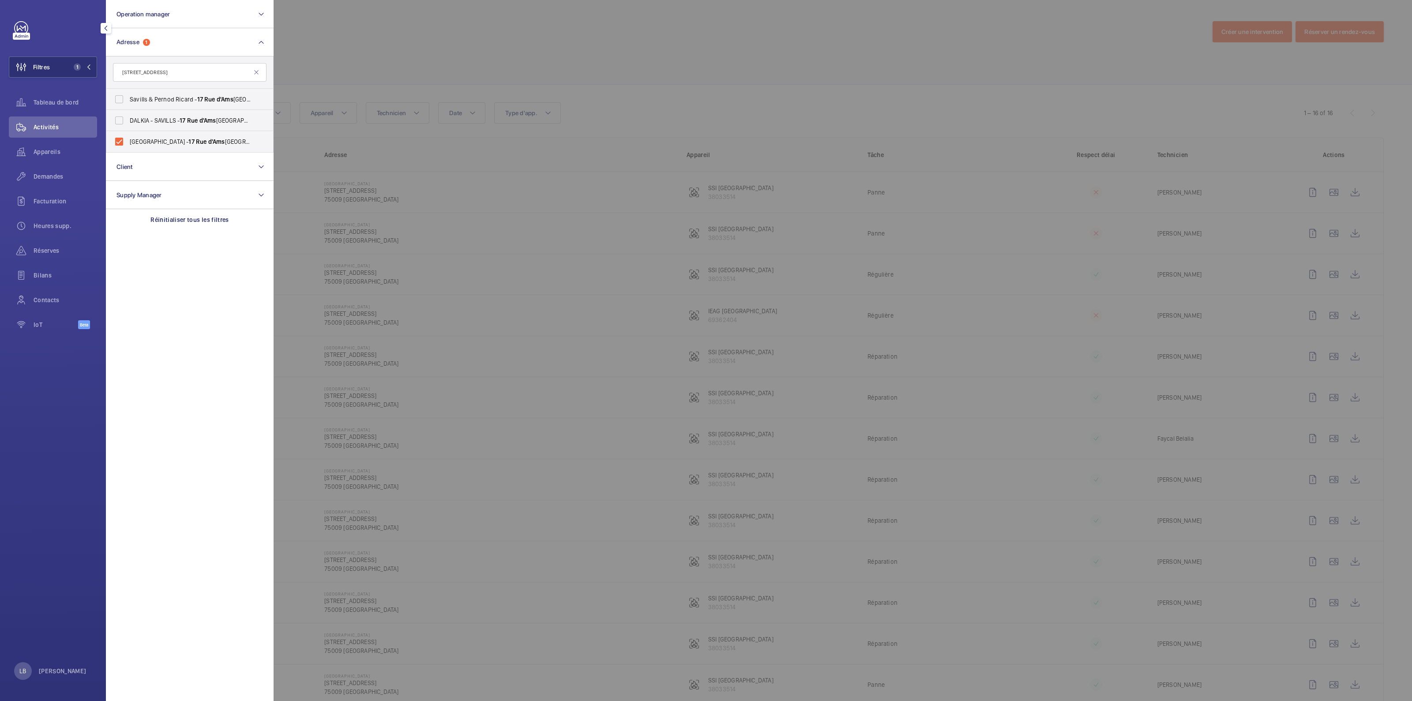
click at [825, 32] on div at bounding box center [980, 350] width 1412 height 701
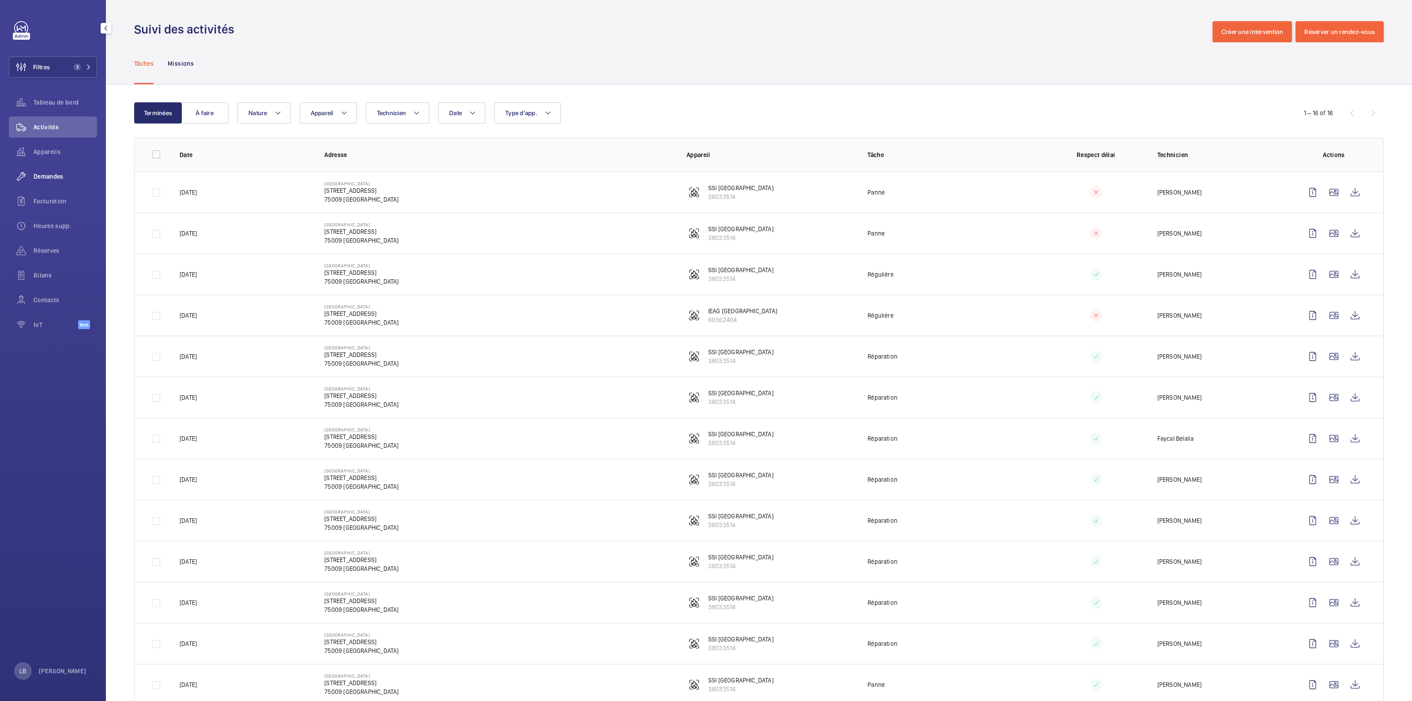
click at [42, 183] on div "Demandes" at bounding box center [53, 176] width 88 height 21
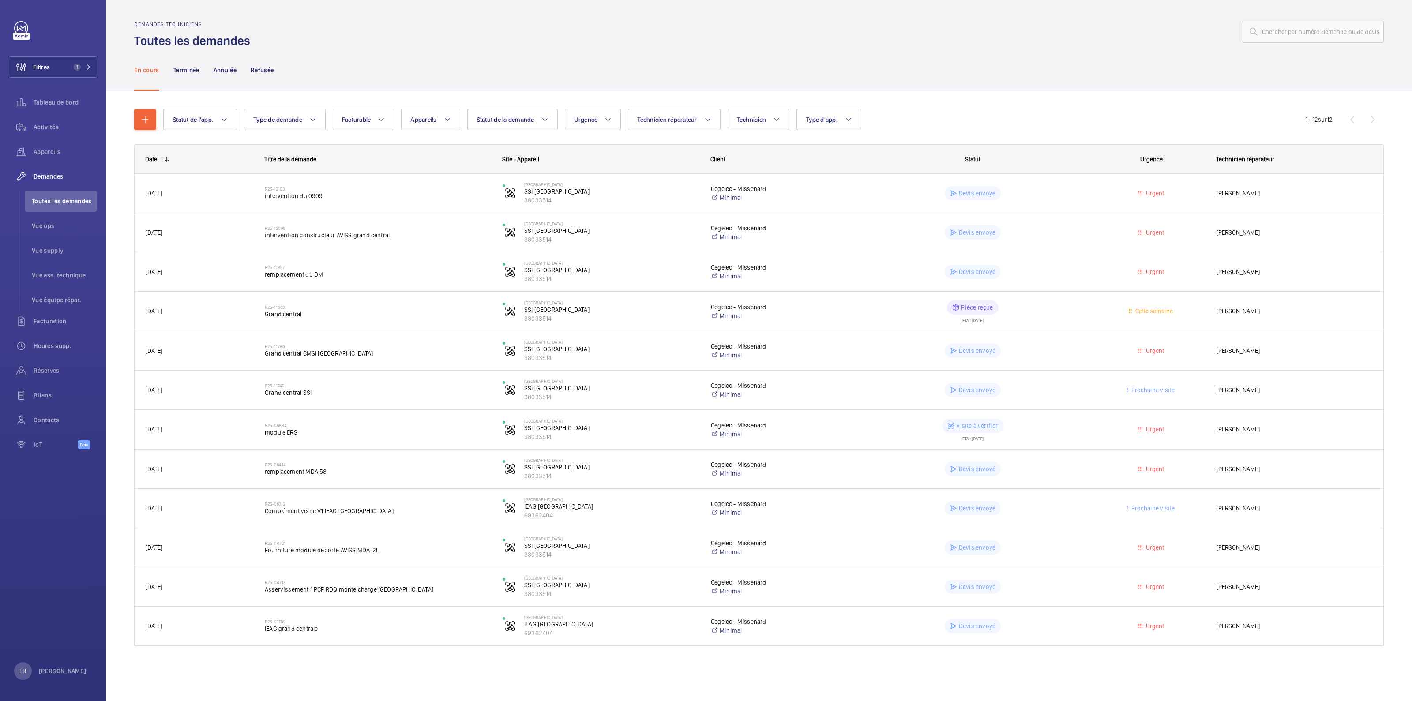
click at [1097, 76] on div "En cours Terminée Annulée Refusée" at bounding box center [759, 70] width 1250 height 42
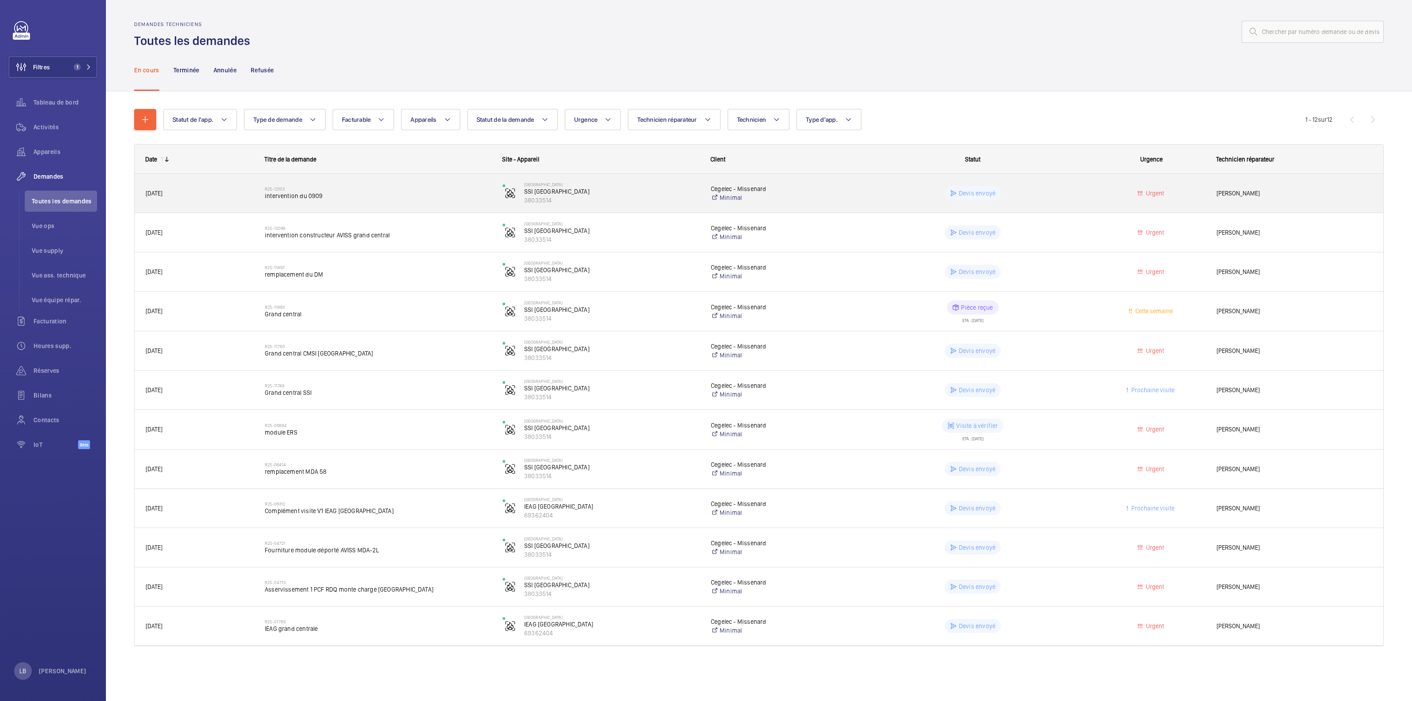
click at [1068, 197] on wm-front-pills-cell "Devis envoyé" at bounding box center [973, 193] width 226 height 14
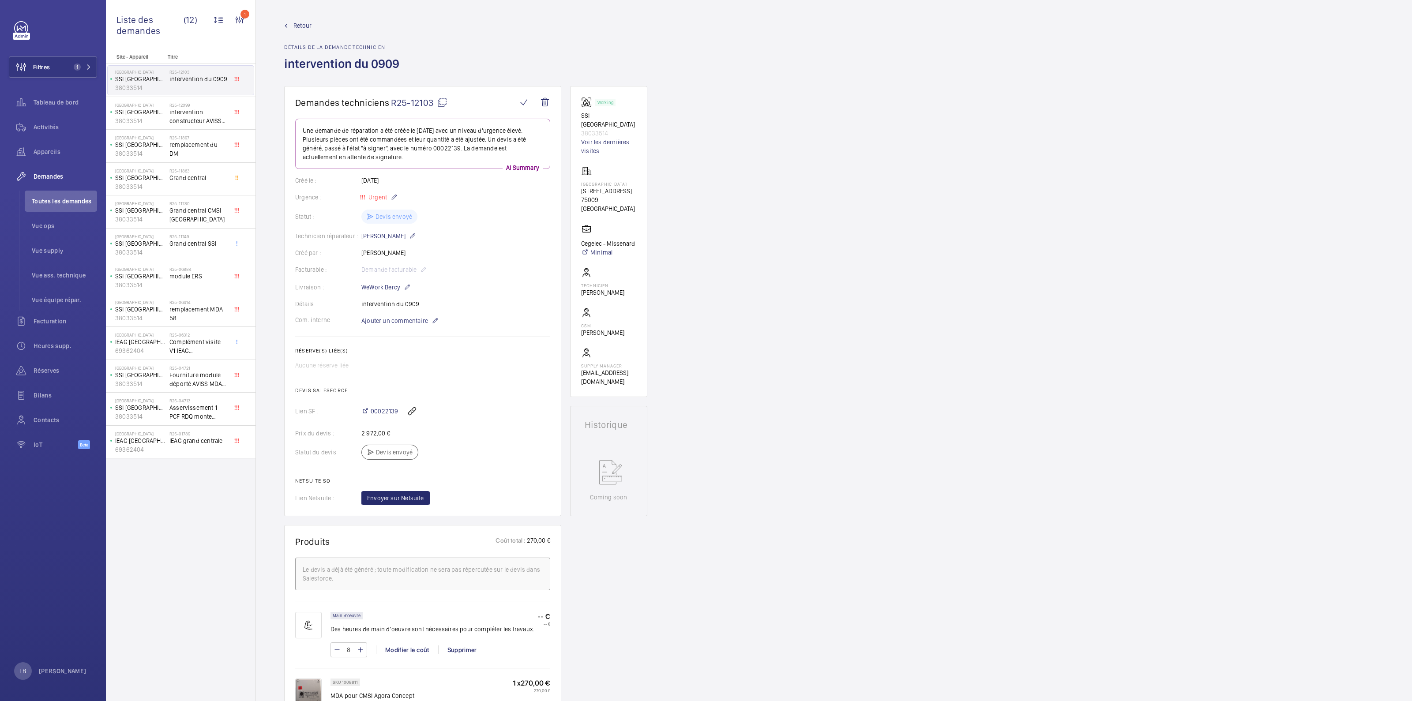
click at [382, 414] on span "00022139" at bounding box center [384, 411] width 27 height 9
click at [920, 325] on div "Demandes techniciens R25-12103 Une demande de réparation a été créée le 11 sept…" at bounding box center [834, 620] width 1156 height 1068
click at [589, 138] on link "Voir les dernières visites" at bounding box center [608, 147] width 55 height 18
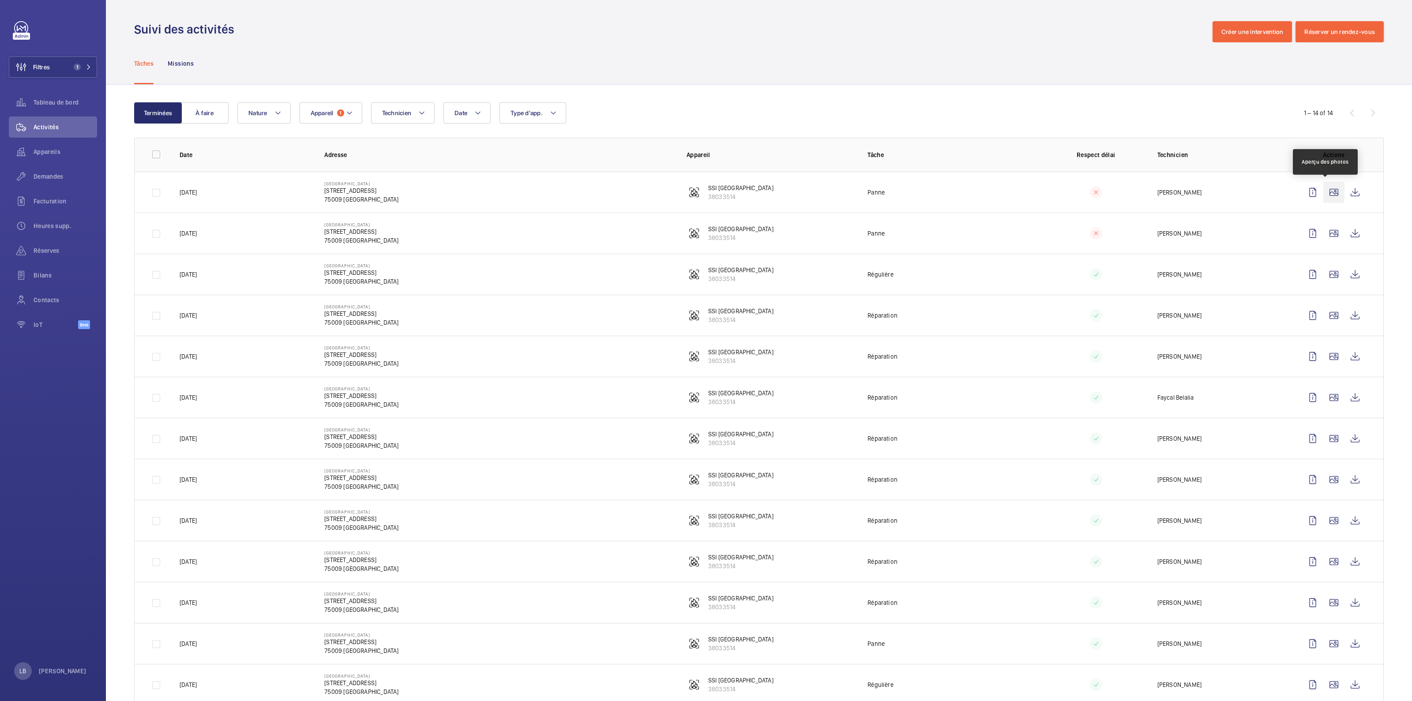
click at [1327, 193] on wm-front-icon-button at bounding box center [1334, 192] width 21 height 21
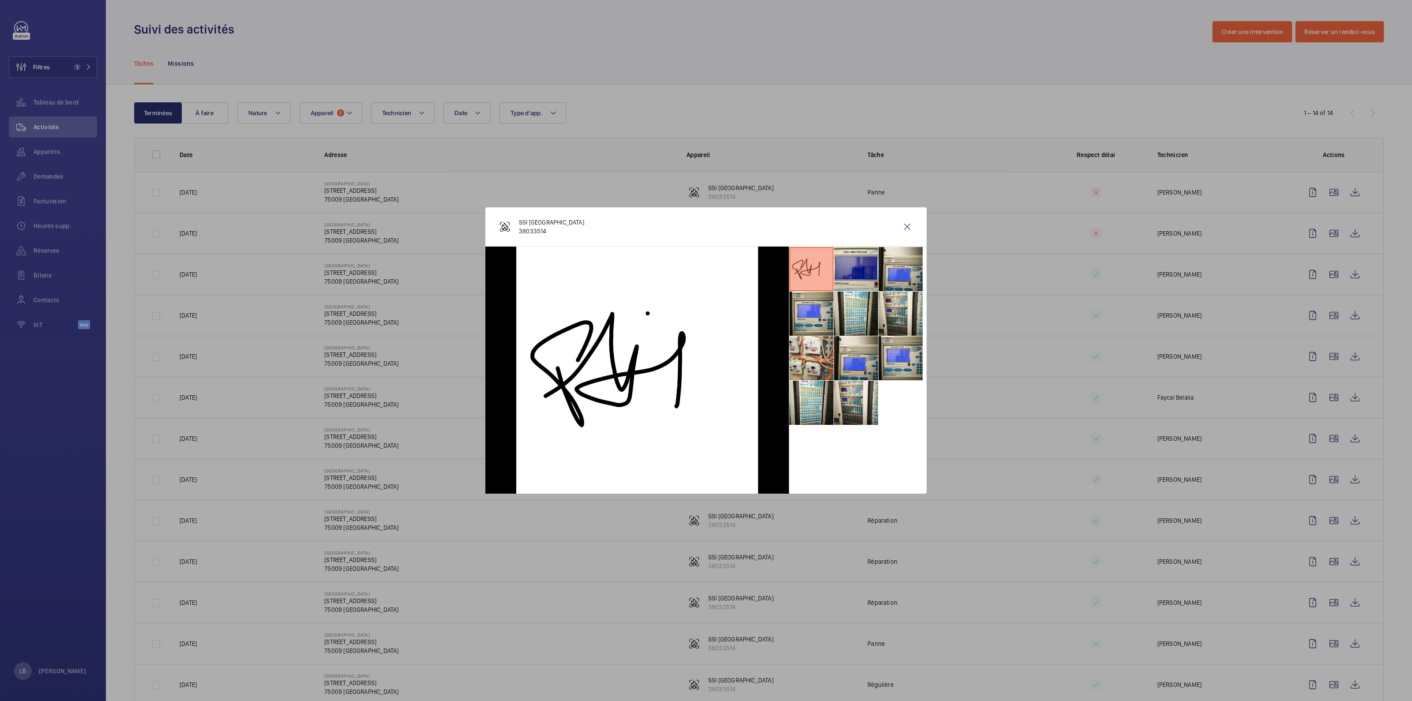
click at [1046, 91] on div at bounding box center [706, 350] width 1412 height 701
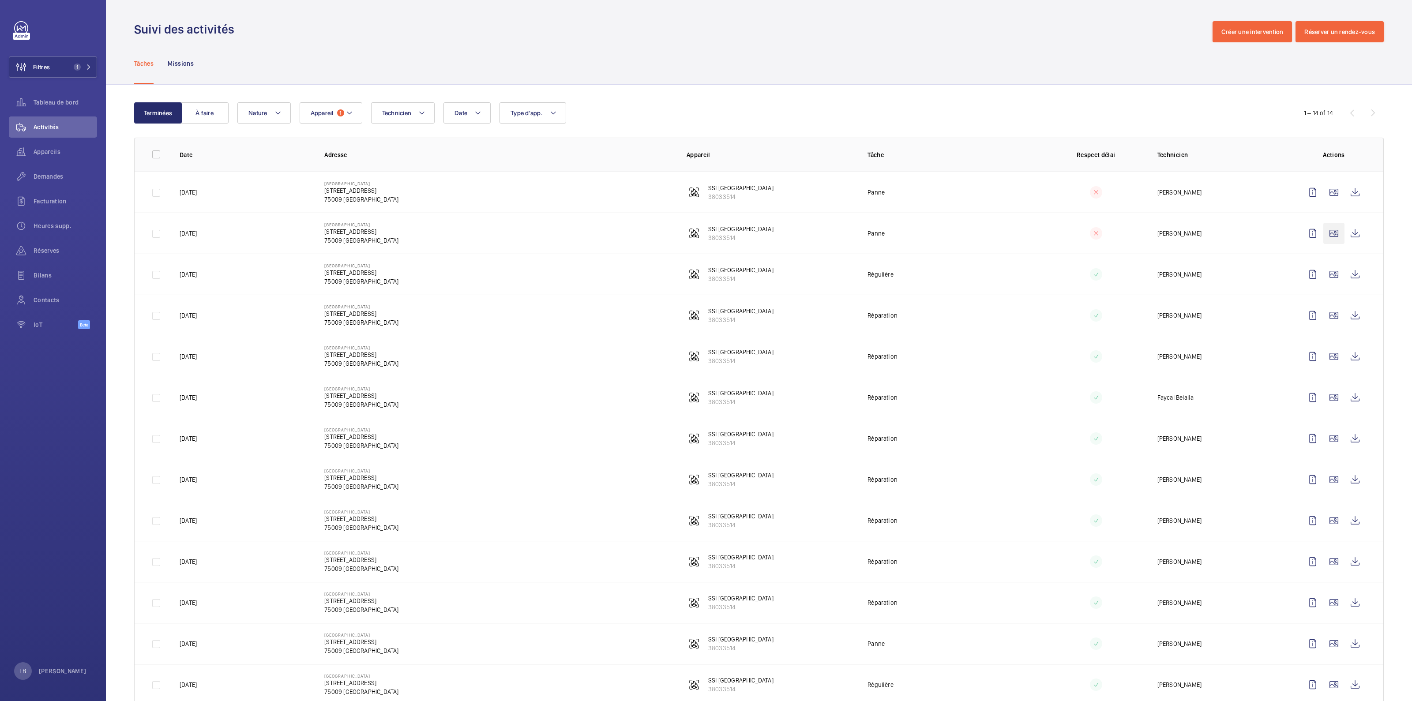
click at [1325, 239] on wm-front-icon-button at bounding box center [1334, 233] width 21 height 21
click at [1324, 235] on wm-front-icon-button at bounding box center [1334, 233] width 21 height 21
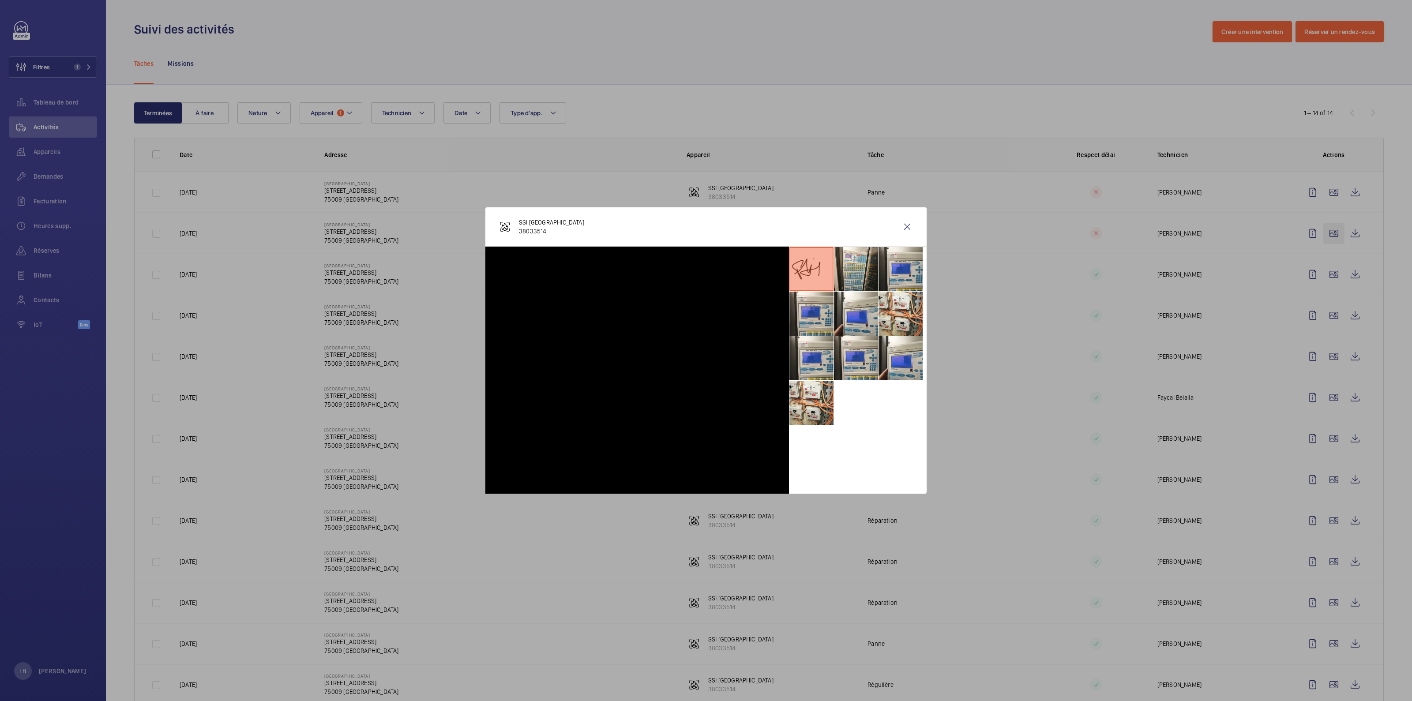
click at [1327, 232] on div at bounding box center [706, 350] width 1412 height 701
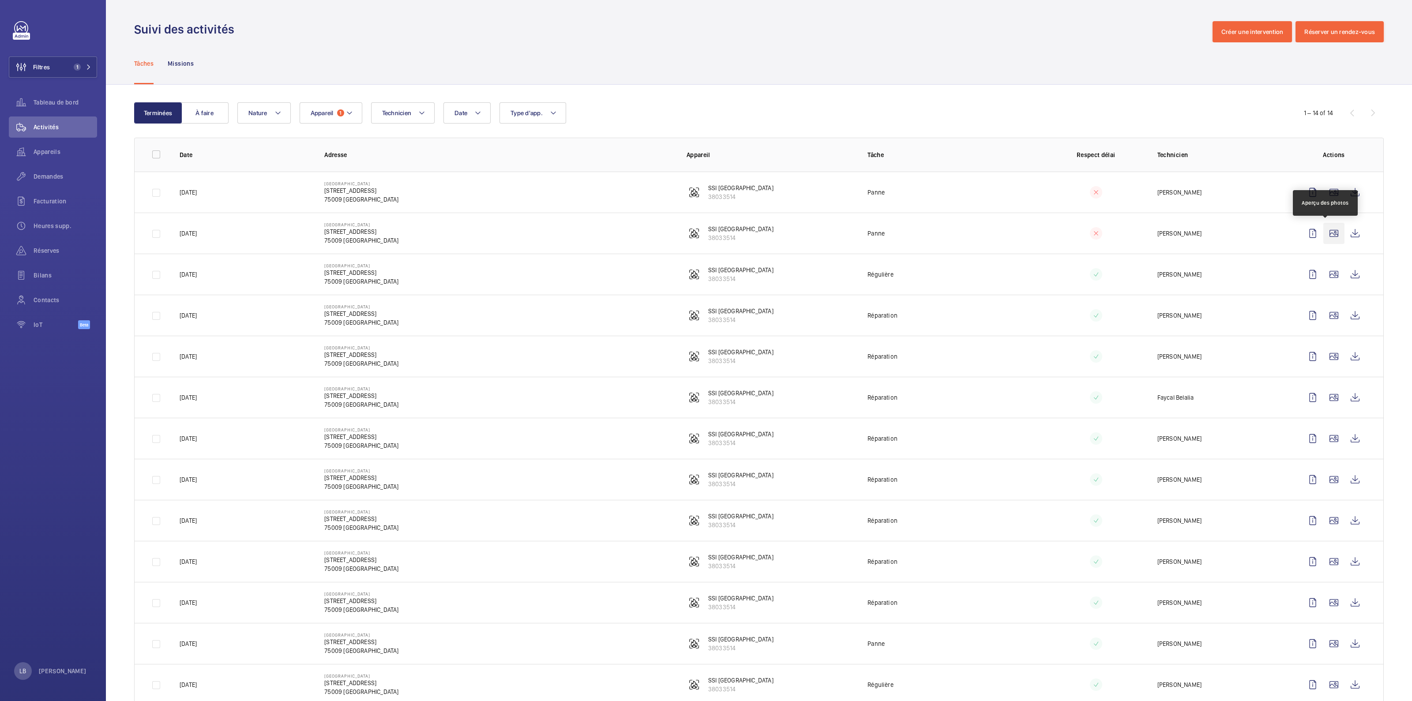
click at [1327, 232] on wm-front-icon-button at bounding box center [1334, 233] width 21 height 21
drag, startPoint x: 1327, startPoint y: 232, endPoint x: 1328, endPoint y: 237, distance: 4.6
click at [1328, 233] on div at bounding box center [706, 350] width 1412 height 701
click at [1328, 237] on wm-front-icon-button at bounding box center [1334, 233] width 21 height 21
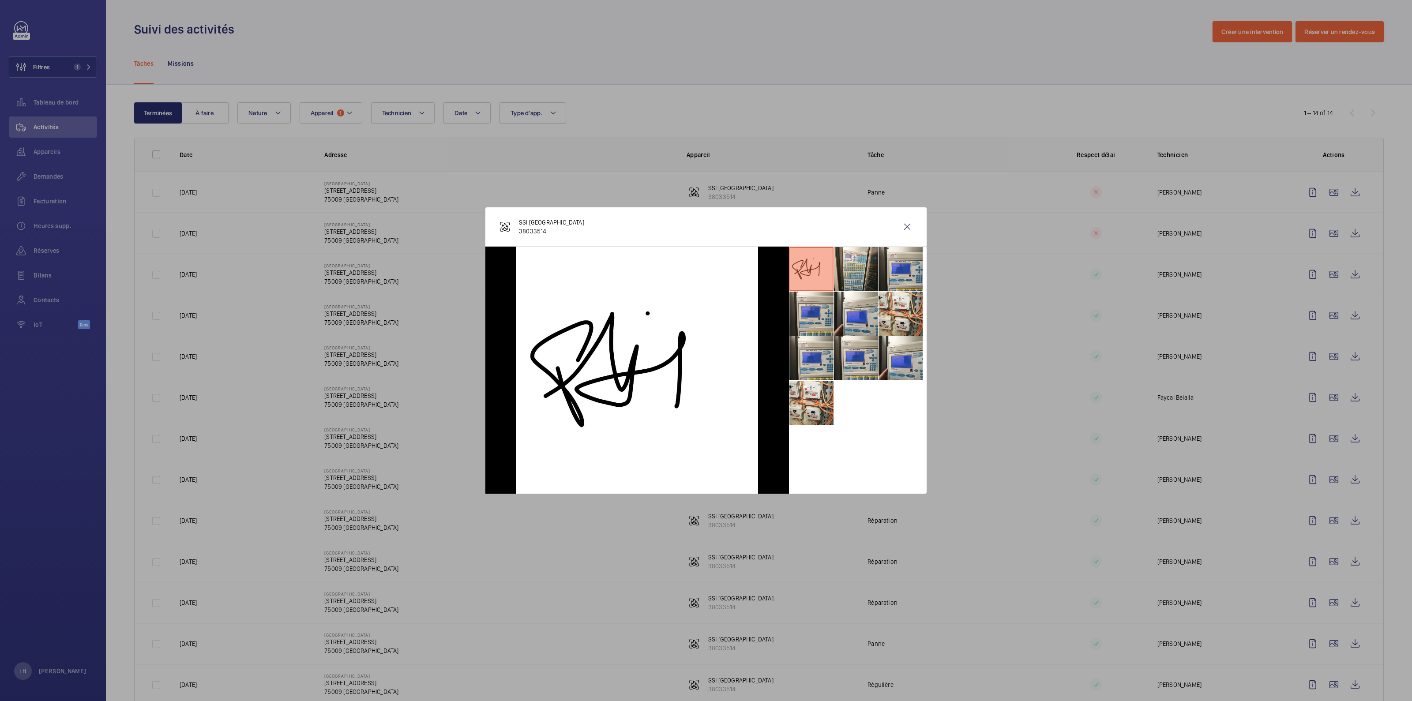
click at [751, 47] on div at bounding box center [706, 350] width 1412 height 701
click at [56, 167] on div "Demandes" at bounding box center [53, 176] width 88 height 21
click at [55, 175] on span "Demandes" at bounding box center [66, 176] width 64 height 9
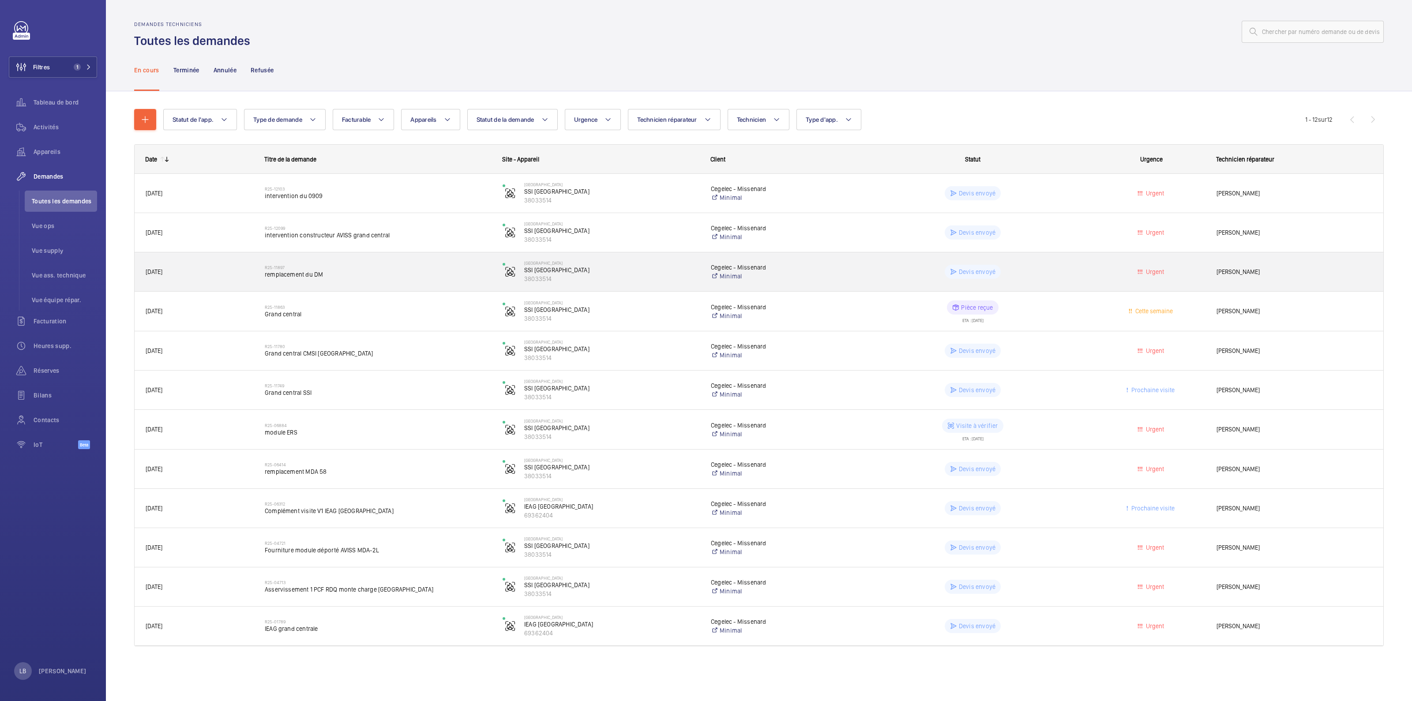
click at [1068, 263] on div "Devis envoyé" at bounding box center [967, 272] width 237 height 32
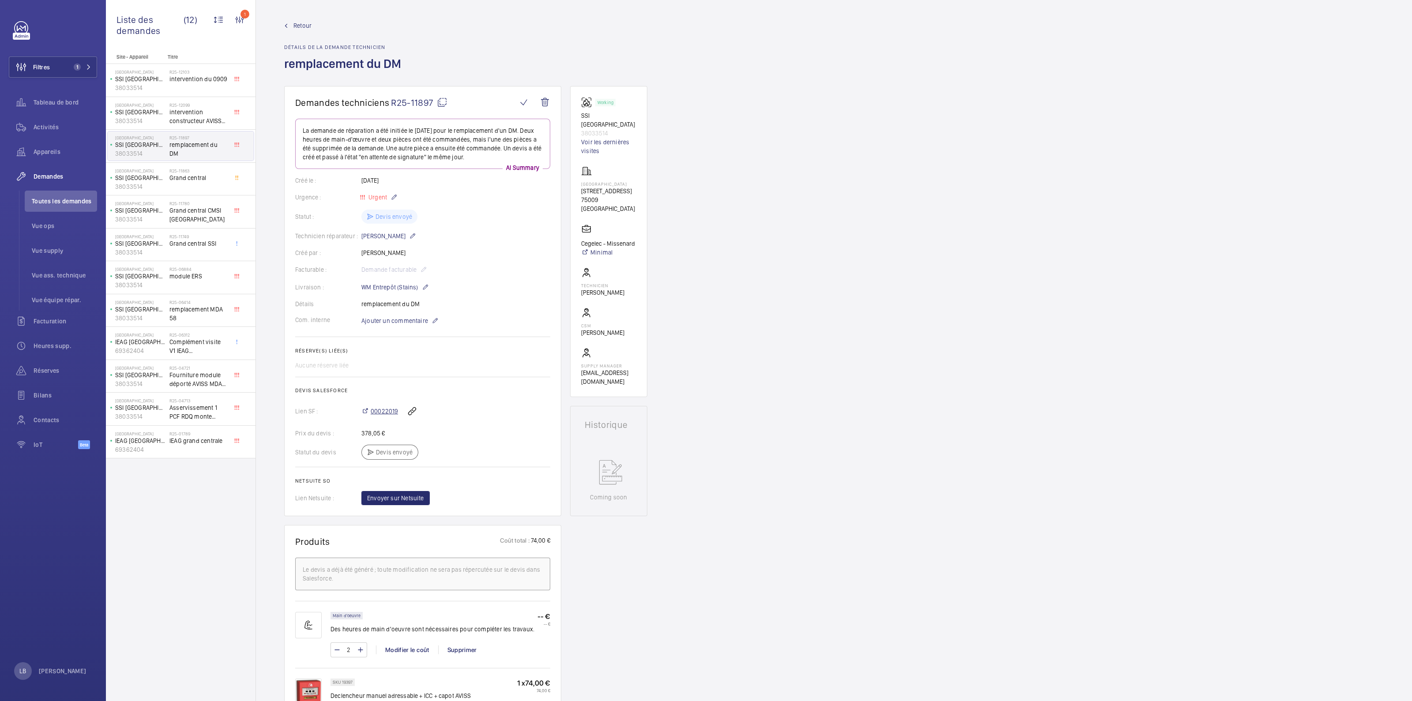
click at [384, 413] on span "00022019" at bounding box center [384, 411] width 27 height 9
click at [176, 117] on span "intervention constructeur AVISS grand central" at bounding box center [198, 117] width 58 height 18
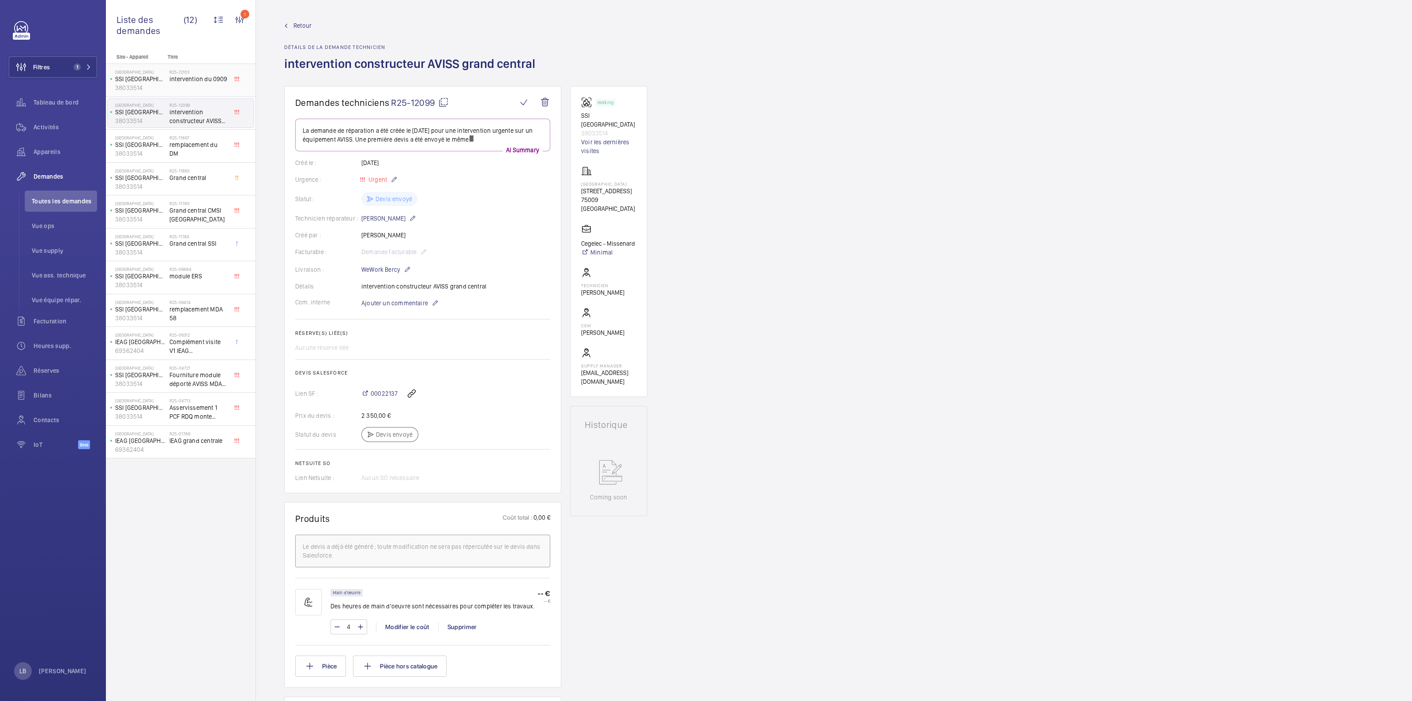
click at [193, 78] on span "intervention du 0909" at bounding box center [198, 79] width 58 height 9
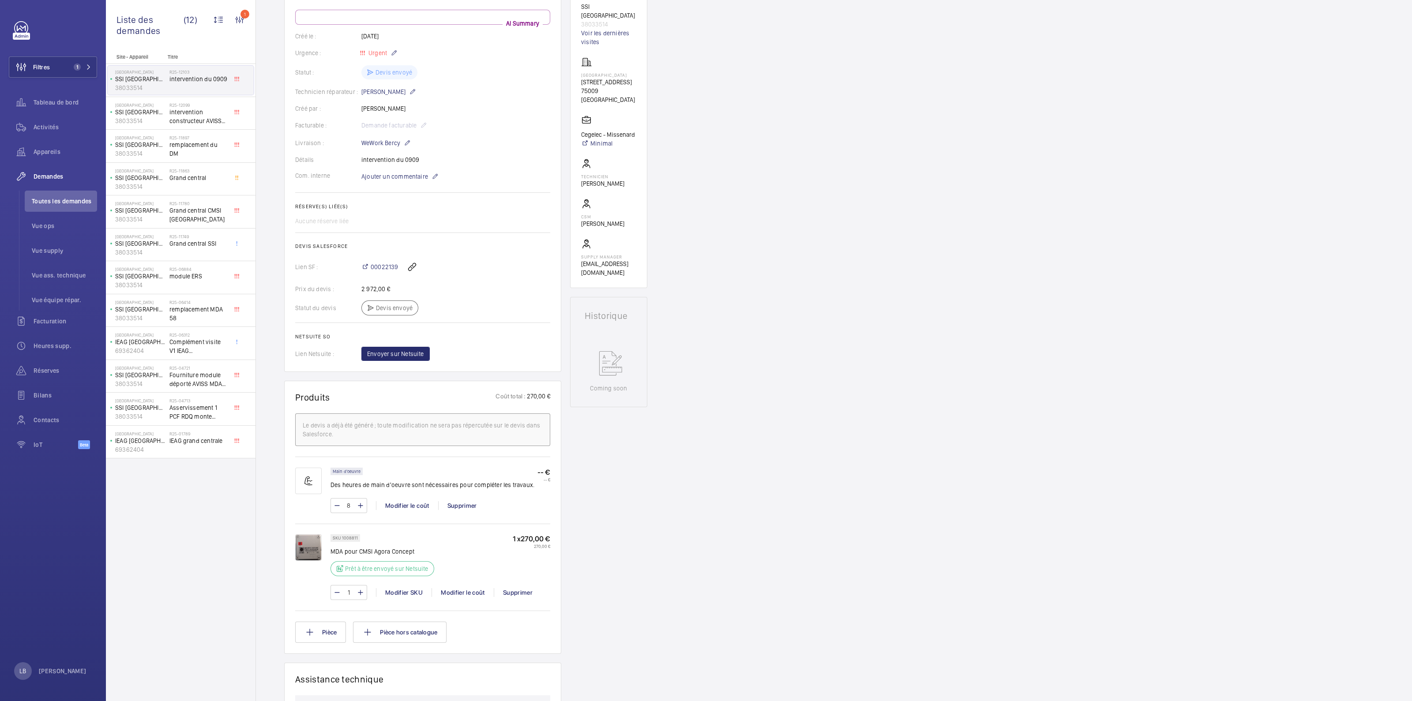
scroll to position [110, 0]
drag, startPoint x: 393, startPoint y: 260, endPoint x: 388, endPoint y: 261, distance: 4.9
click at [393, 260] on div "00022139" at bounding box center [455, 266] width 189 height 21
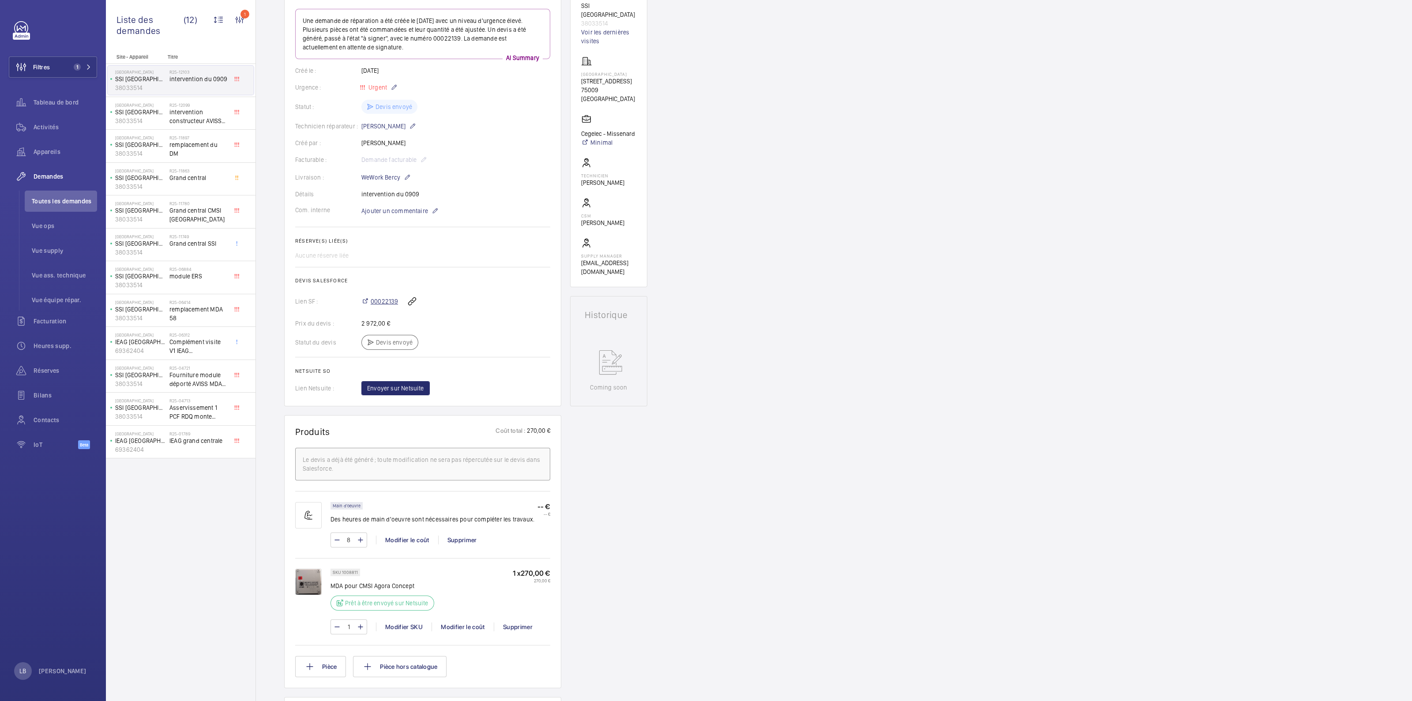
click at [378, 303] on span "00022139" at bounding box center [384, 301] width 27 height 9
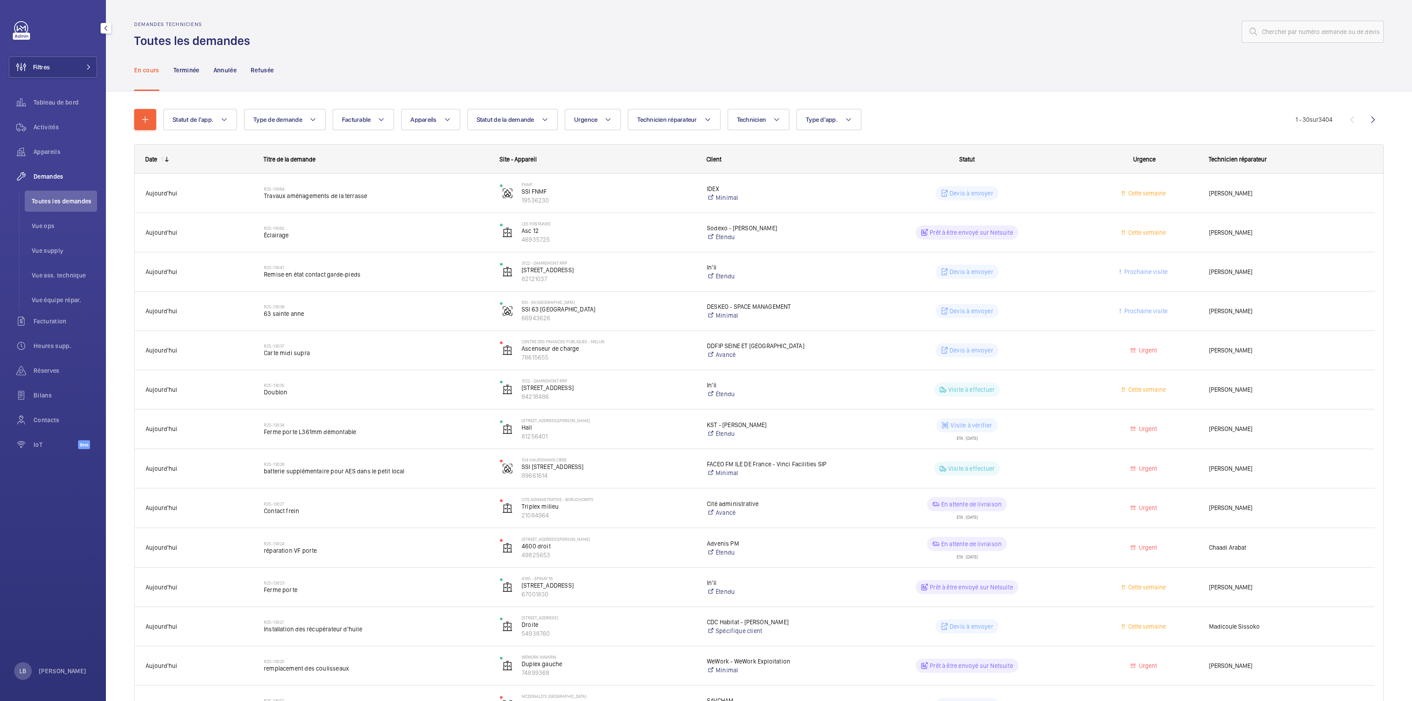
scroll to position [695, 0]
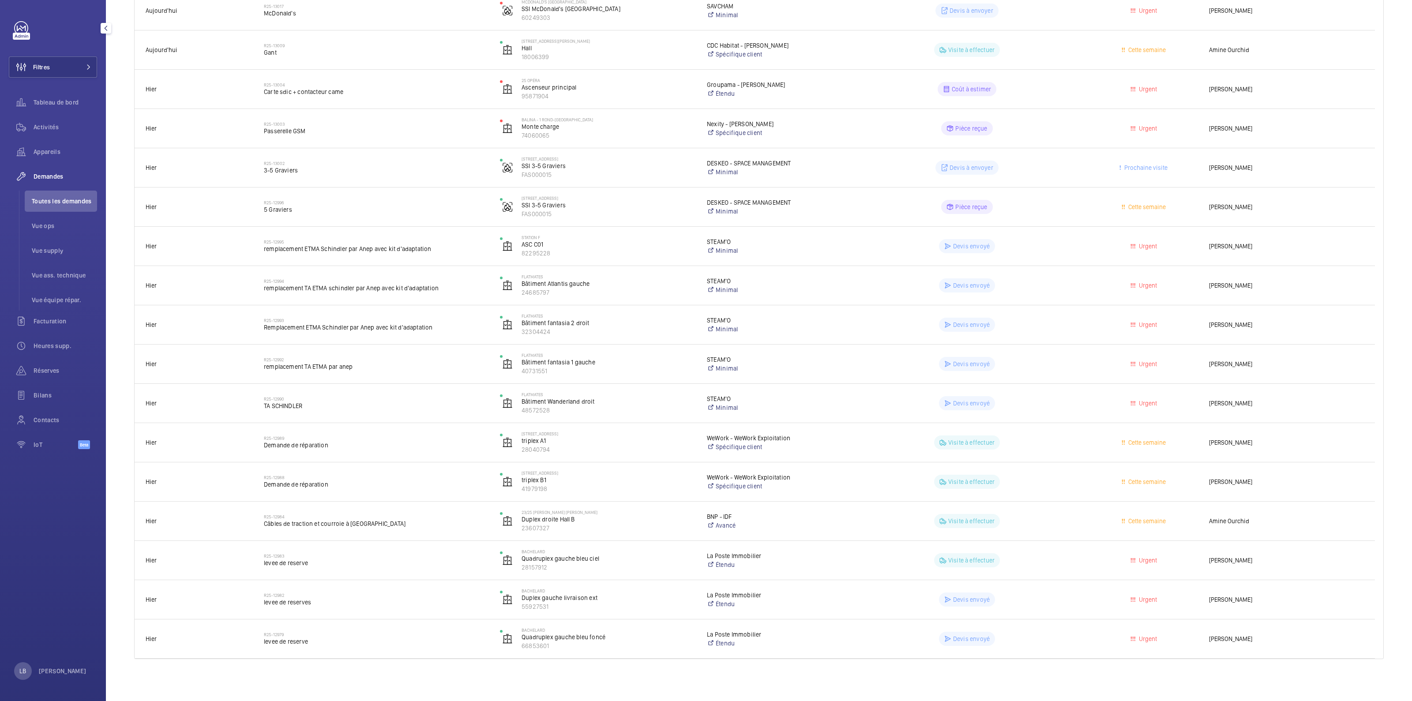
click at [64, 191] on li "Toutes les demandes" at bounding box center [61, 201] width 72 height 21
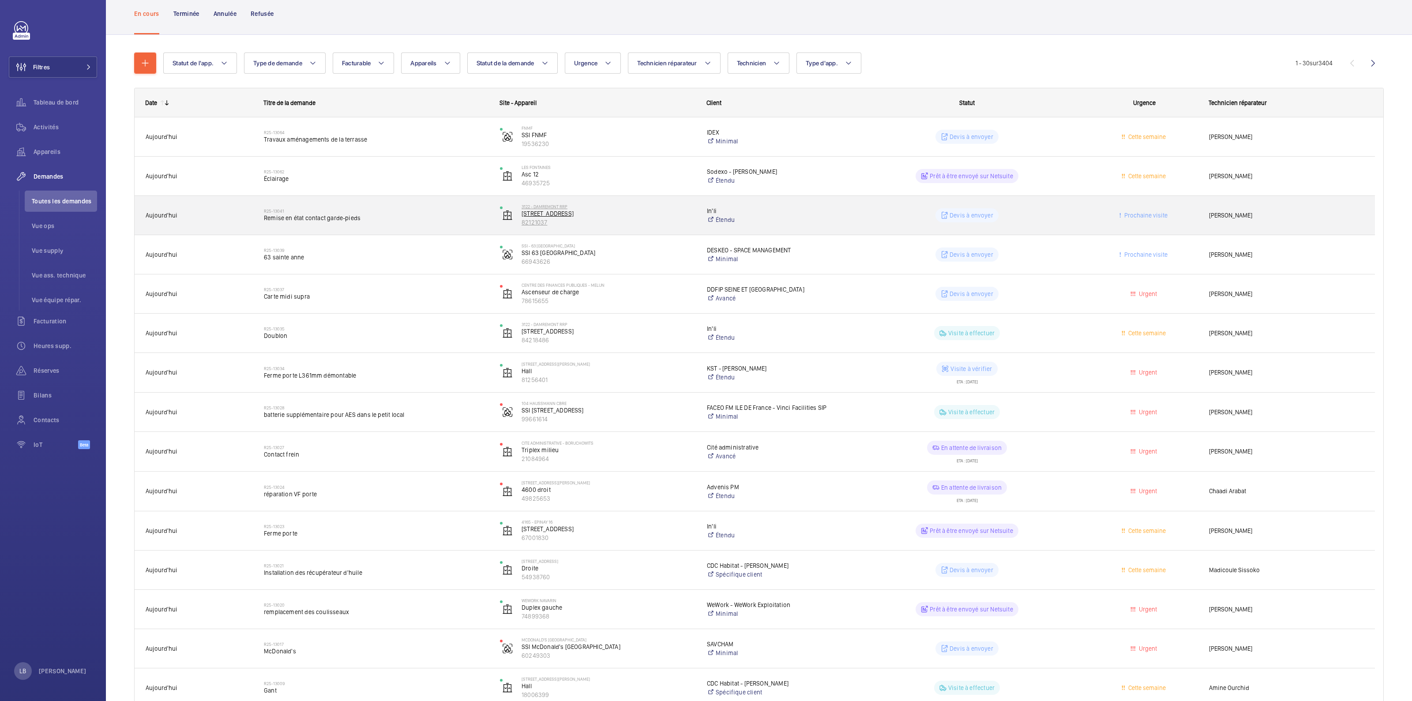
scroll to position [0, 0]
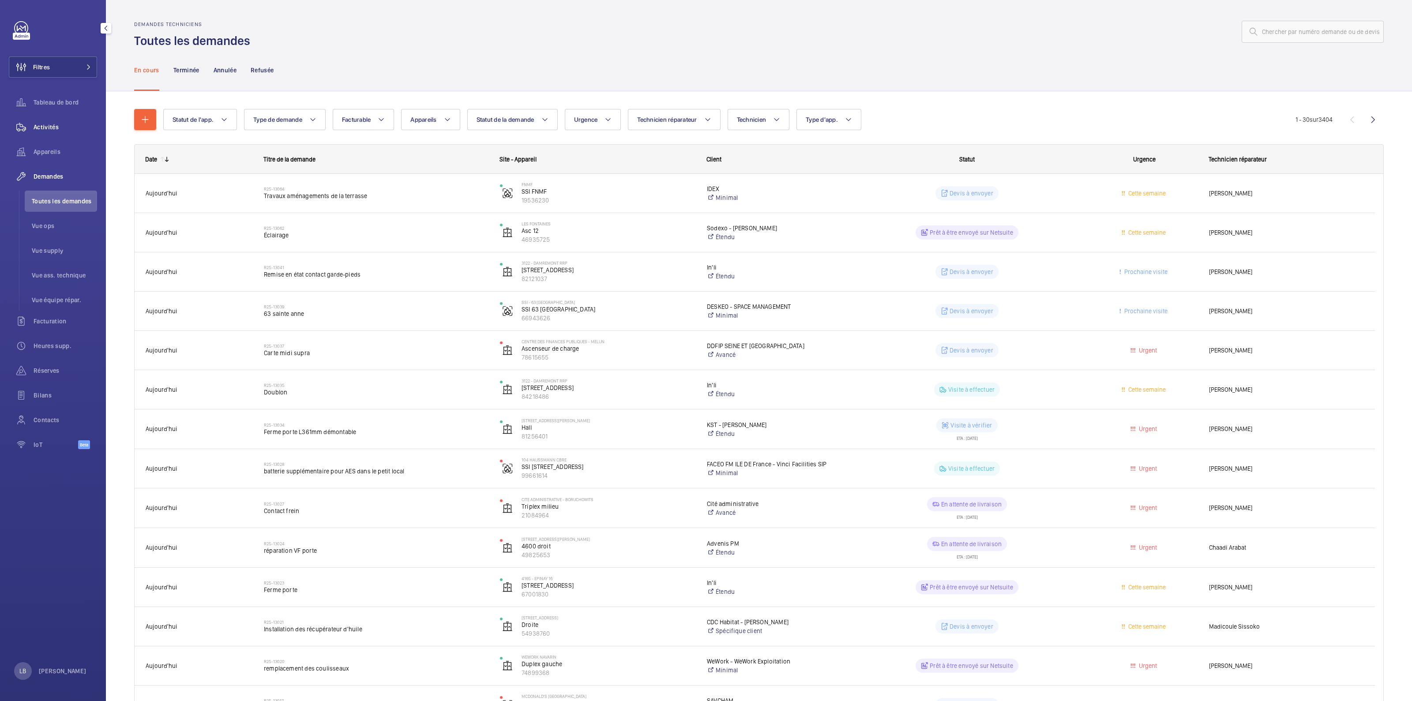
click at [55, 126] on span "Activités" at bounding box center [66, 127] width 64 height 9
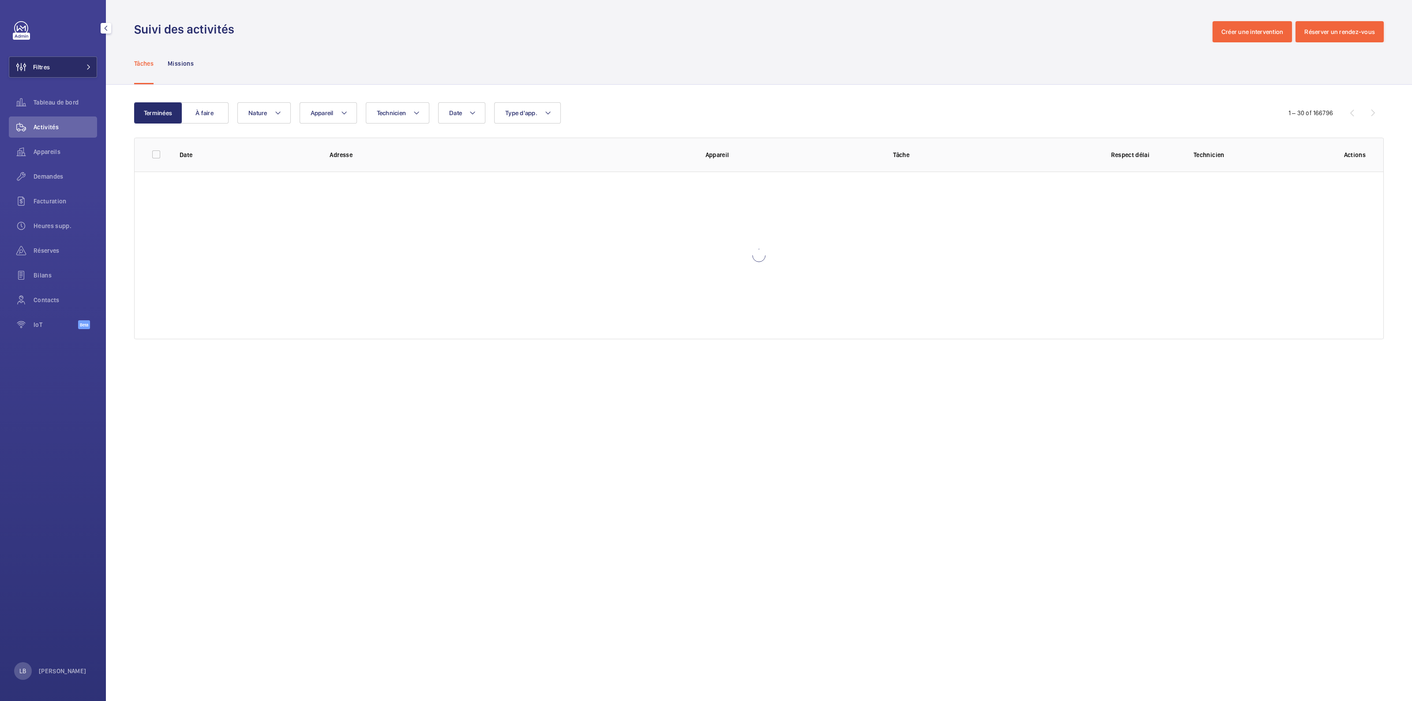
drag, startPoint x: 90, startPoint y: 52, endPoint x: 74, endPoint y: 67, distance: 22.2
click at [88, 53] on div "Filtres Tableau de bord Activités Appareils Demandes Facturation Heures supp. R…" at bounding box center [53, 180] width 88 height 318
click at [71, 68] on button "Filtres" at bounding box center [53, 66] width 88 height 21
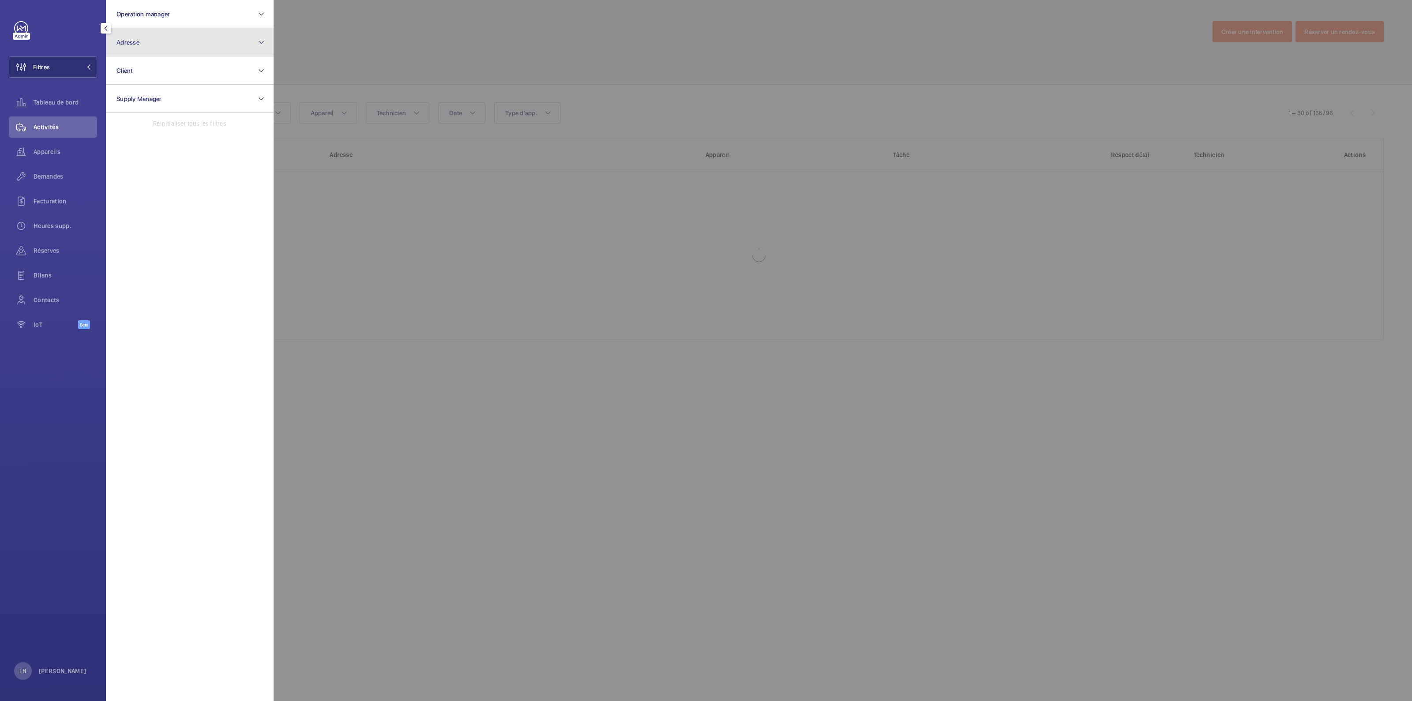
click at [188, 42] on button "Adresse" at bounding box center [190, 42] width 168 height 28
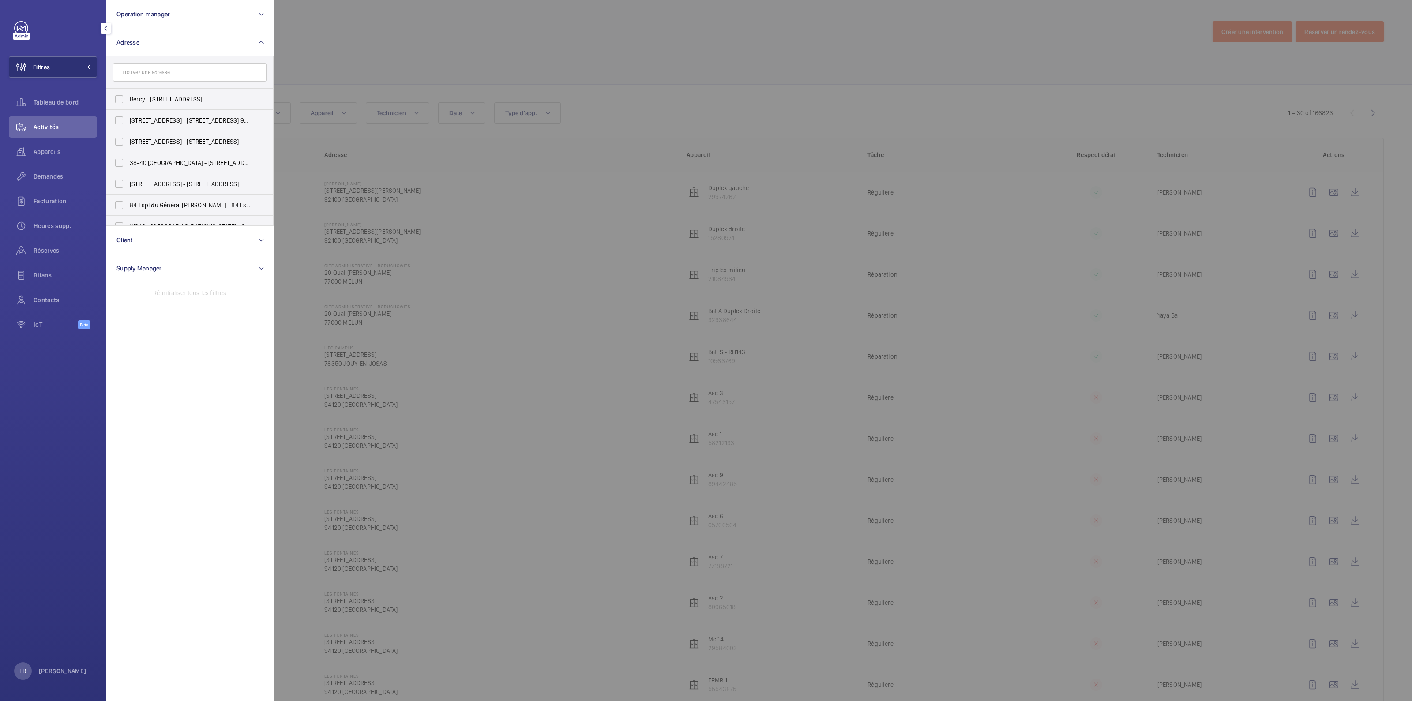
click at [171, 71] on input "text" at bounding box center [190, 72] width 154 height 19
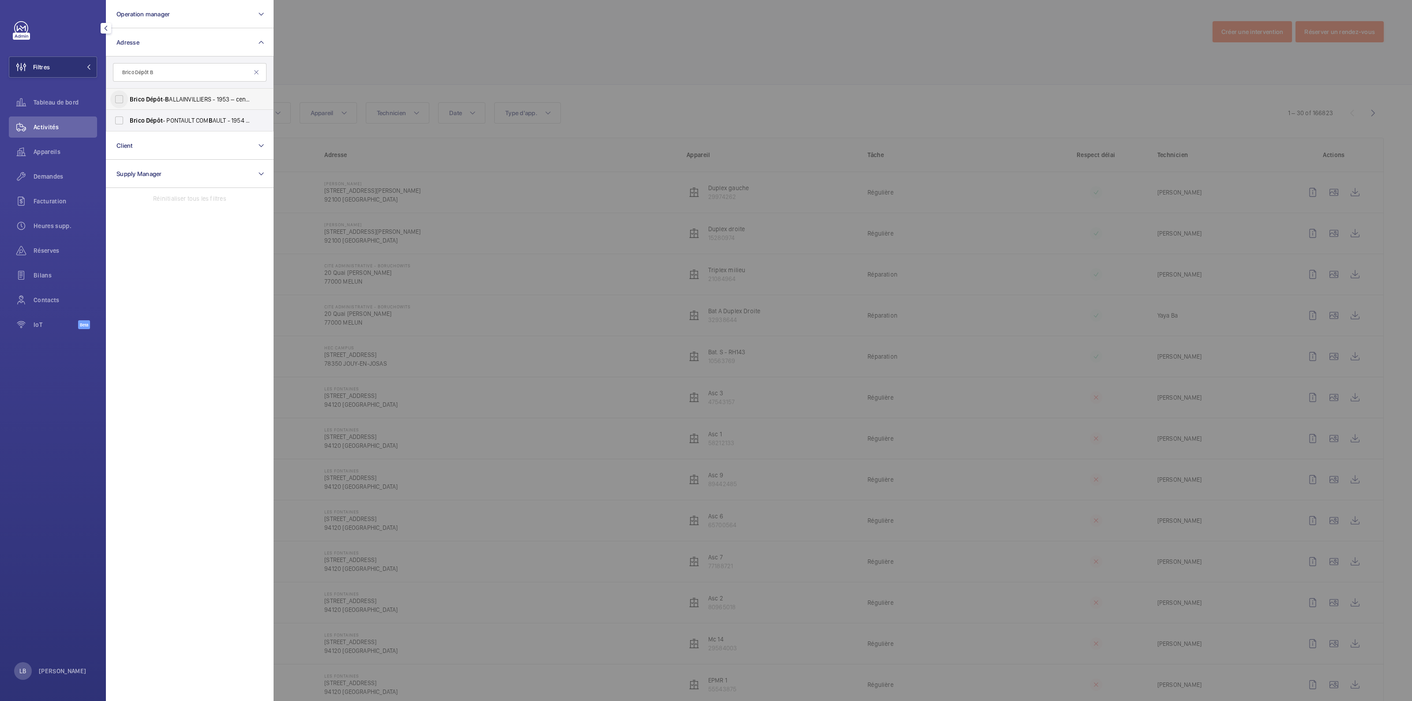
type input "Brico Dépôt B"
click at [119, 100] on input "Brico Dépôt - B ALLAINVILLIERS - 1953 – centre de coût P1451000000 - Brico Dépô…" at bounding box center [119, 99] width 18 height 18
checkbox input "true"
click at [517, 86] on div at bounding box center [980, 350] width 1412 height 701
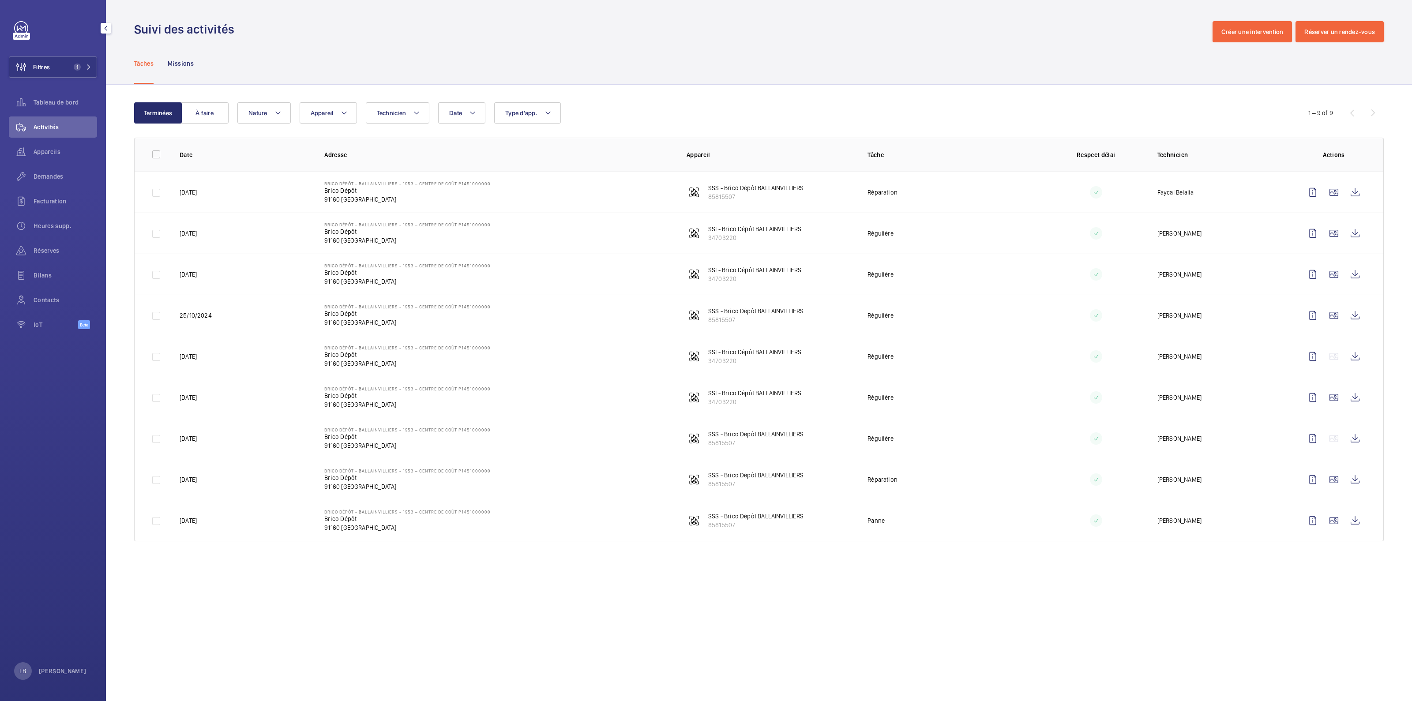
click at [657, 109] on div "Date Technicien Appareil Type d'app. Nature" at bounding box center [757, 112] width 1041 height 21
click at [1011, 201] on td "Réparation" at bounding box center [944, 192] width 181 height 41
click at [51, 121] on div "Activités" at bounding box center [53, 127] width 88 height 21
